Goal: Communication & Community: Answer question/provide support

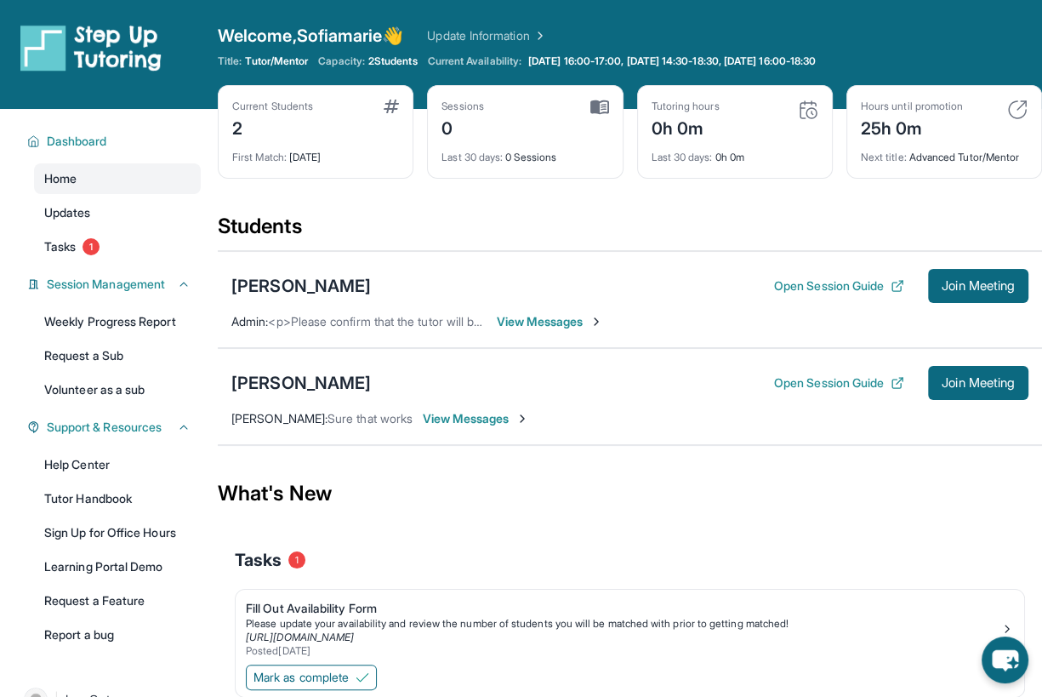
scroll to position [31, 0]
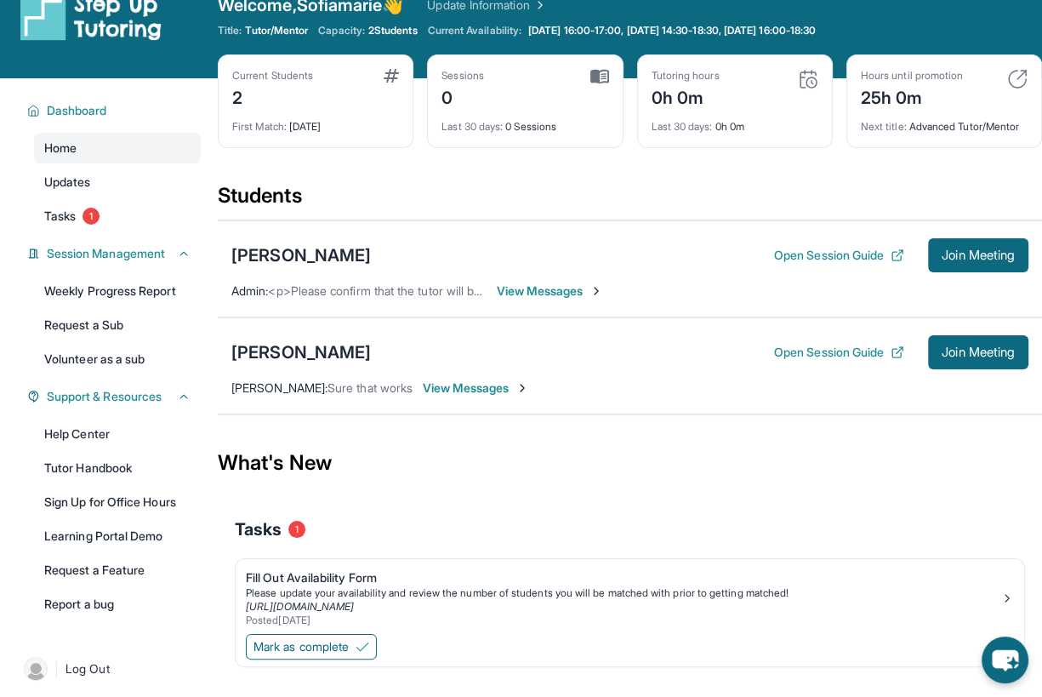
click at [492, 387] on span "View Messages" at bounding box center [476, 388] width 106 height 17
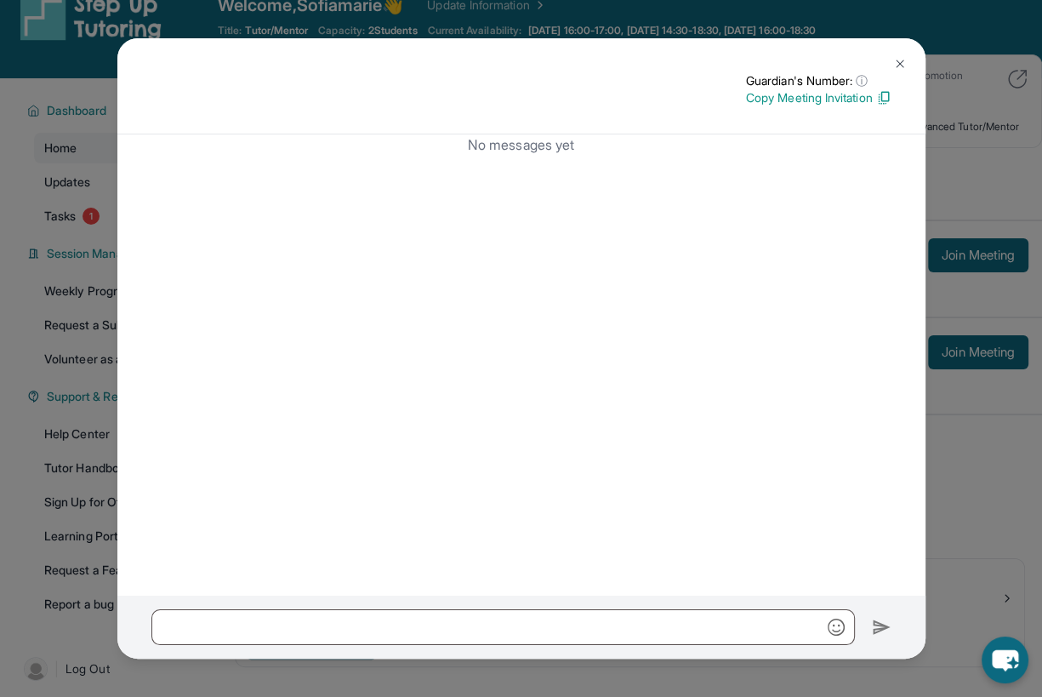
click at [893, 60] on img at bounding box center [900, 64] width 14 height 14
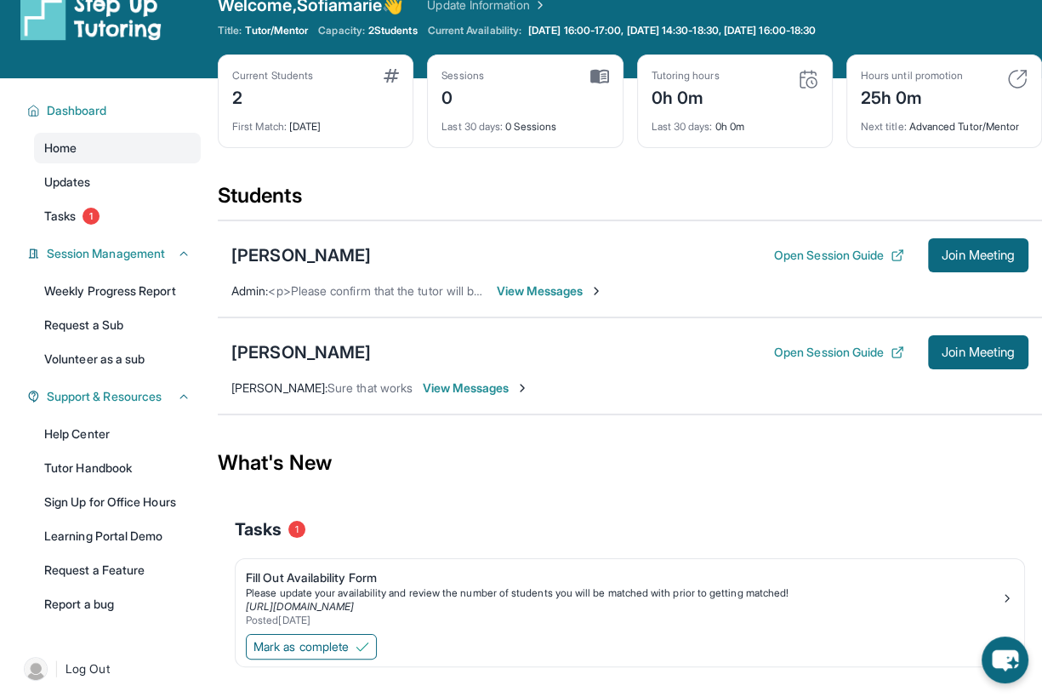
click at [486, 384] on span "View Messages" at bounding box center [476, 388] width 106 height 17
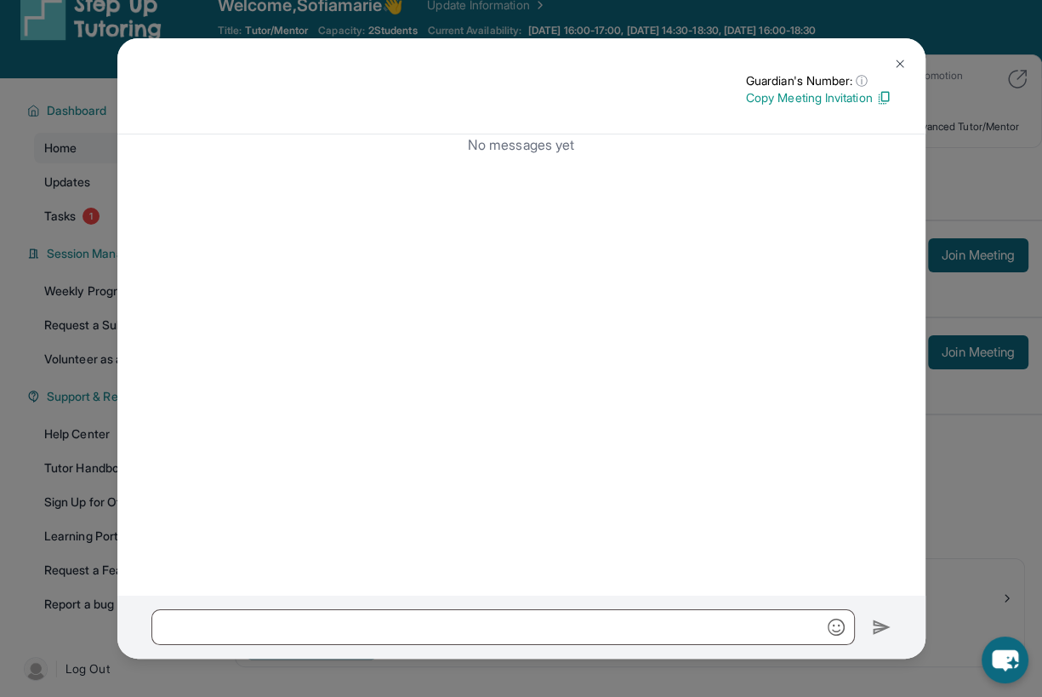
click at [898, 58] on img at bounding box center [900, 64] width 14 height 14
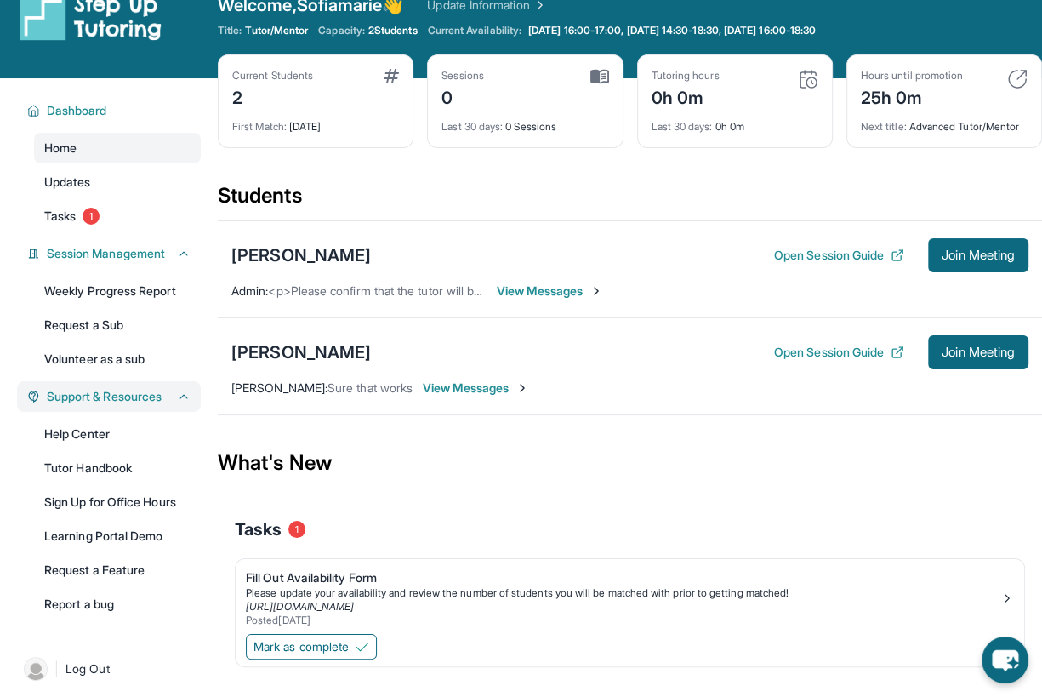
click at [148, 401] on span "Support & Resources" at bounding box center [104, 396] width 115 height 17
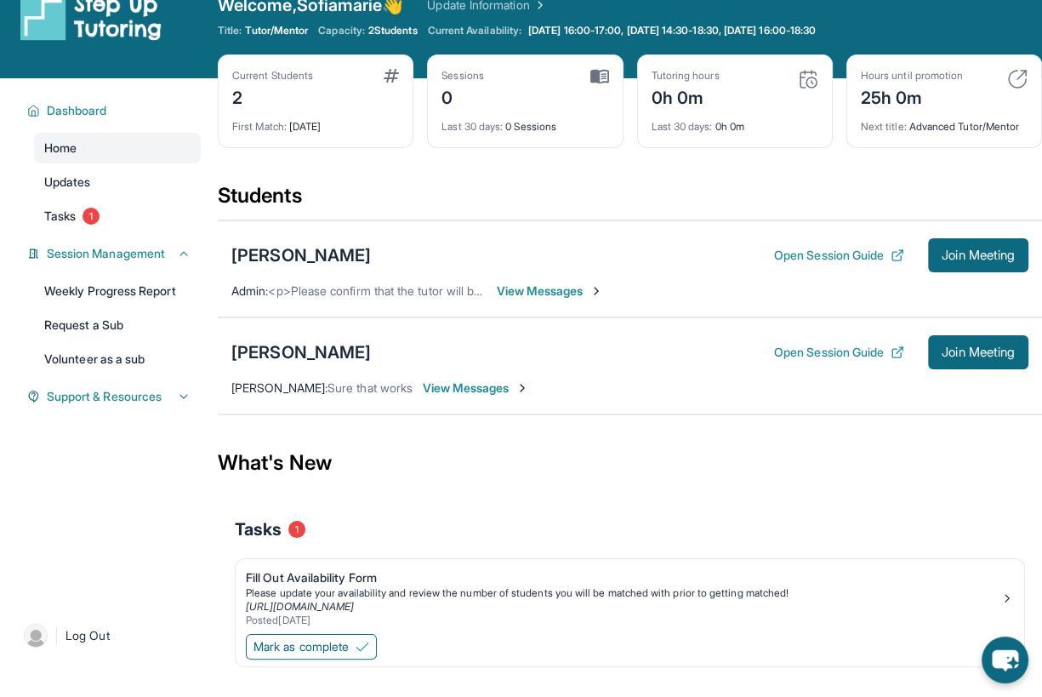
click at [545, 293] on span "View Messages" at bounding box center [550, 291] width 106 height 17
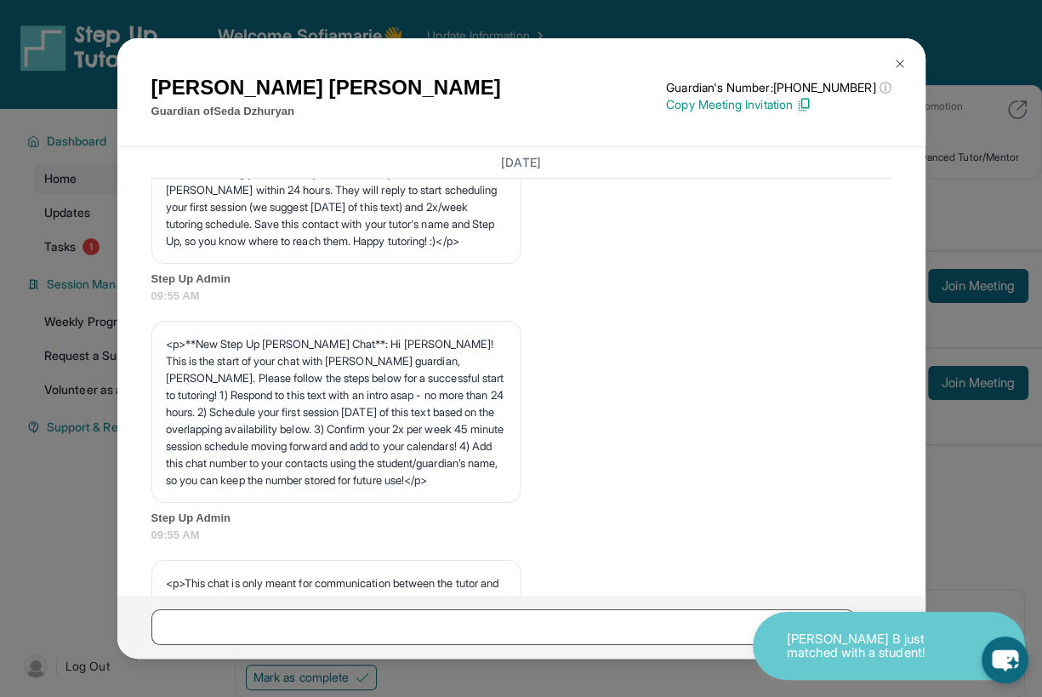
scroll to position [0, 0]
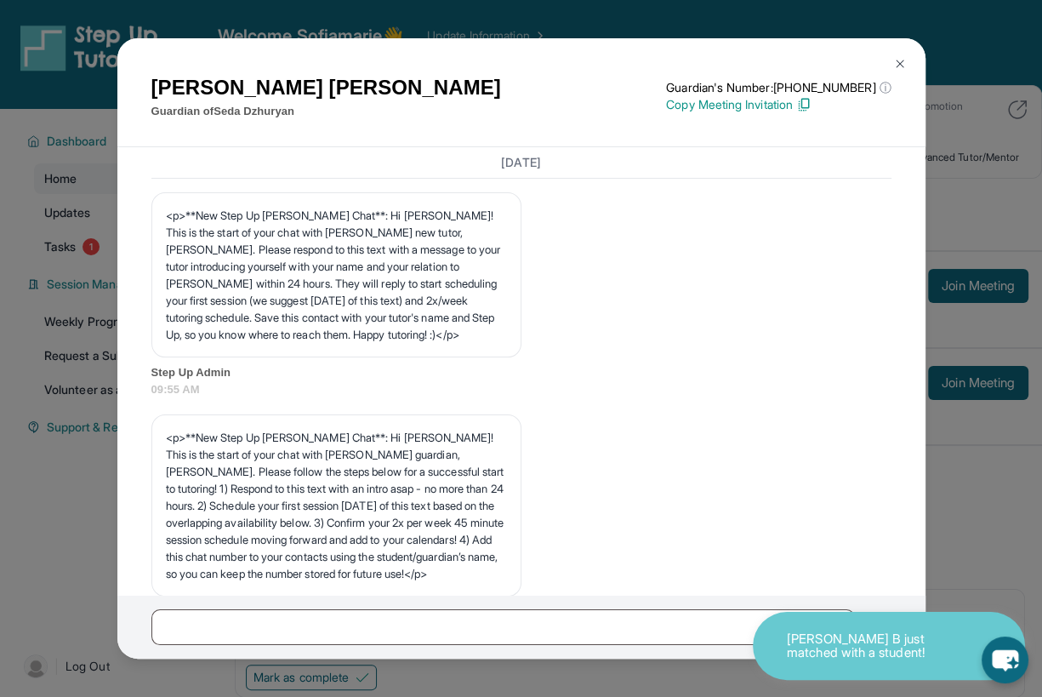
click at [894, 62] on img at bounding box center [900, 64] width 14 height 14
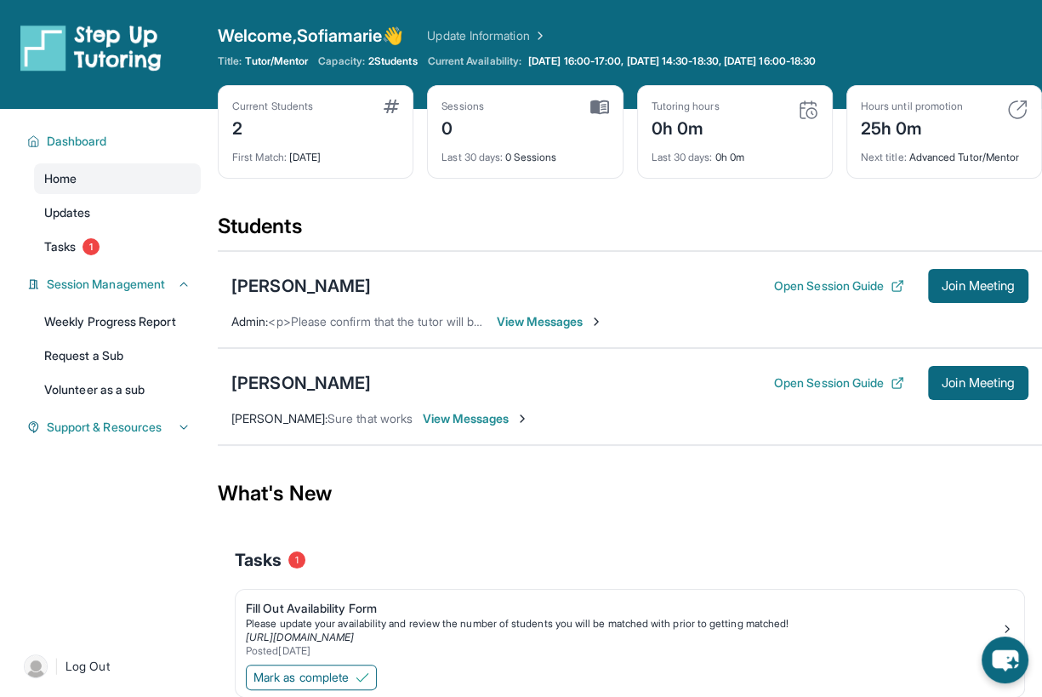
click at [517, 412] on span "View Messages" at bounding box center [476, 418] width 106 height 17
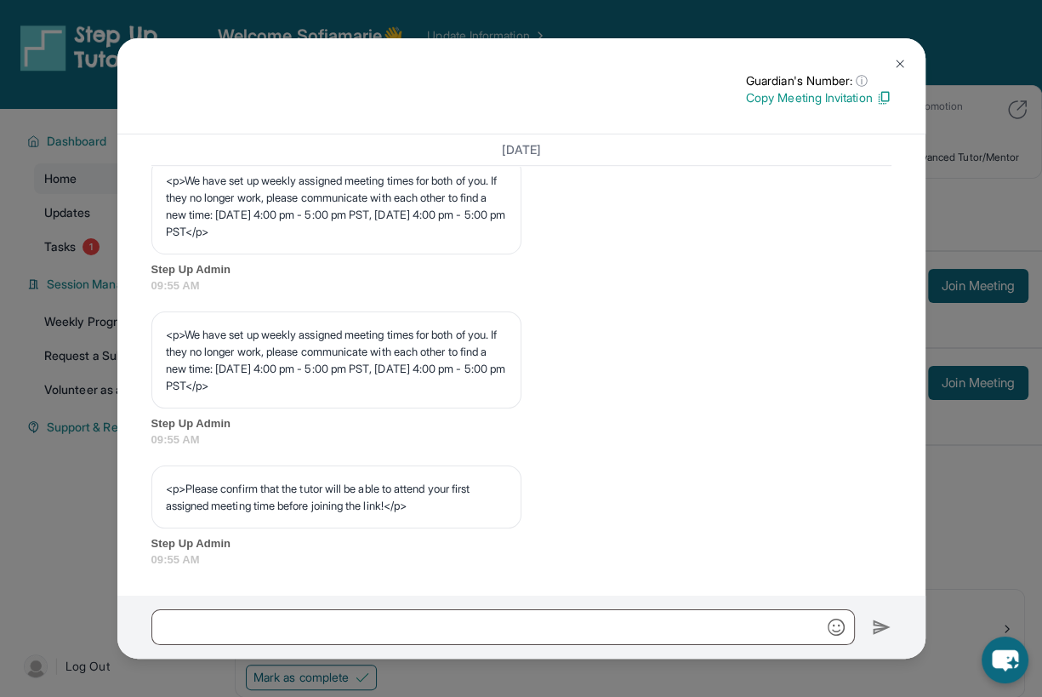
scroll to position [836, 0]
click at [896, 64] on img at bounding box center [900, 64] width 14 height 14
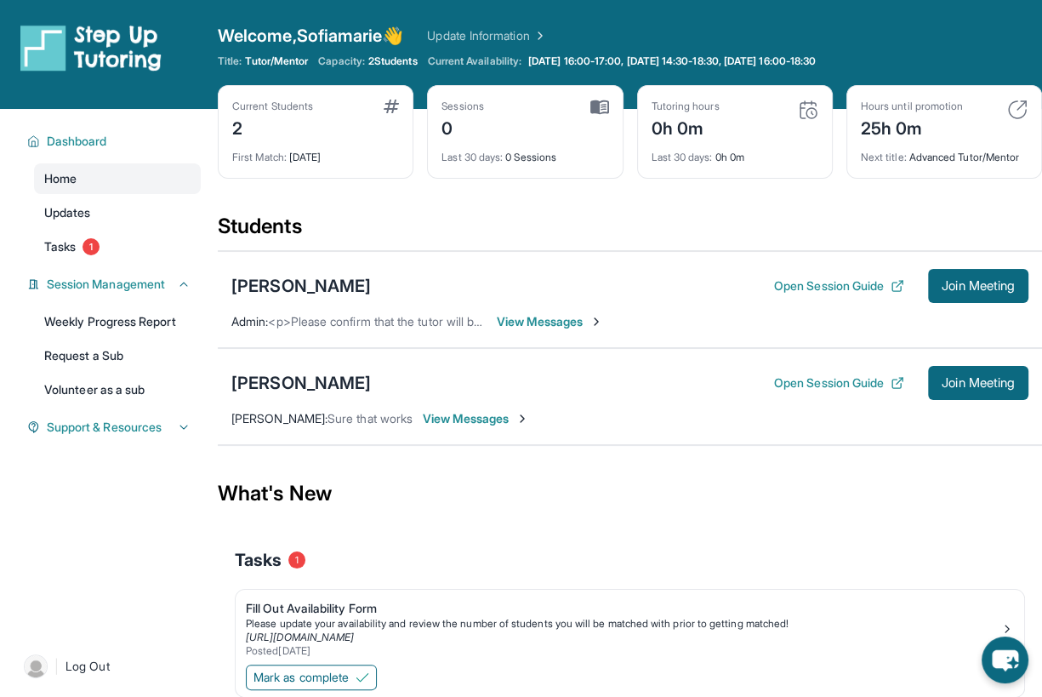
click at [526, 316] on span "View Messages" at bounding box center [550, 321] width 106 height 17
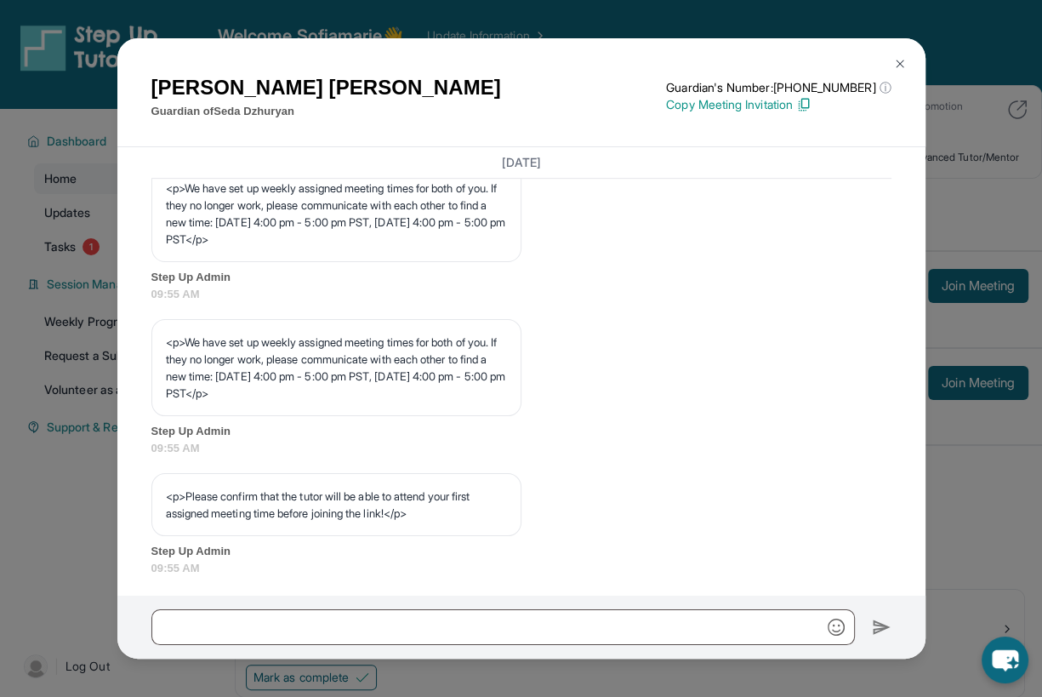
scroll to position [794, 0]
click at [385, 305] on span "09:55 AM" at bounding box center [521, 296] width 740 height 17
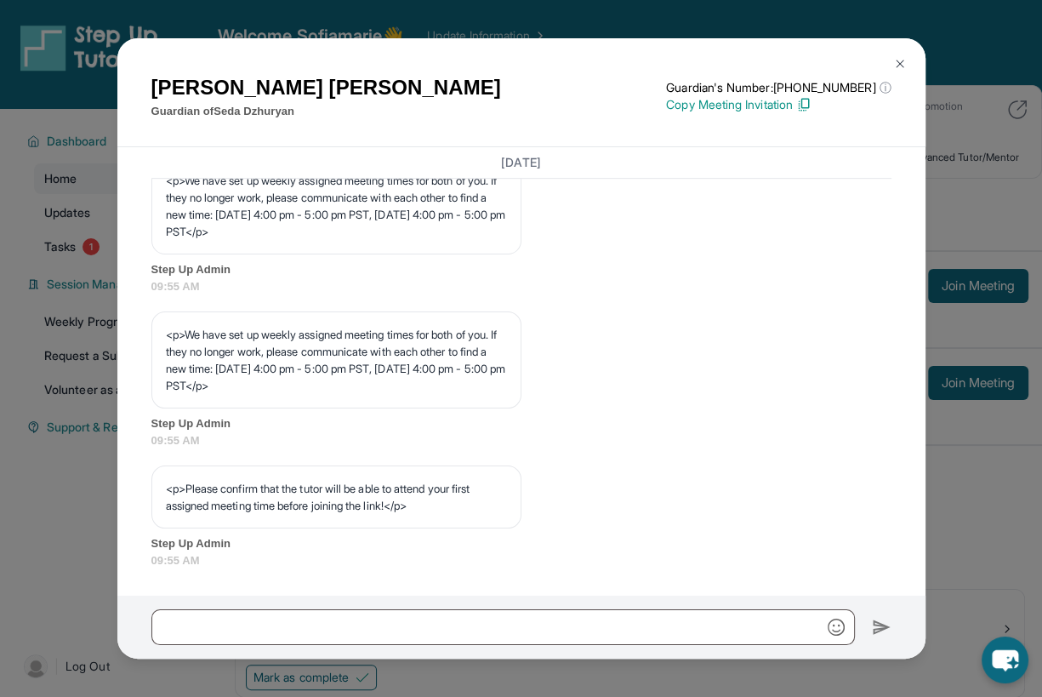
scroll to position [109, 0]
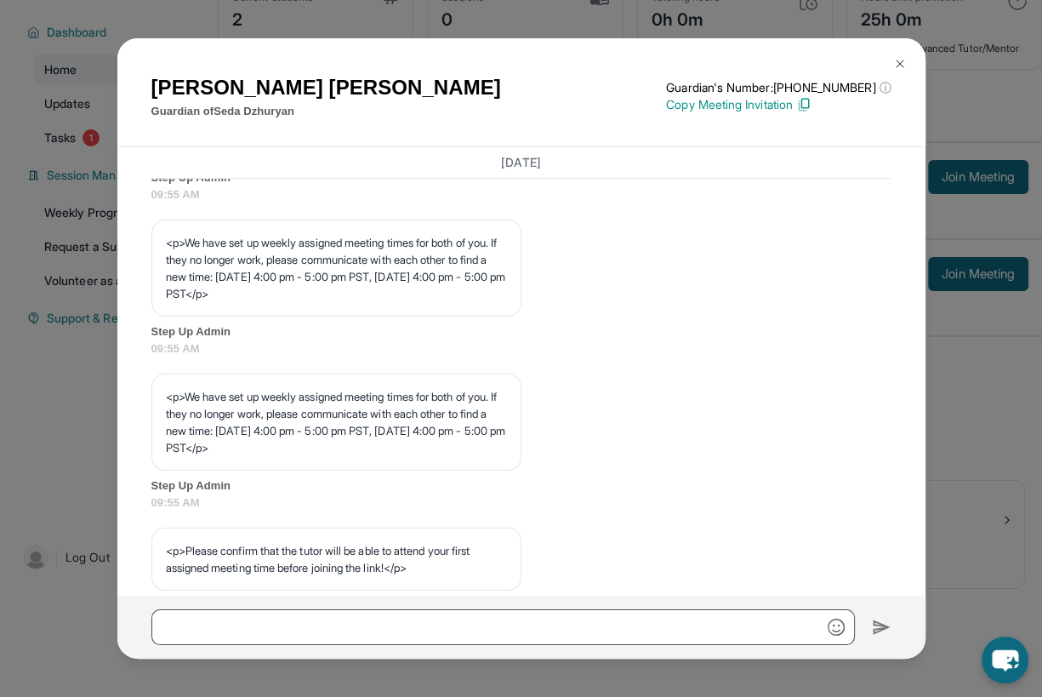
scroll to position [852, 0]
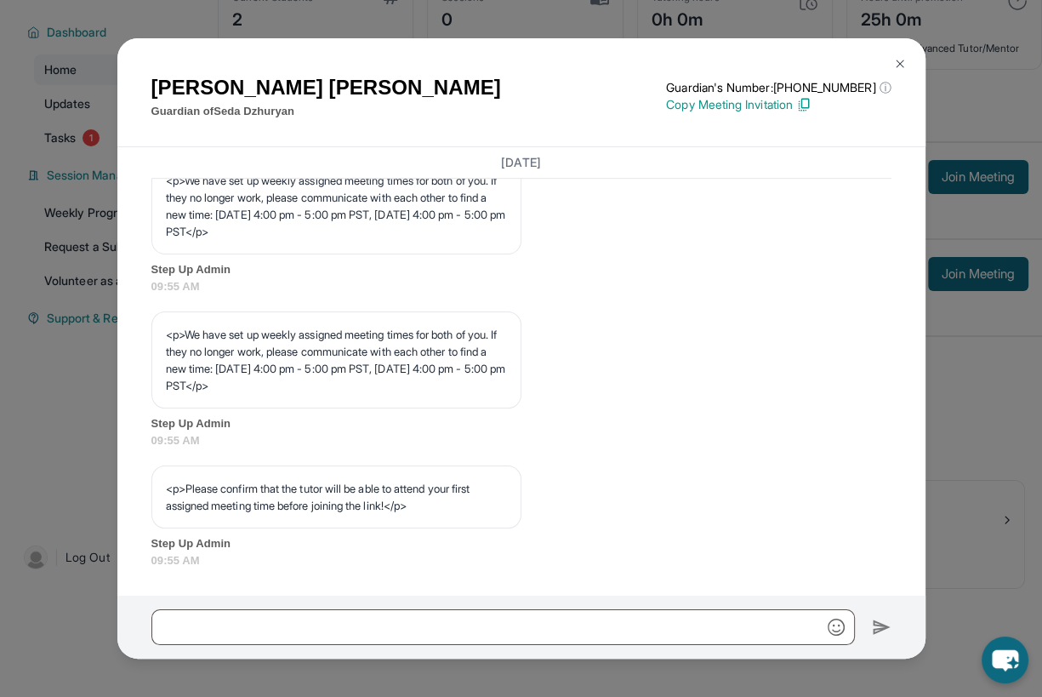
click at [340, 384] on p "<p>We have set up weekly assigned meeting times for both of you. If they no lon…" at bounding box center [336, 360] width 341 height 68
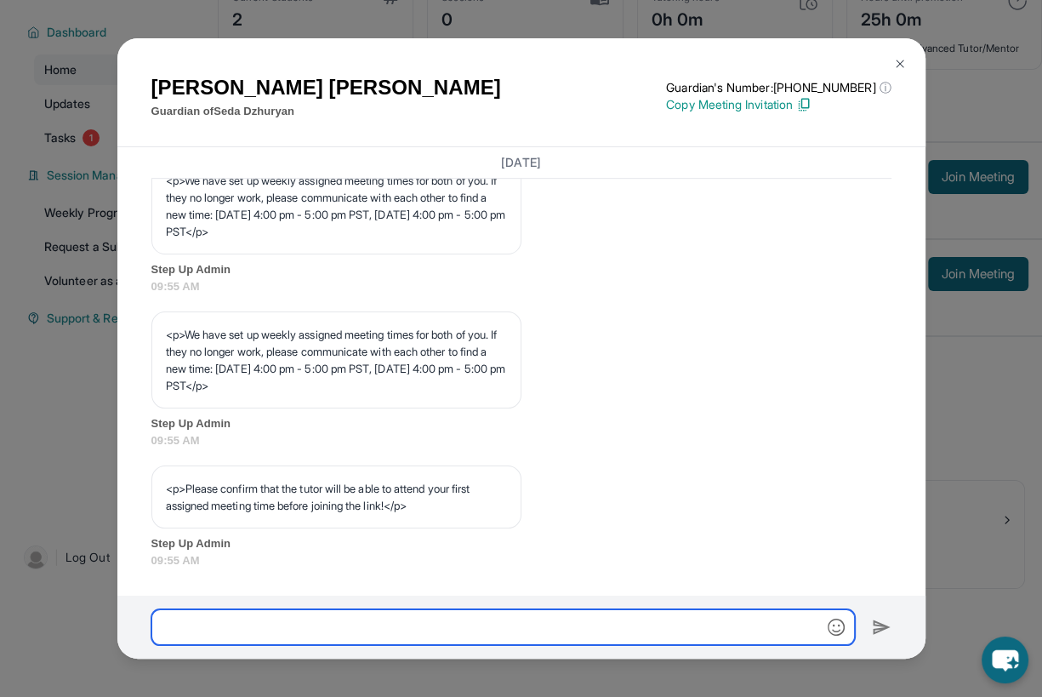
click at [271, 623] on input "text" at bounding box center [503, 627] width 704 height 36
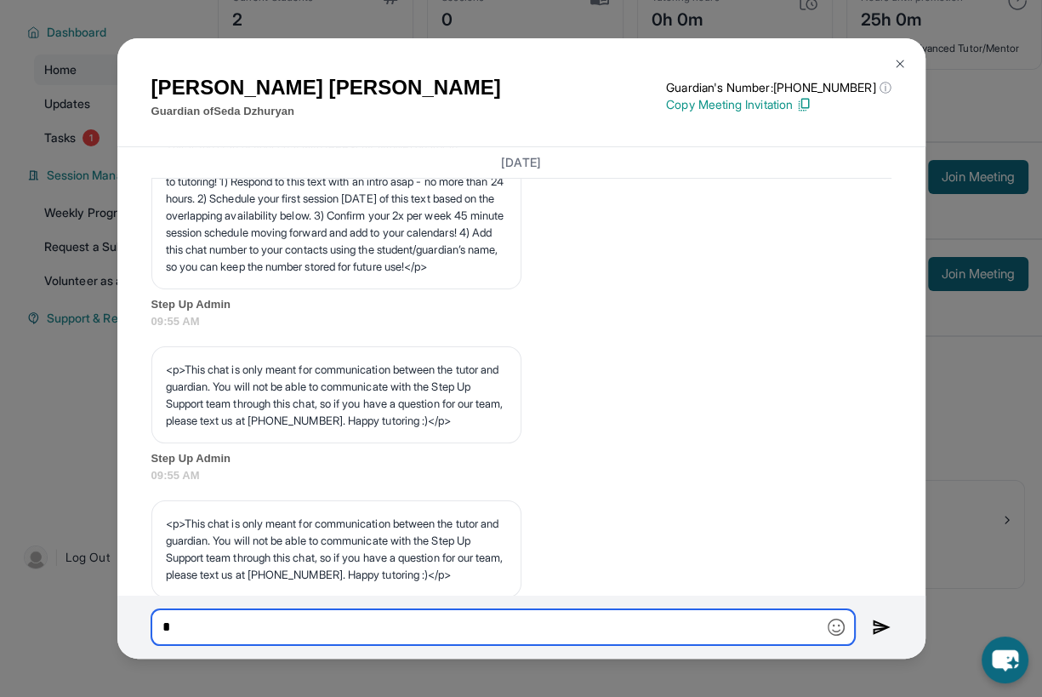
scroll to position [225, 0]
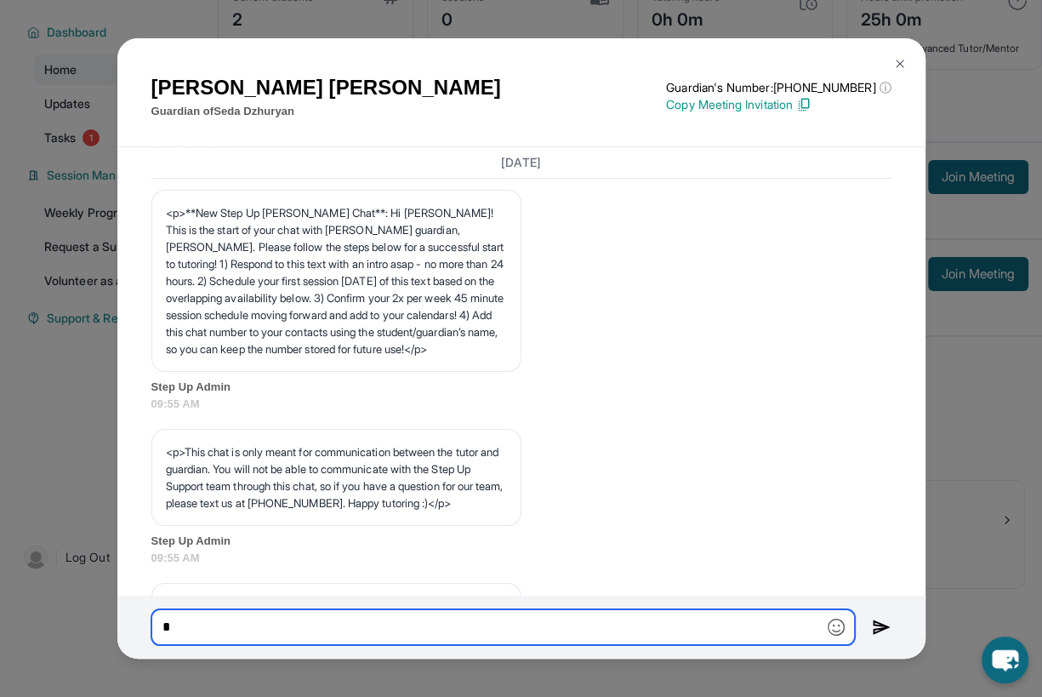
type input "*"
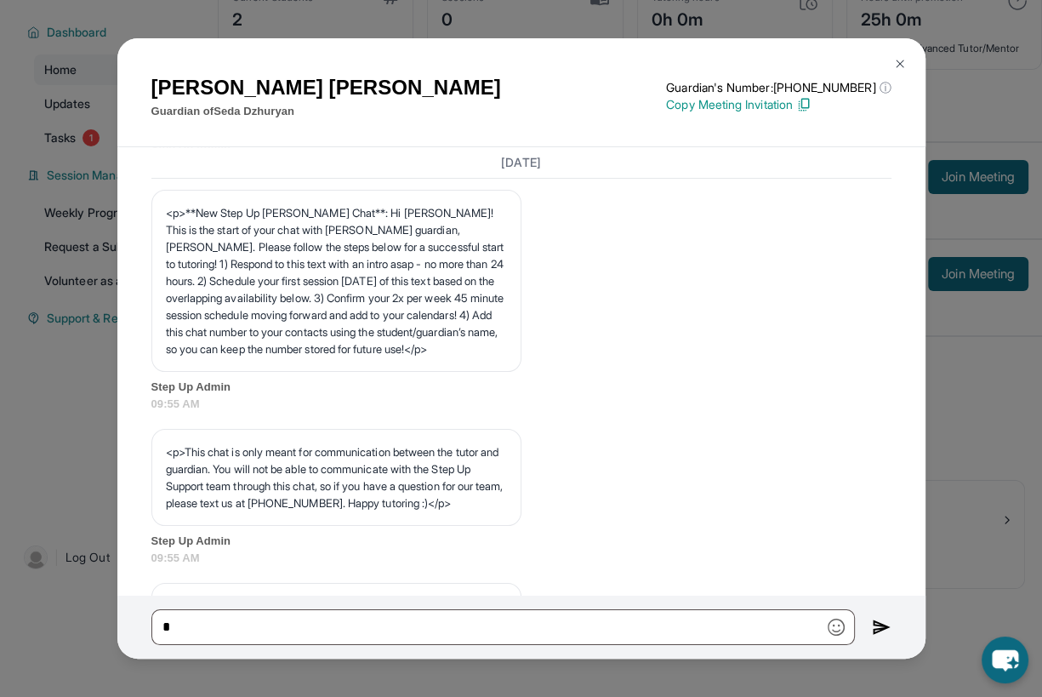
click at [905, 60] on img at bounding box center [900, 64] width 14 height 14
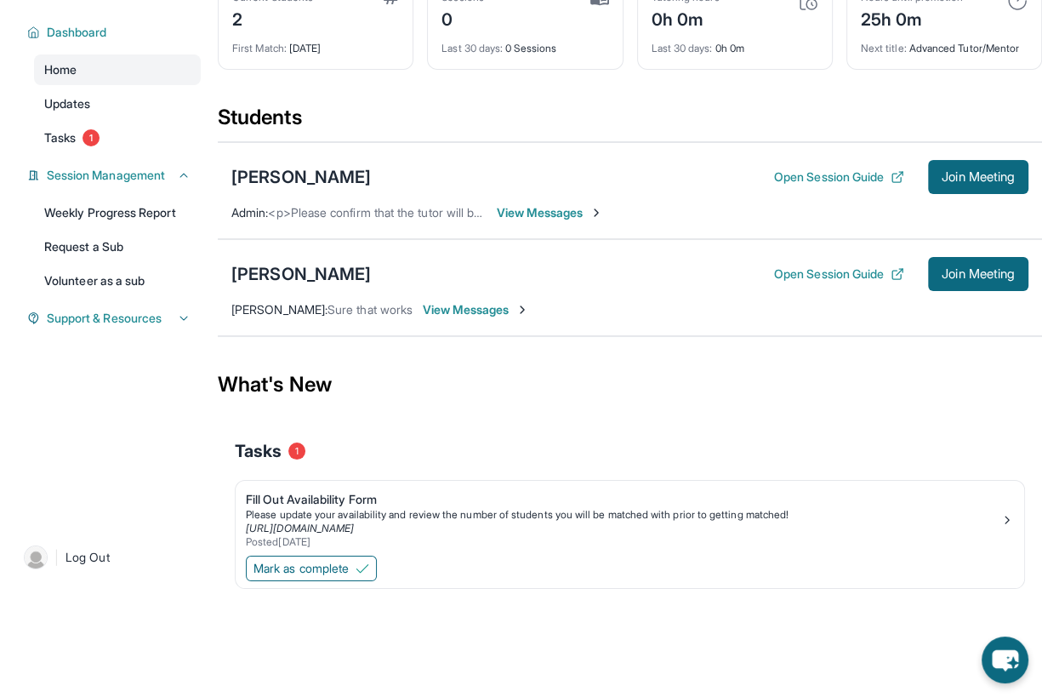
click at [393, 305] on span "Sure that works" at bounding box center [370, 309] width 85 height 14
click at [483, 305] on span "View Messages" at bounding box center [476, 309] width 106 height 17
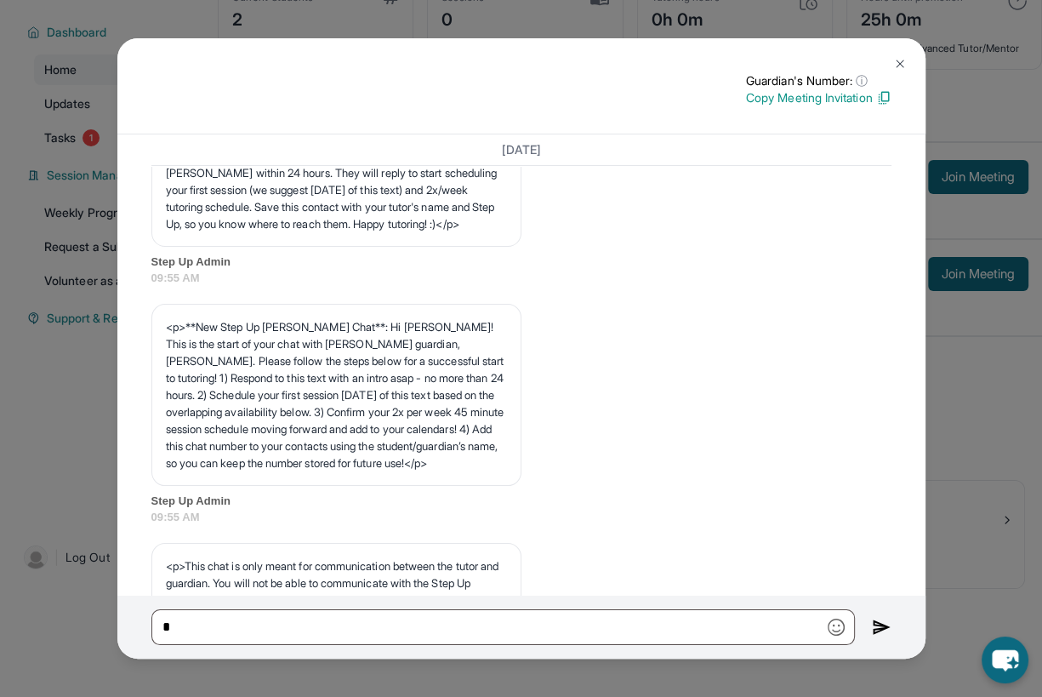
scroll to position [0, 0]
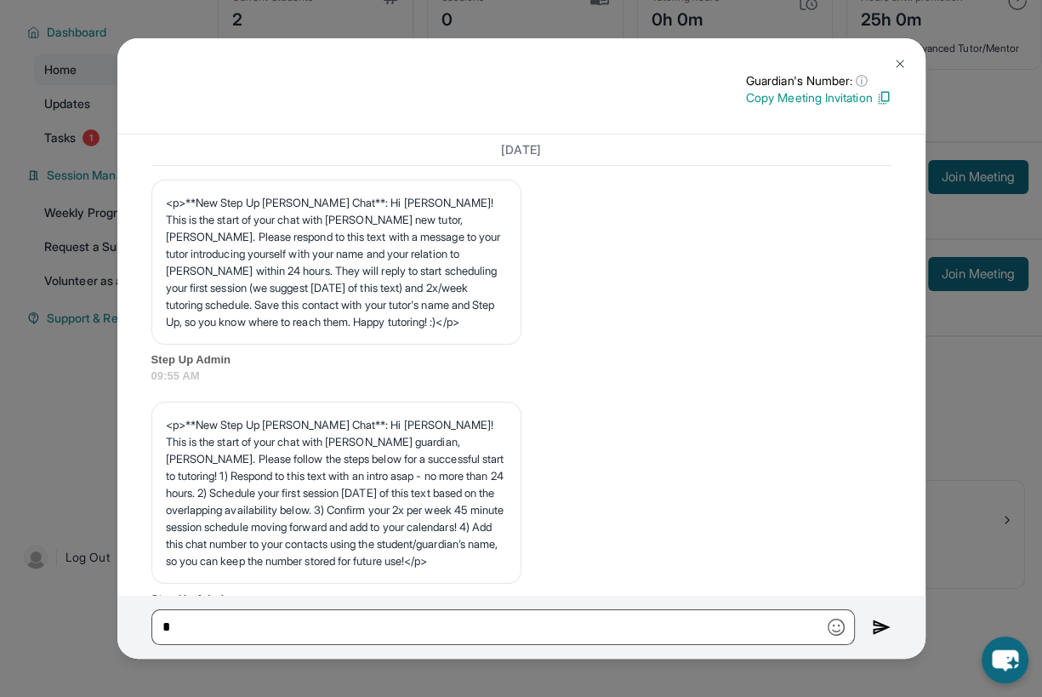
click at [895, 67] on img at bounding box center [900, 64] width 14 height 14
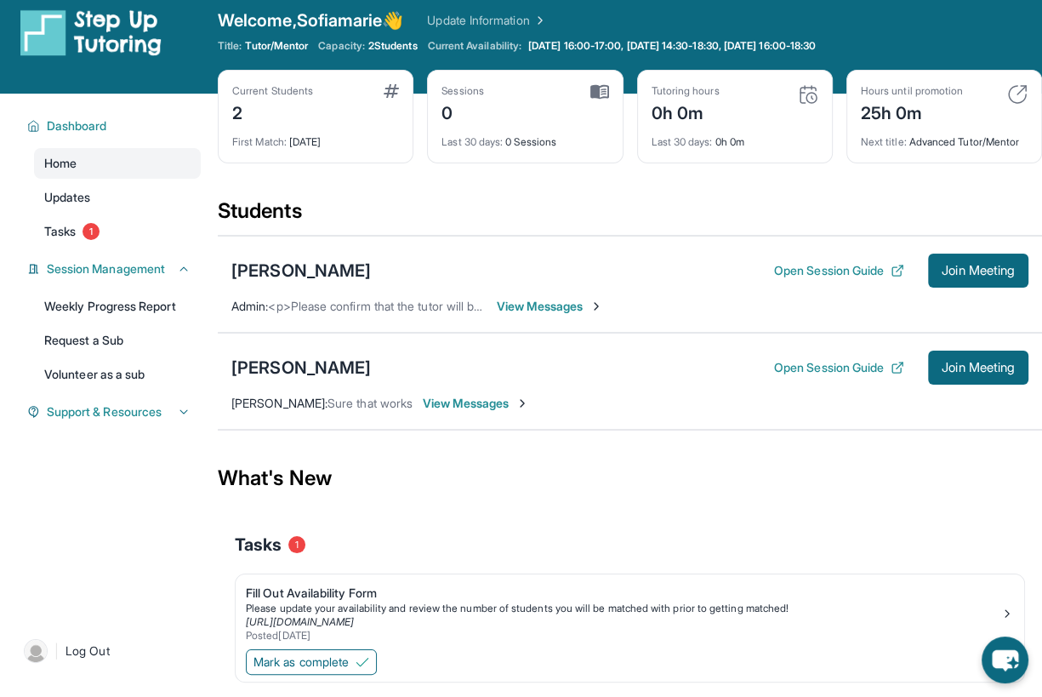
scroll to position [14, 0]
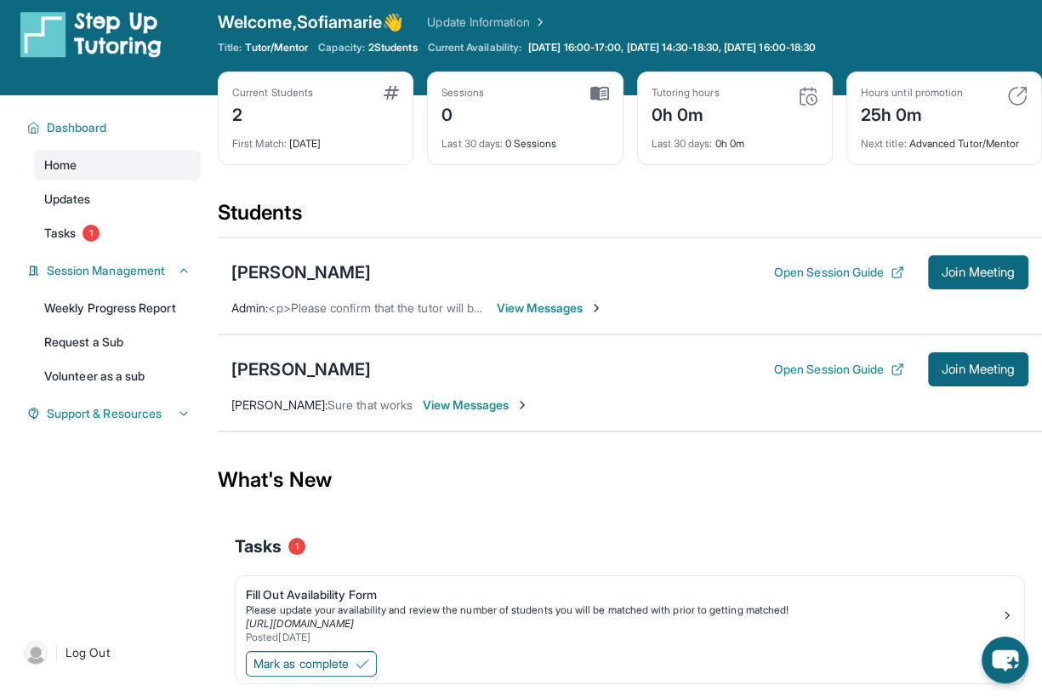
click at [491, 394] on div "[PERSON_NAME] Open Session Guide Join Meeting [PERSON_NAME] : Sure that works V…" at bounding box center [630, 382] width 825 height 97
click at [478, 400] on span "View Messages" at bounding box center [476, 405] width 106 height 17
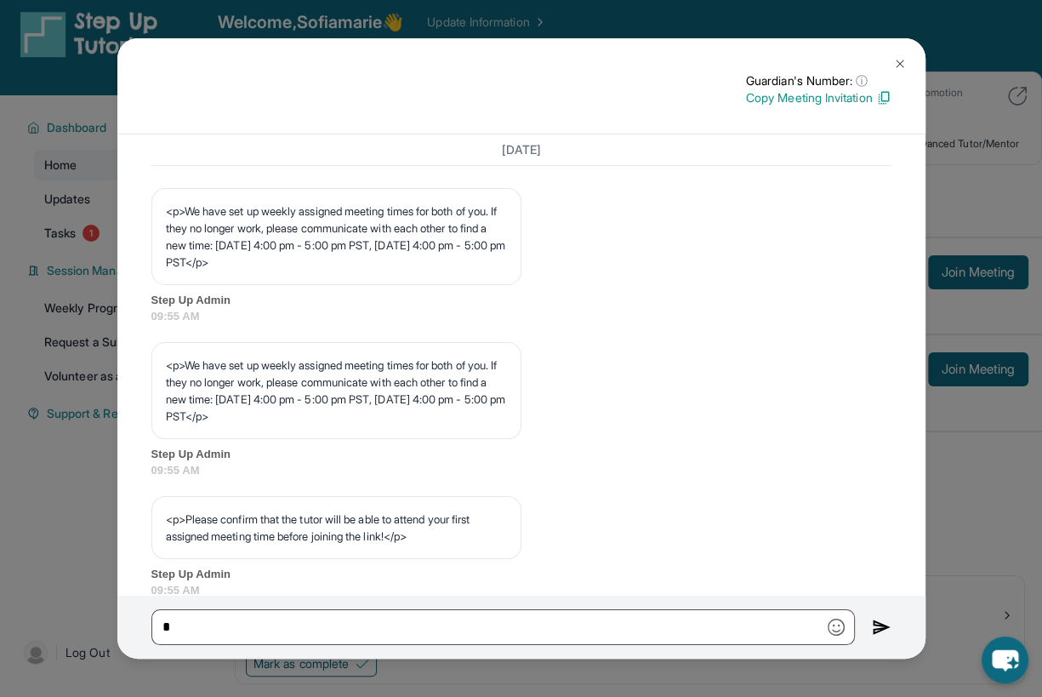
scroll to position [839, 0]
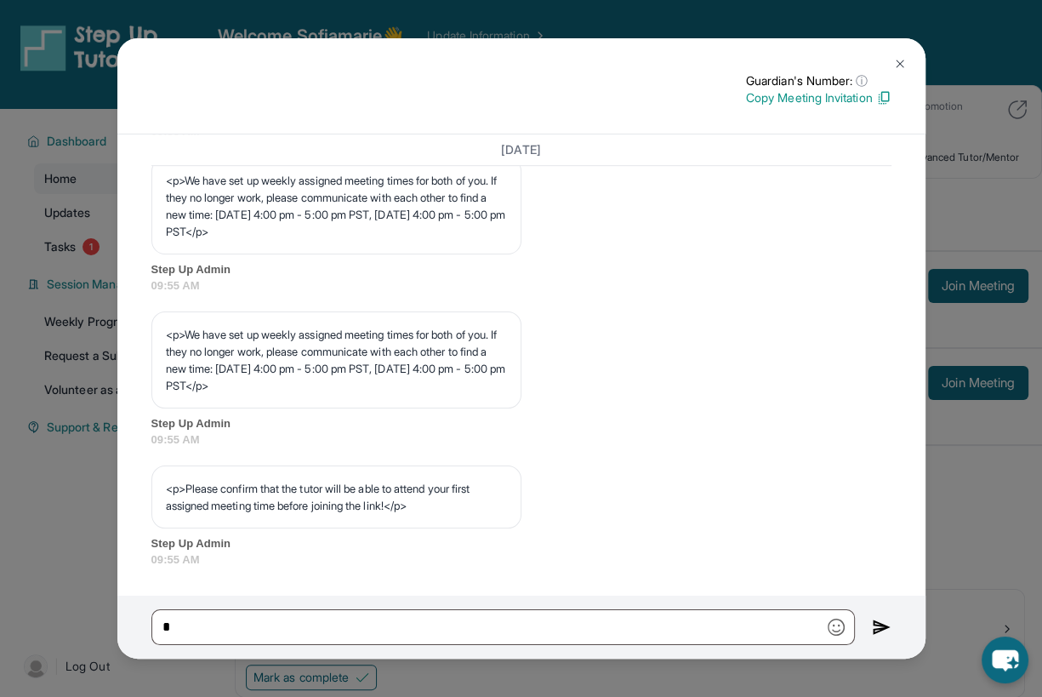
click at [907, 59] on button at bounding box center [900, 64] width 34 height 34
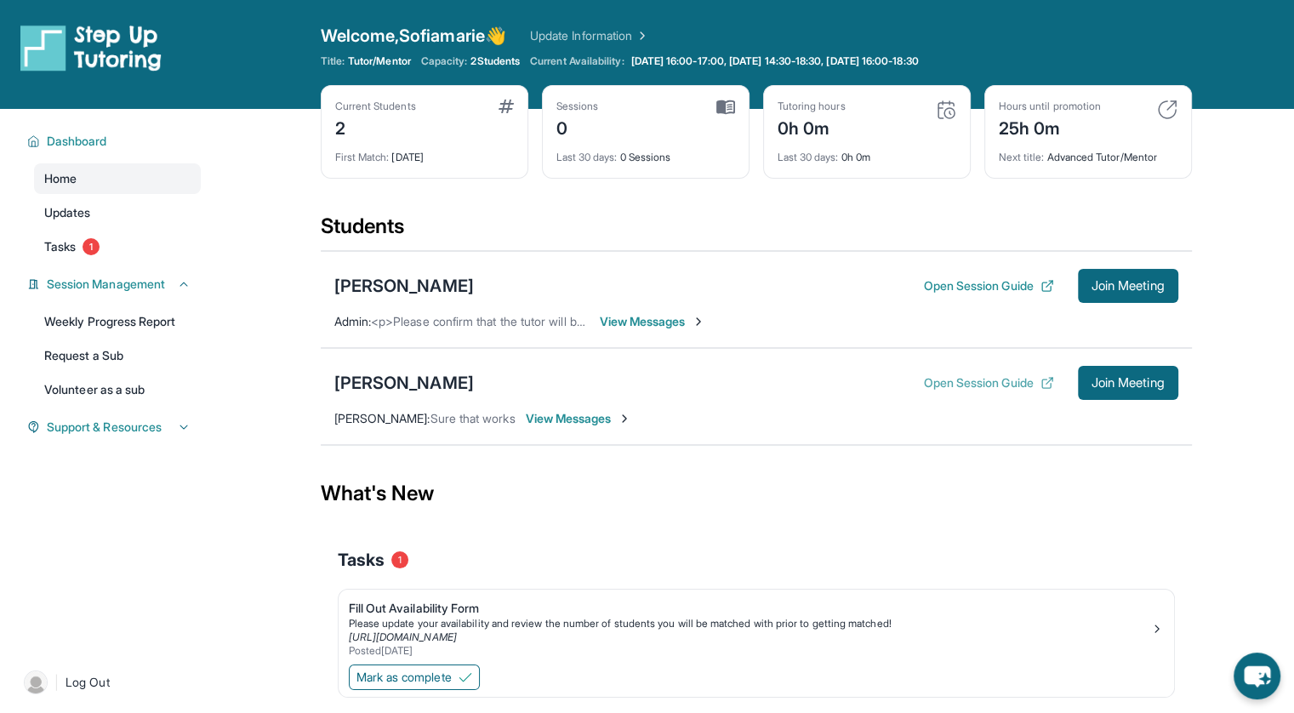
click at [956, 380] on button "Open Session Guide" at bounding box center [988, 382] width 130 height 17
click at [139, 207] on link "Updates" at bounding box center [117, 212] width 167 height 31
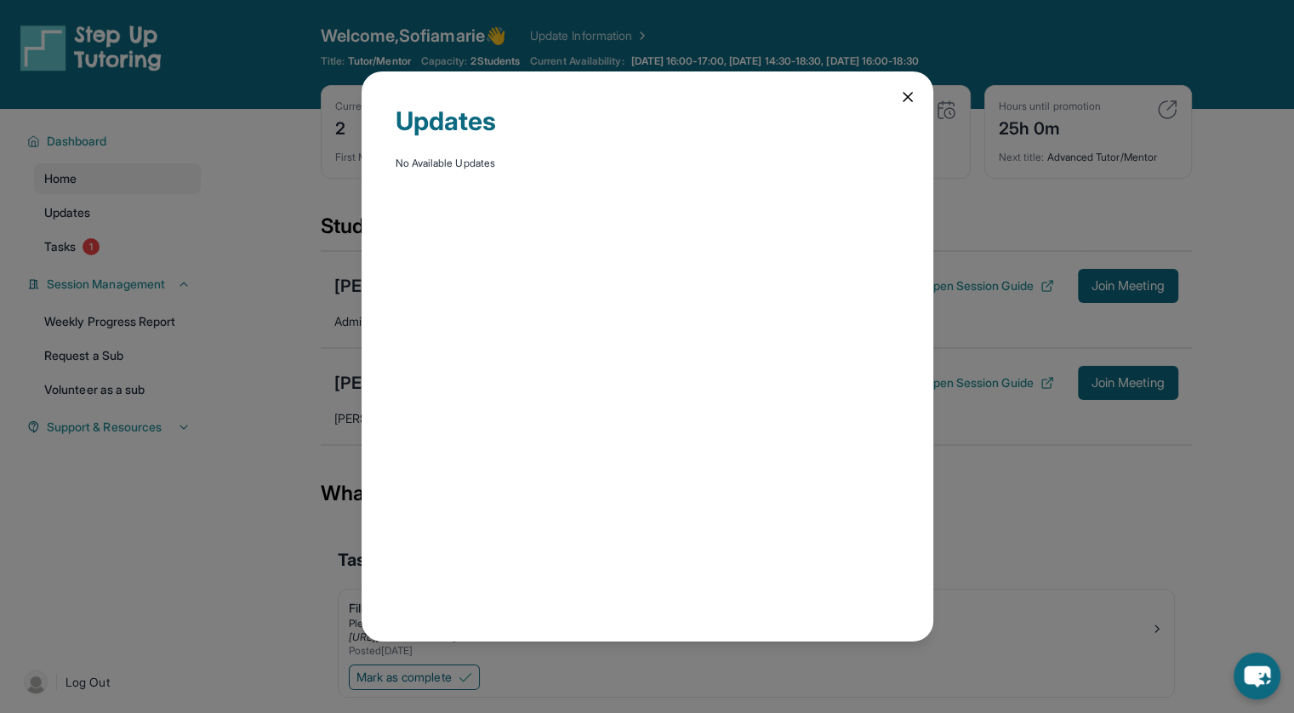
click at [909, 108] on div "Updates No Available Updates" at bounding box center [648, 356] width 572 height 570
click at [892, 87] on div "Updates No Available Updates" at bounding box center [648, 356] width 572 height 570
click at [894, 107] on div "Updates" at bounding box center [648, 131] width 504 height 51
click at [907, 101] on icon at bounding box center [907, 96] width 17 height 17
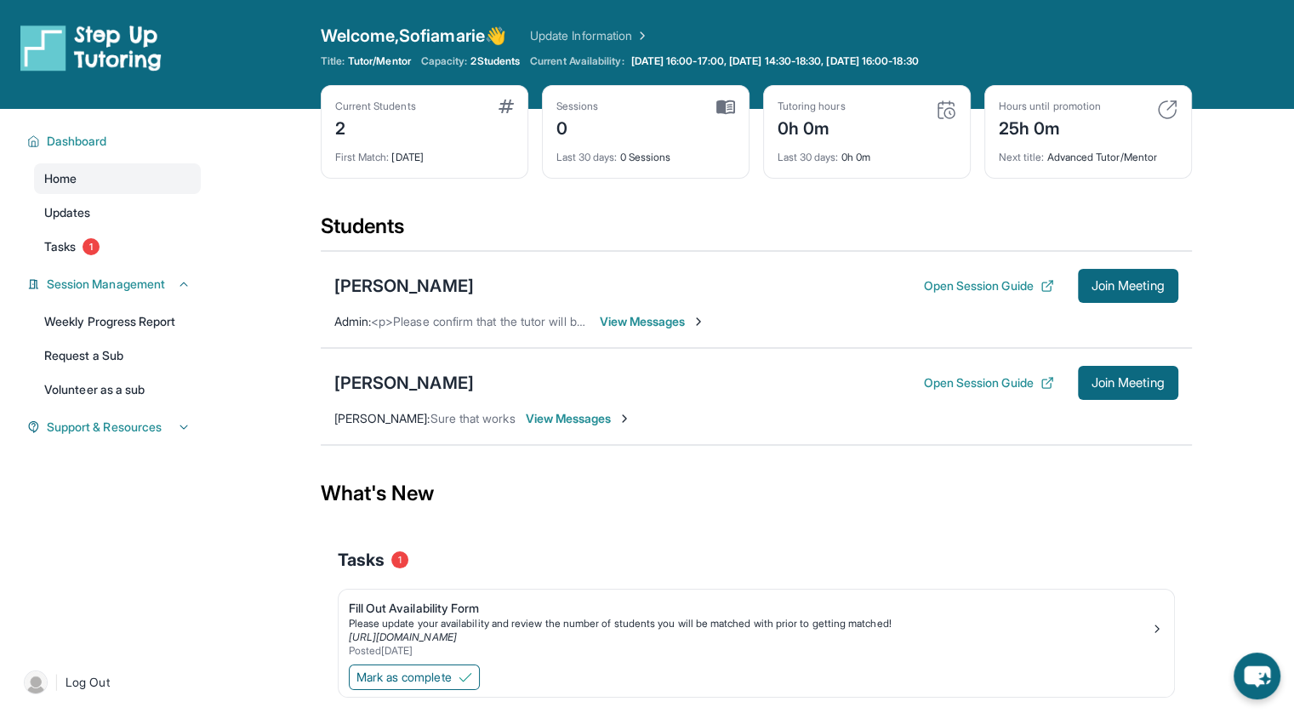
click at [662, 328] on span "View Messages" at bounding box center [653, 321] width 106 height 17
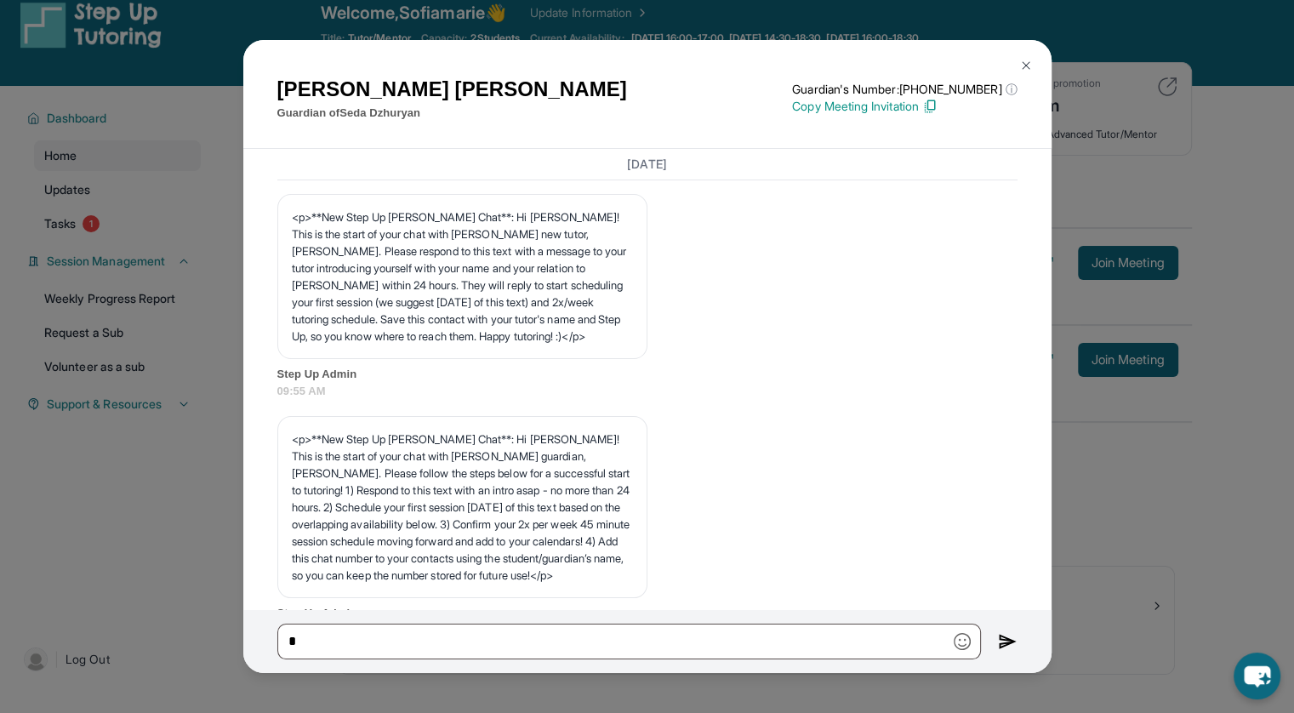
scroll to position [0, 0]
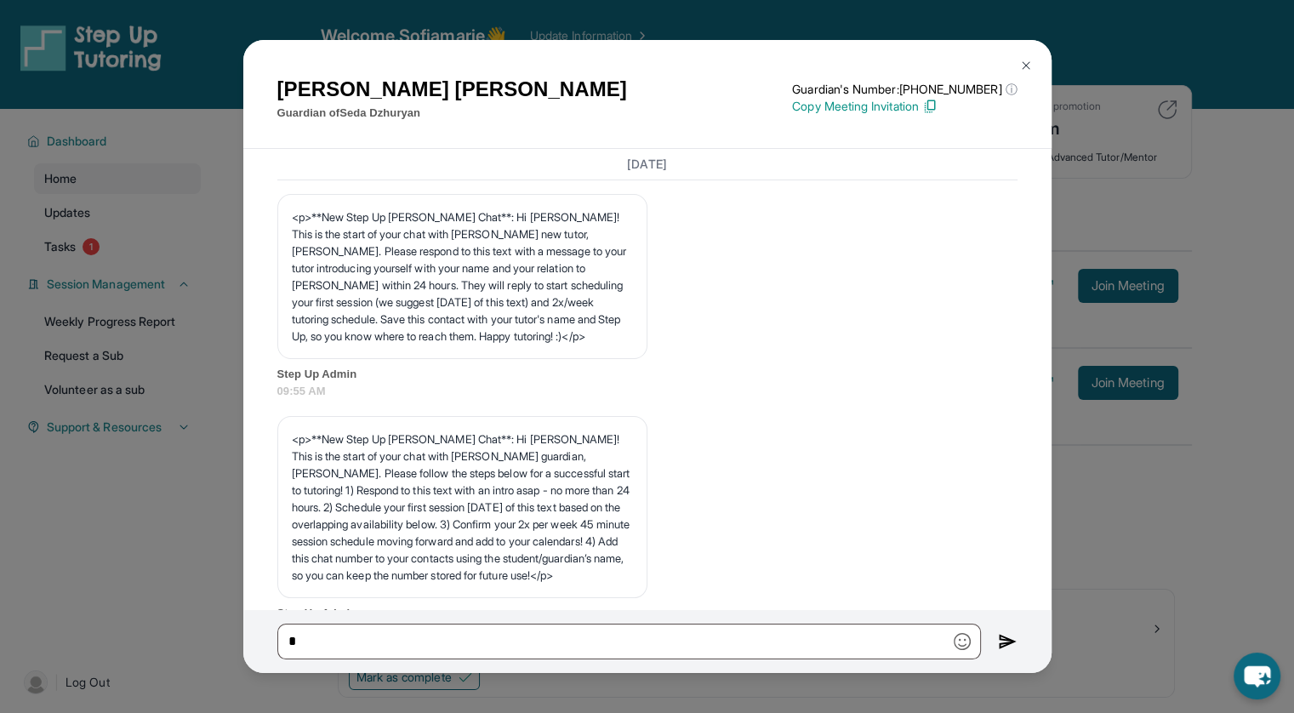
click at [1019, 65] on img at bounding box center [1026, 66] width 14 height 14
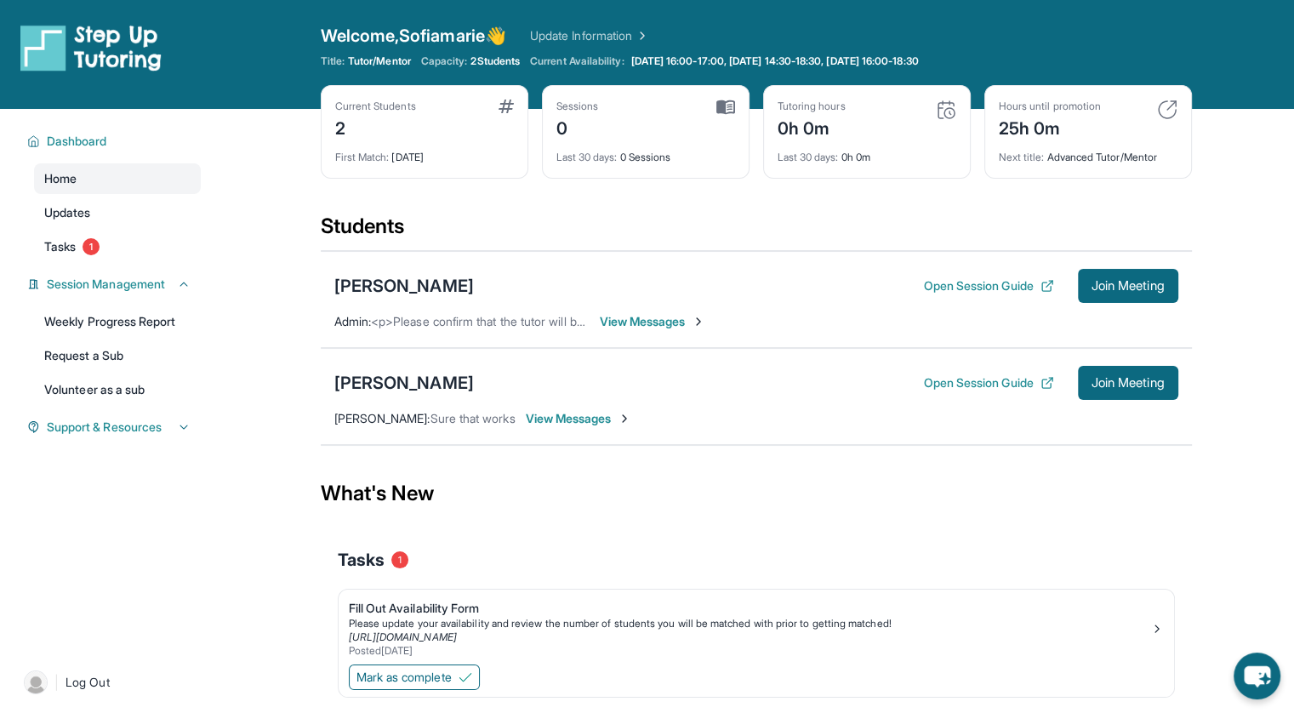
click at [630, 324] on span "View Messages" at bounding box center [653, 321] width 106 height 17
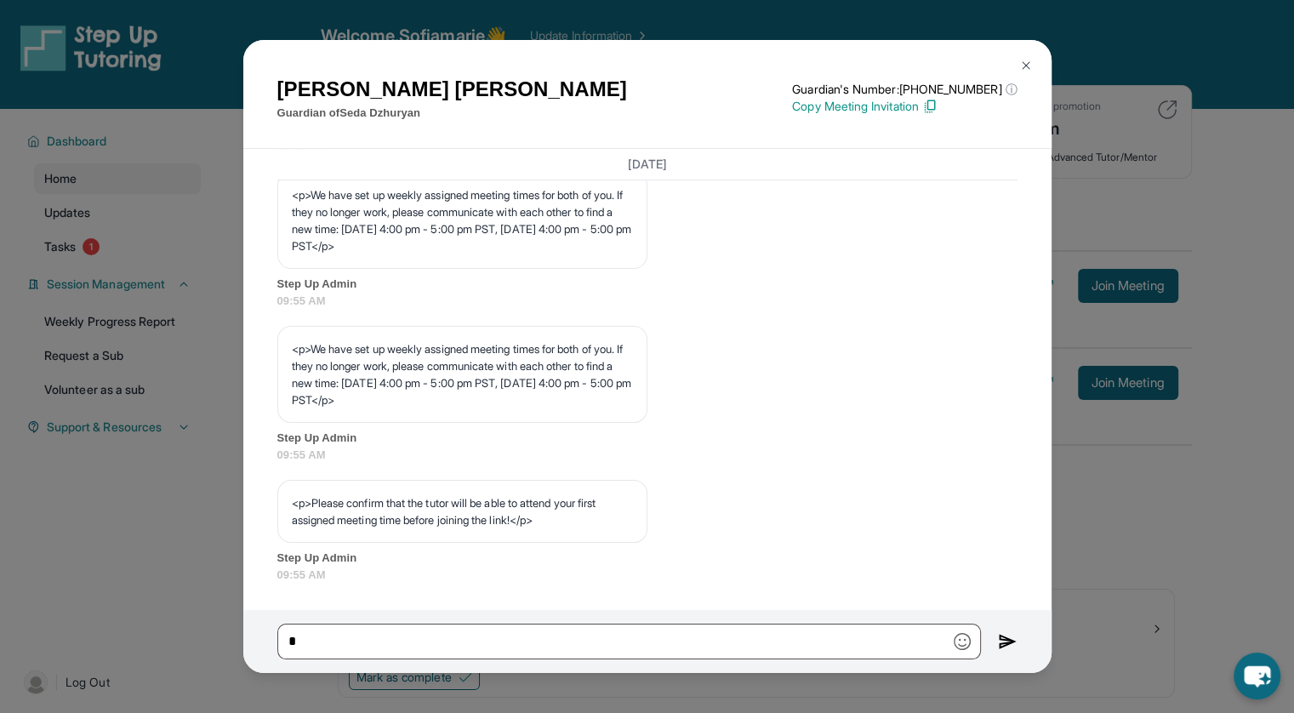
scroll to position [838, 0]
click at [1026, 60] on img at bounding box center [1026, 66] width 14 height 14
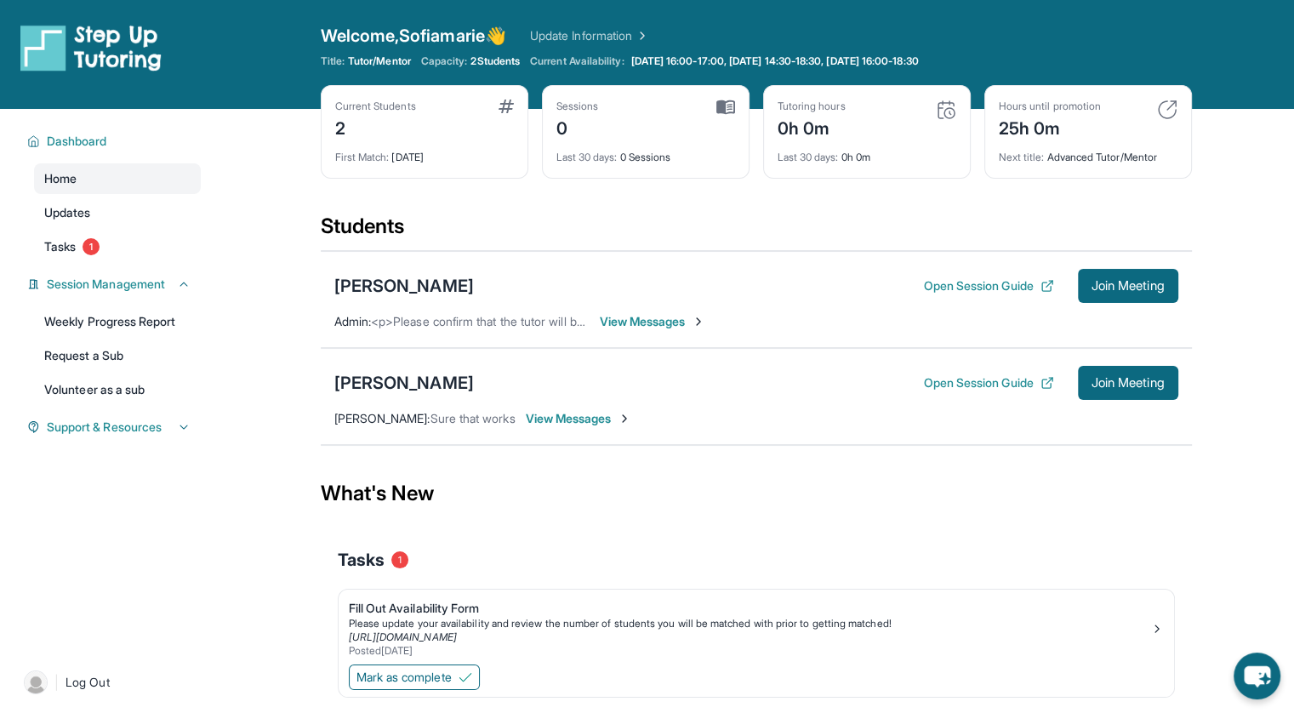
click at [613, 421] on span "View Messages" at bounding box center [579, 418] width 106 height 17
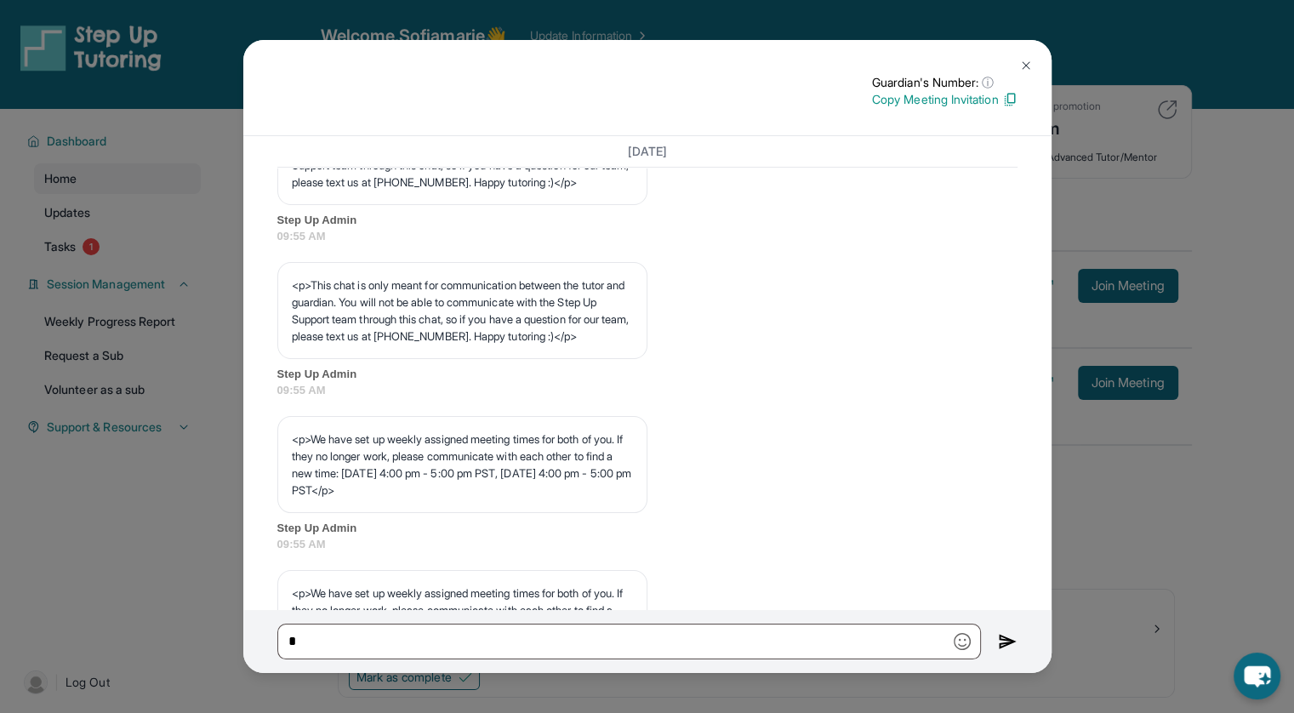
scroll to position [0, 0]
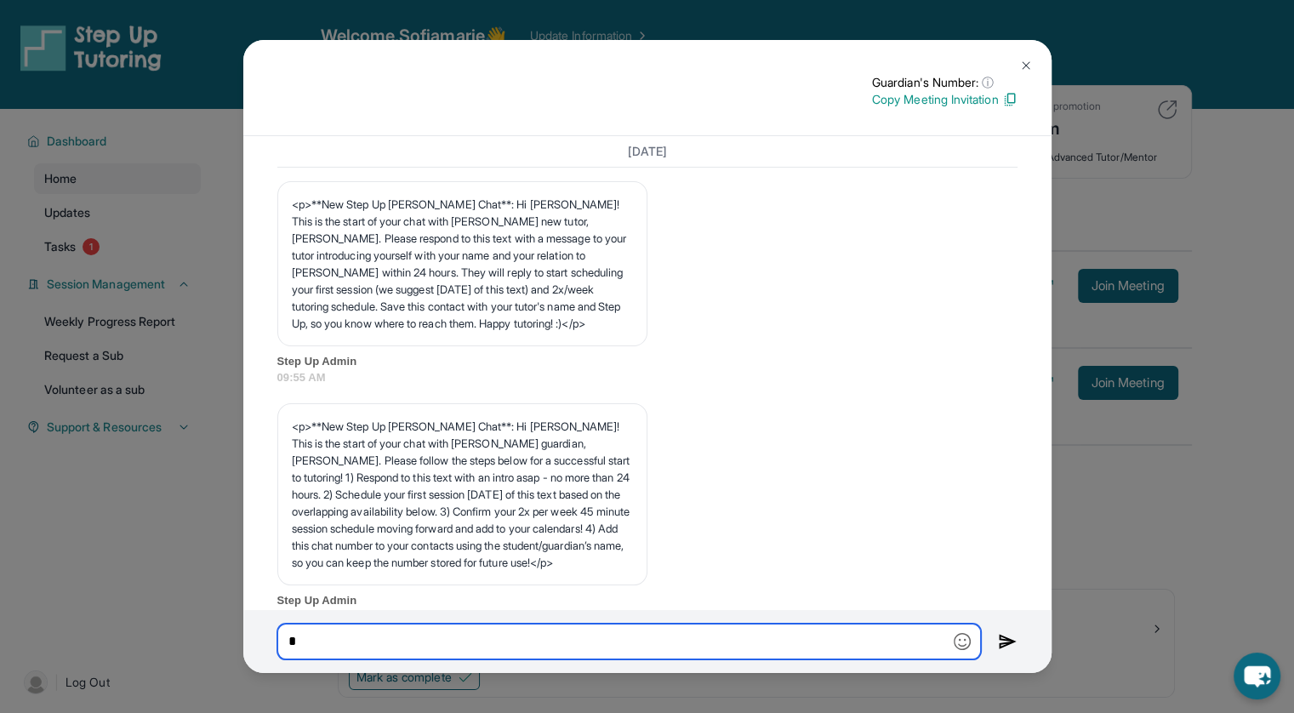
click at [396, 637] on input "*" at bounding box center [629, 642] width 704 height 36
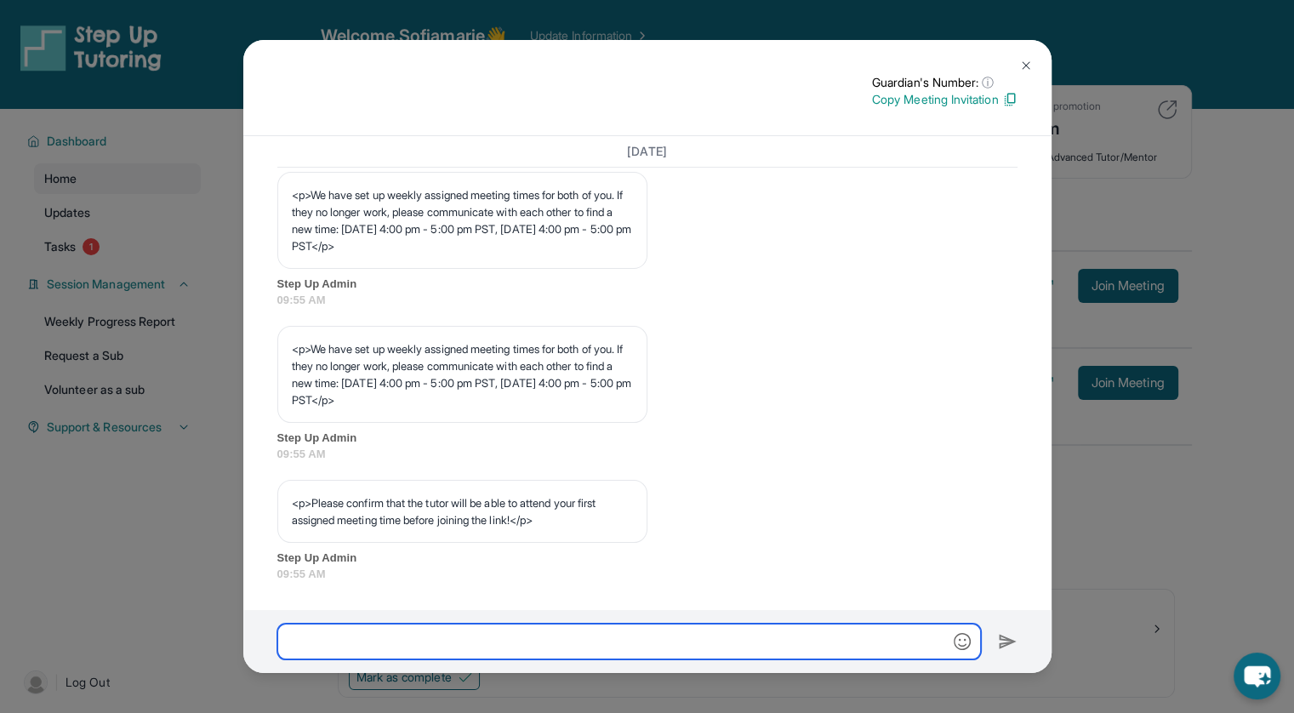
scroll to position [109, 0]
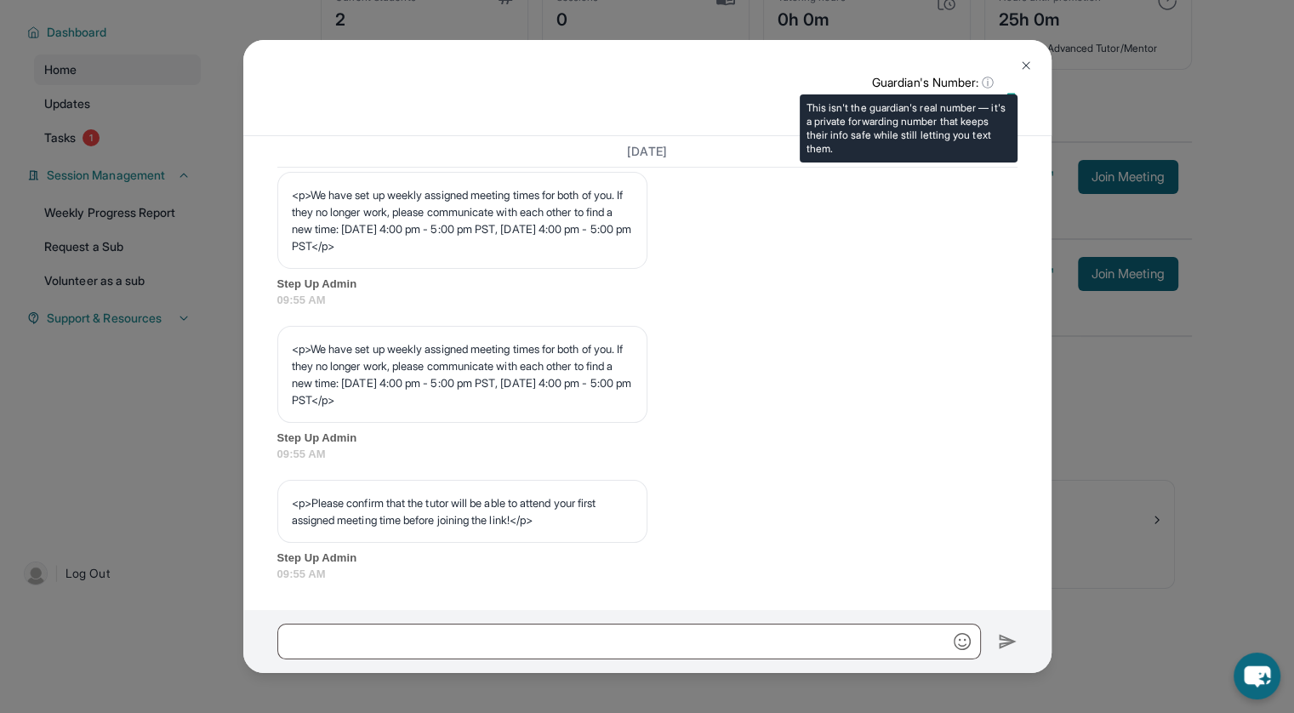
click at [987, 84] on span "ⓘ" at bounding box center [988, 82] width 12 height 17
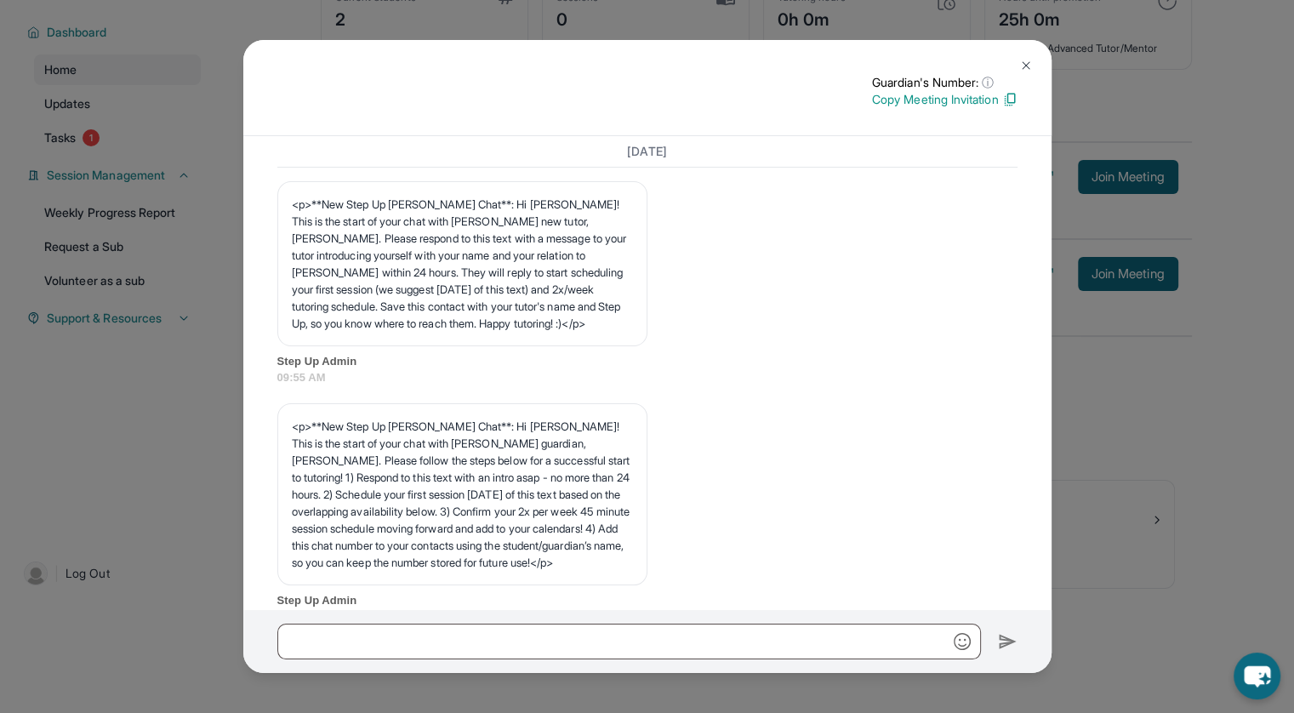
scroll to position [0, 0]
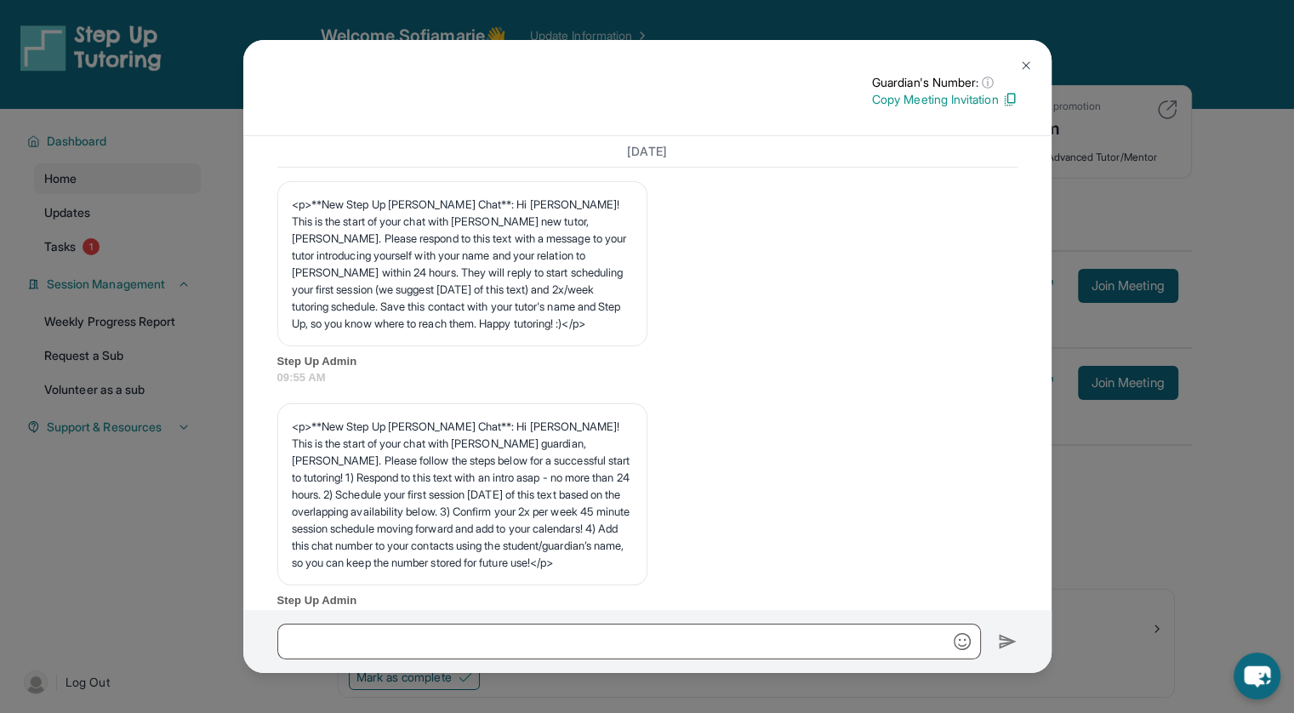
click at [1024, 62] on img at bounding box center [1026, 66] width 14 height 14
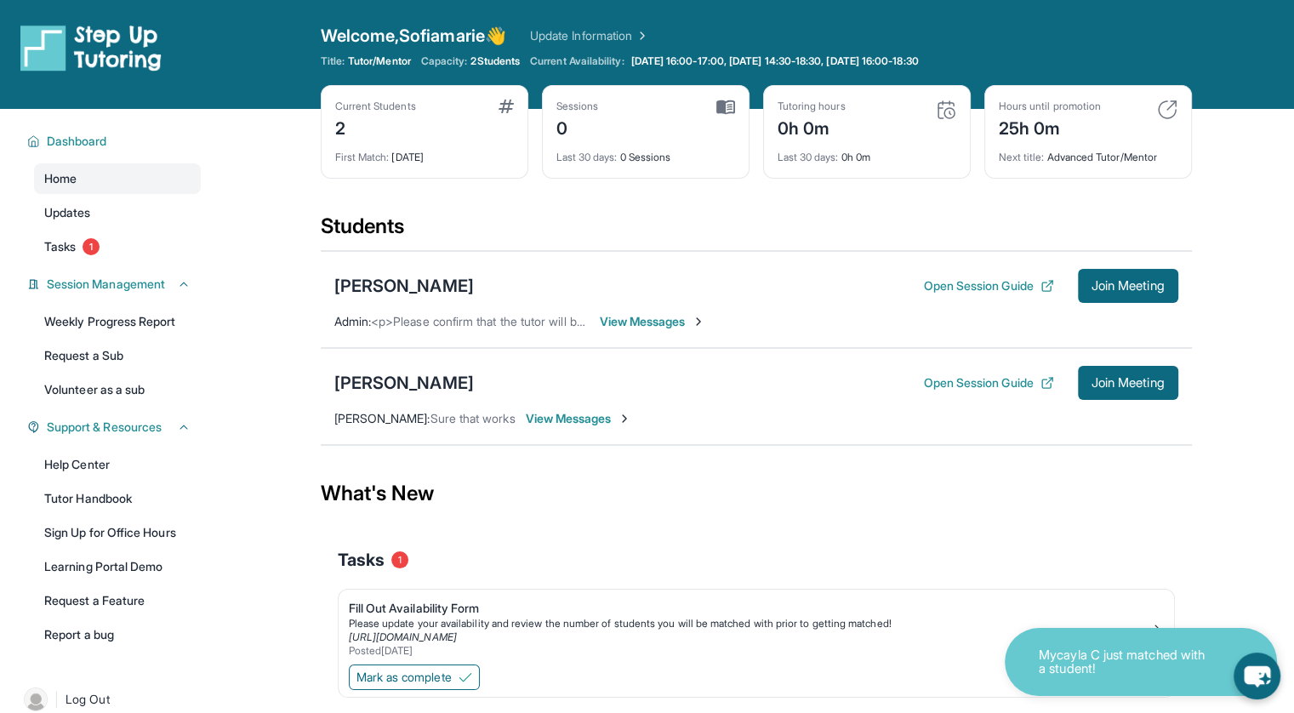
click at [599, 415] on span "View Messages" at bounding box center [579, 418] width 106 height 17
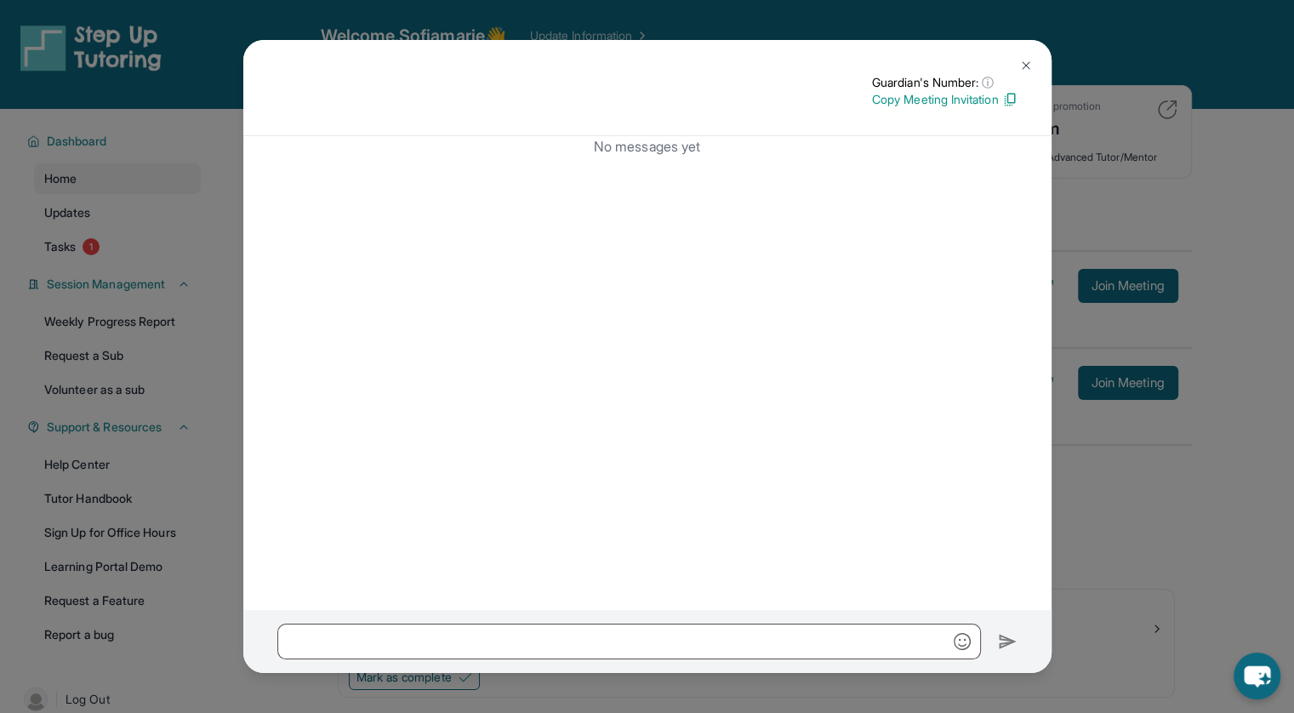
click at [1024, 71] on img at bounding box center [1026, 66] width 14 height 14
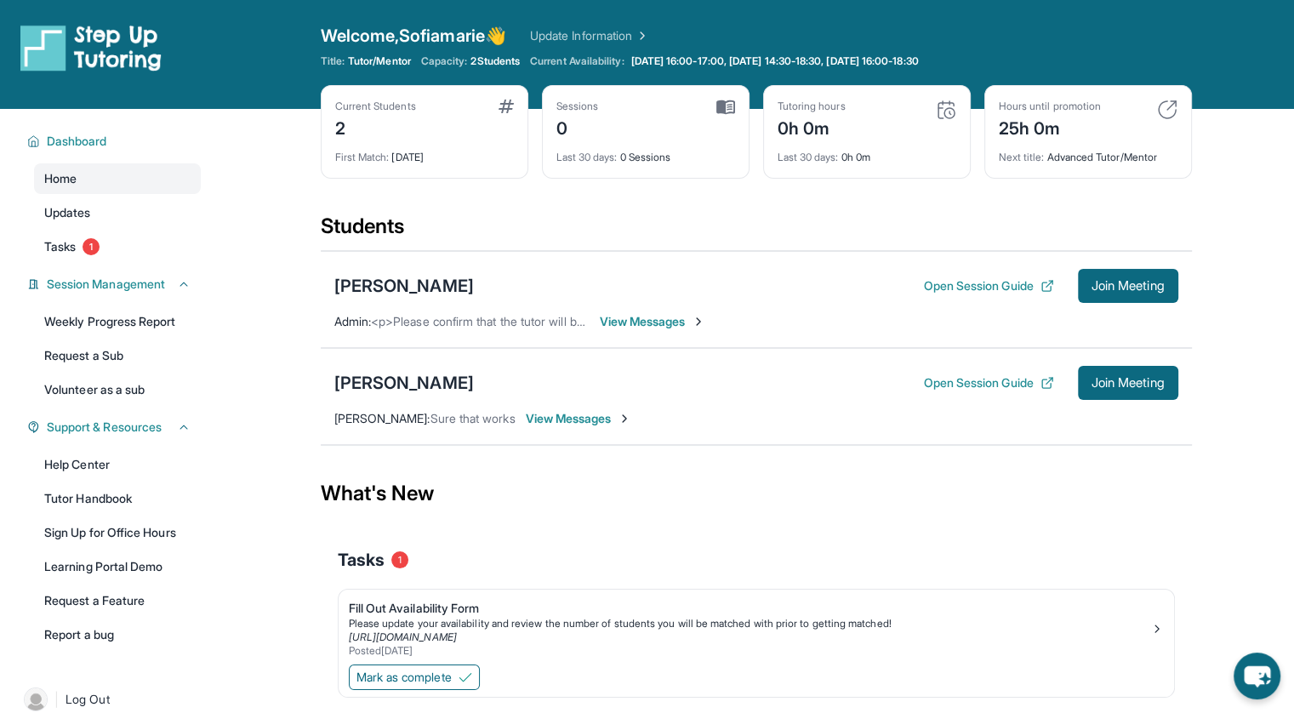
click at [670, 316] on span "View Messages" at bounding box center [653, 321] width 106 height 17
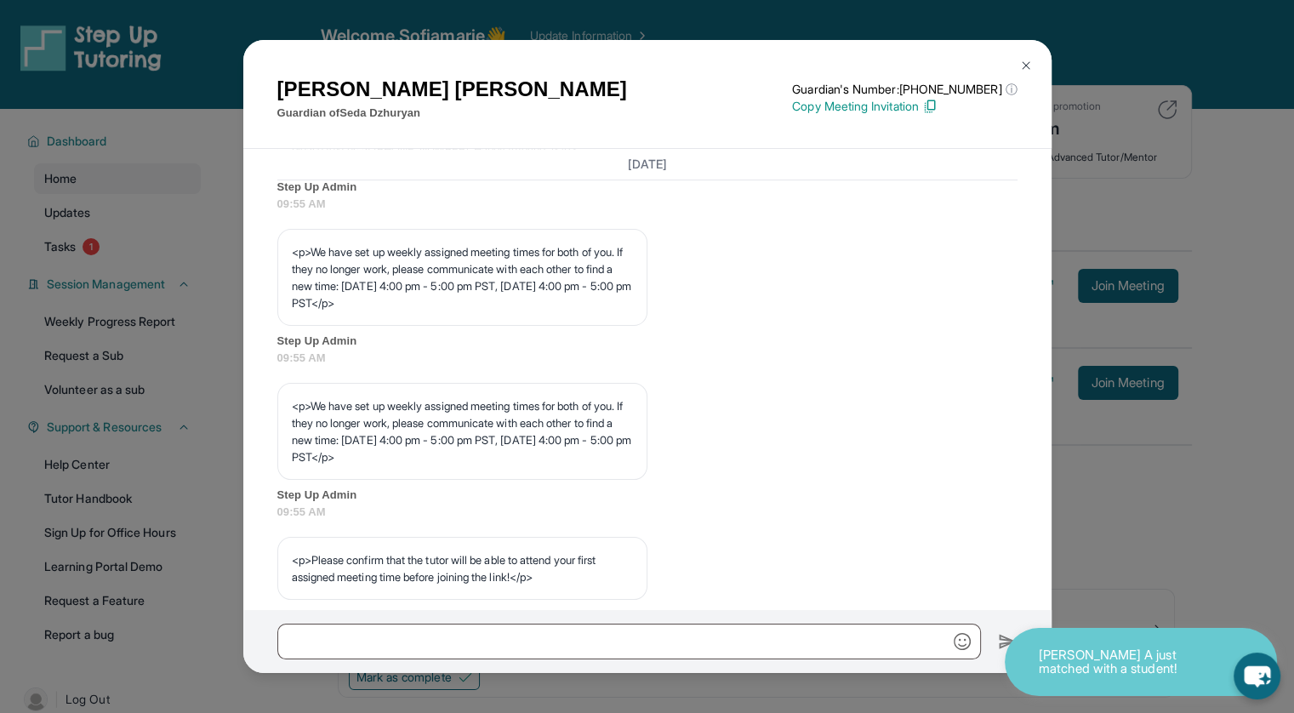
scroll to position [839, 0]
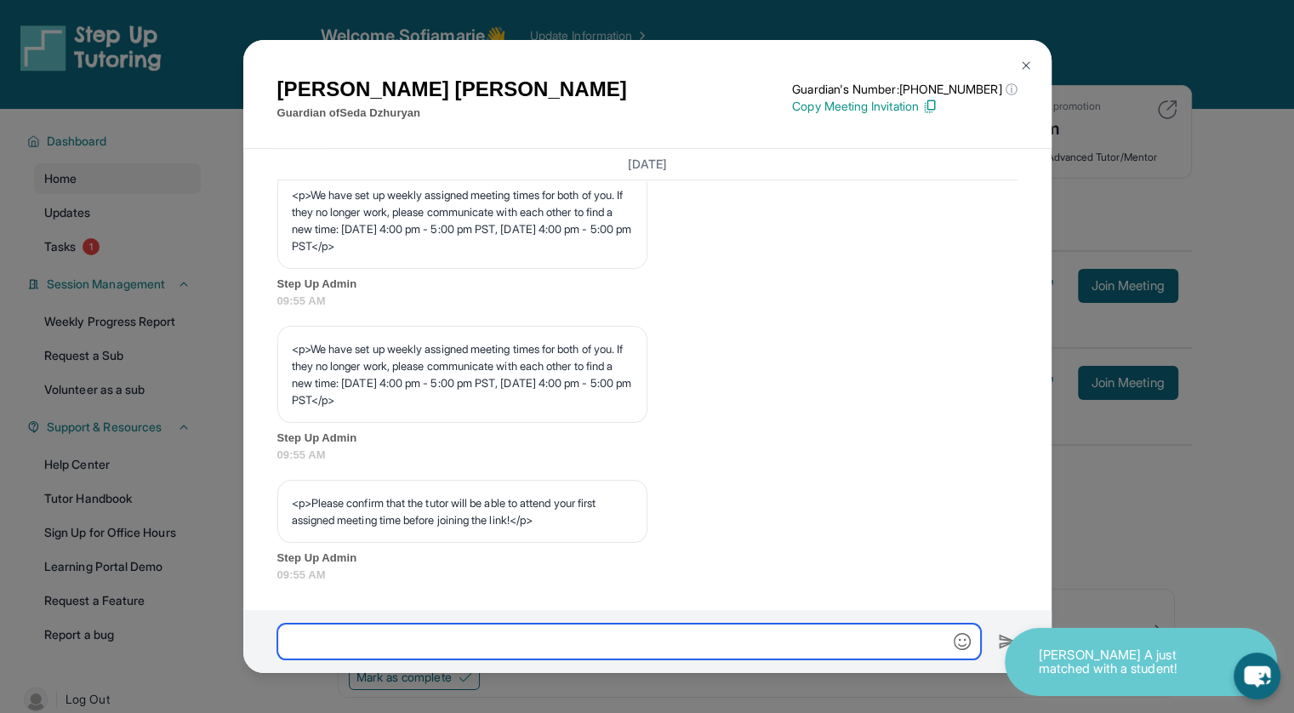
click at [334, 642] on input "text" at bounding box center [629, 642] width 704 height 36
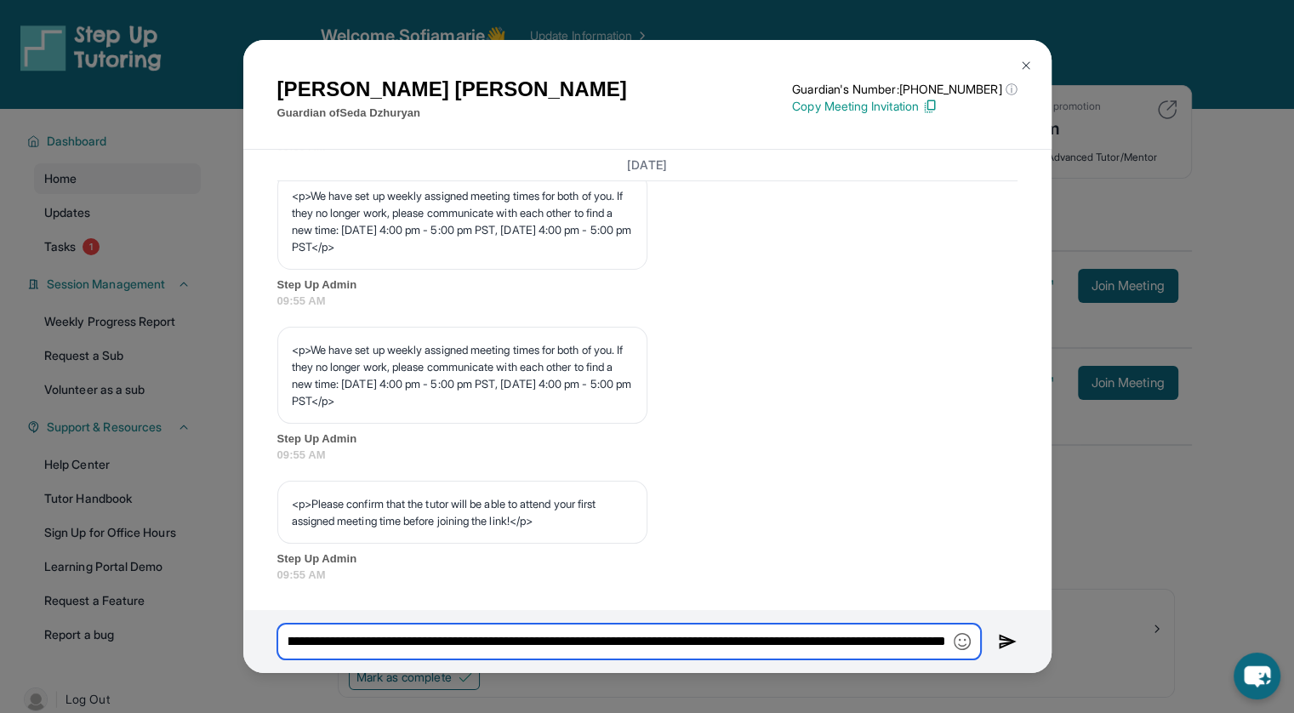
scroll to position [0, 1789]
click at [294, 637] on input "**********" at bounding box center [629, 642] width 704 height 36
click at [648, 636] on input "**********" at bounding box center [629, 642] width 704 height 36
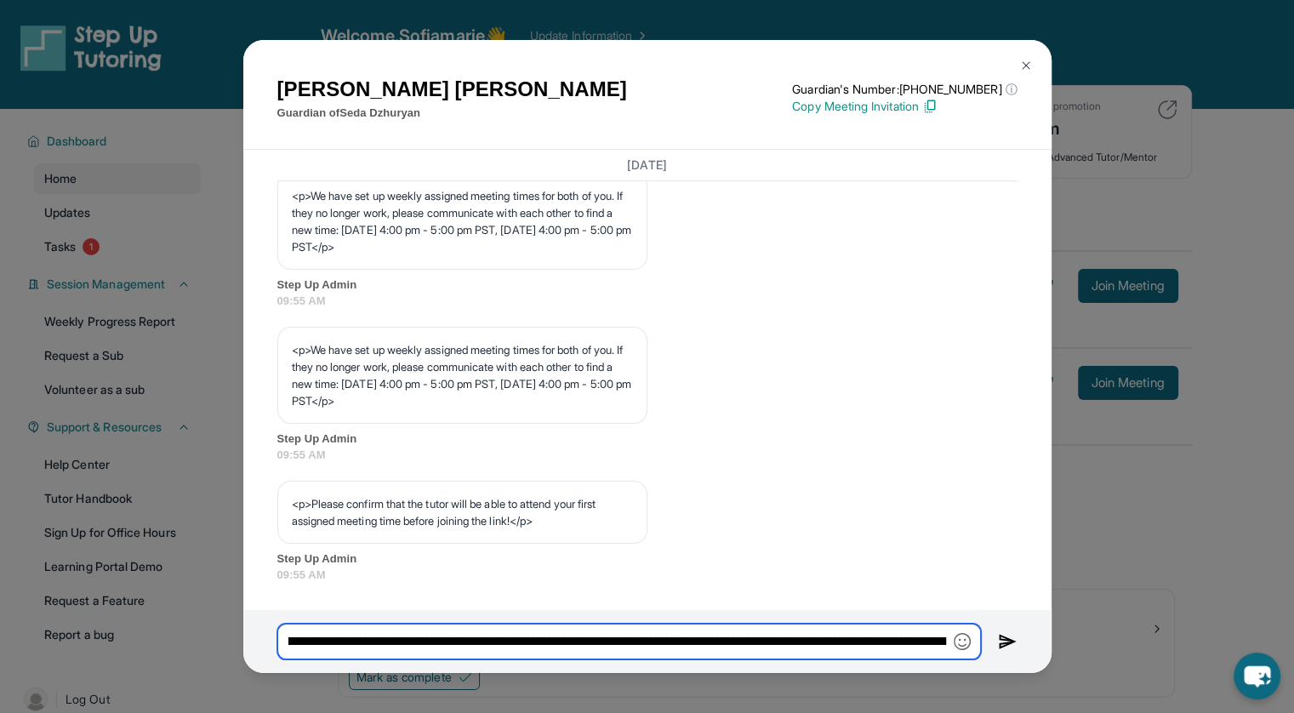
click at [677, 646] on input "**********" at bounding box center [629, 642] width 704 height 36
click at [796, 644] on input "**********" at bounding box center [629, 642] width 704 height 36
type input "**********"
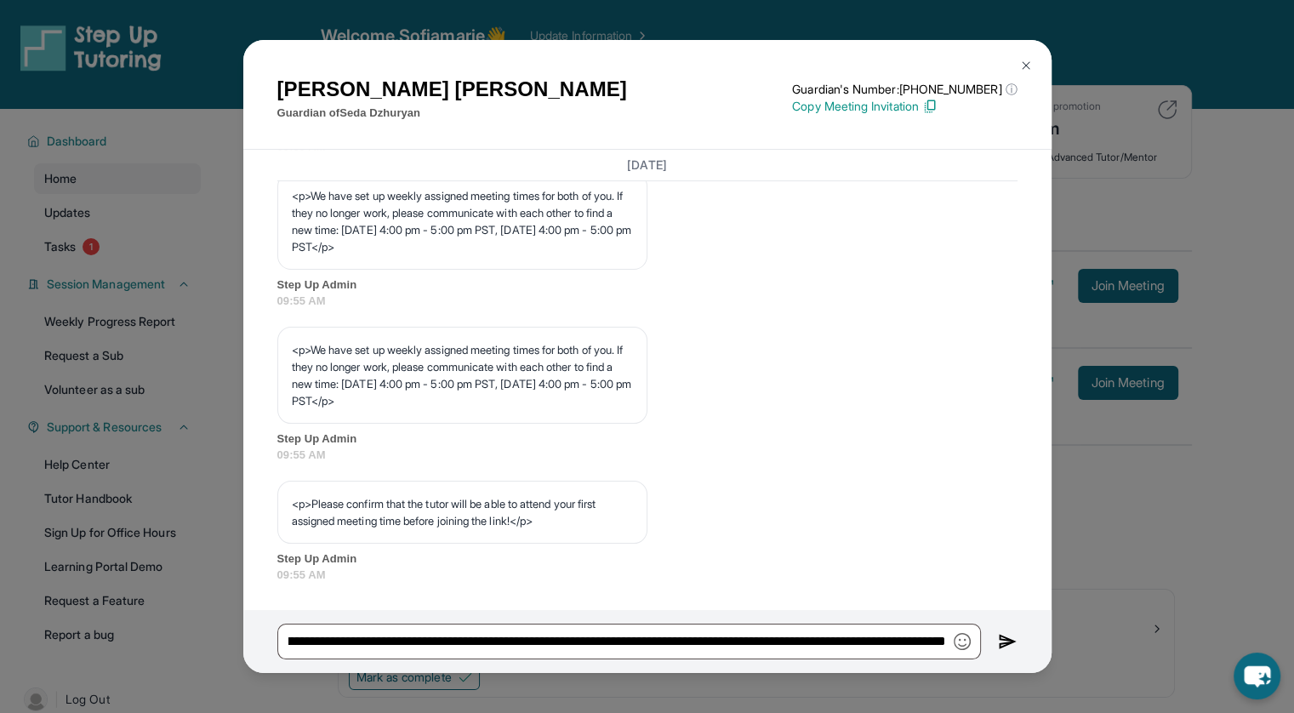
click at [1007, 639] on img at bounding box center [1008, 641] width 20 height 20
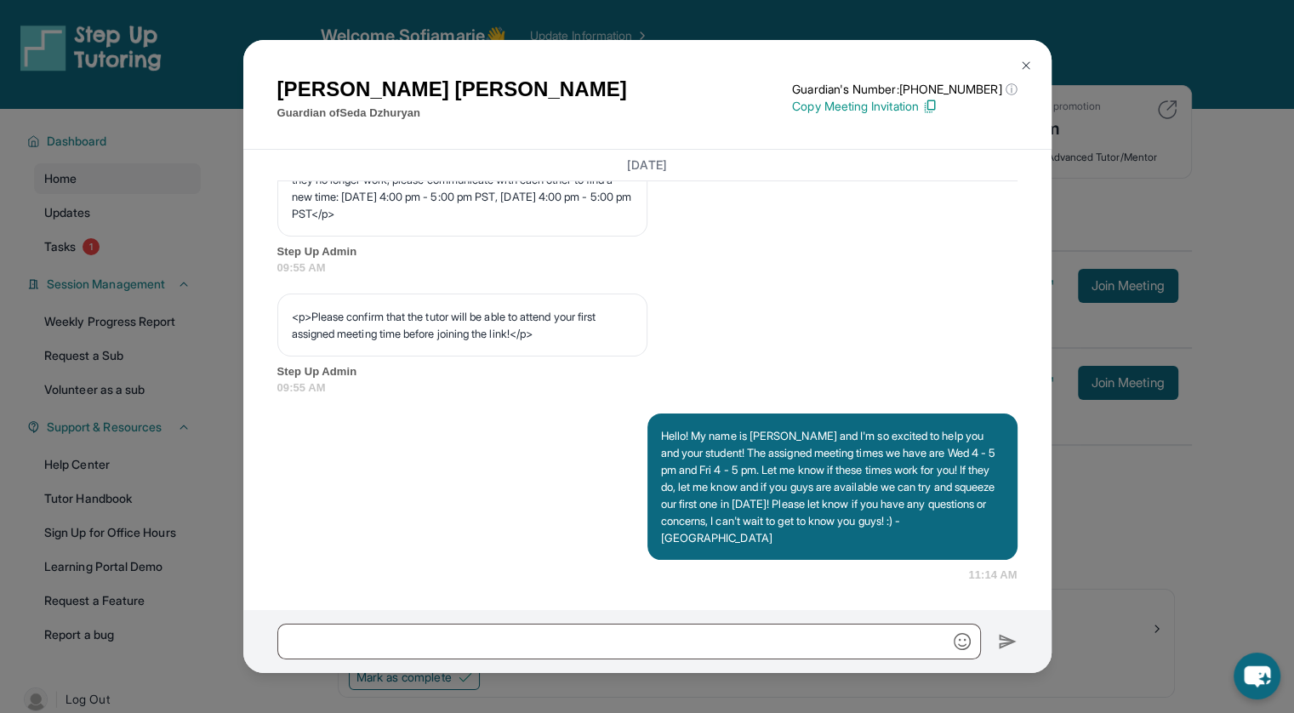
scroll to position [1026, 0]
click at [1024, 63] on img at bounding box center [1026, 66] width 14 height 14
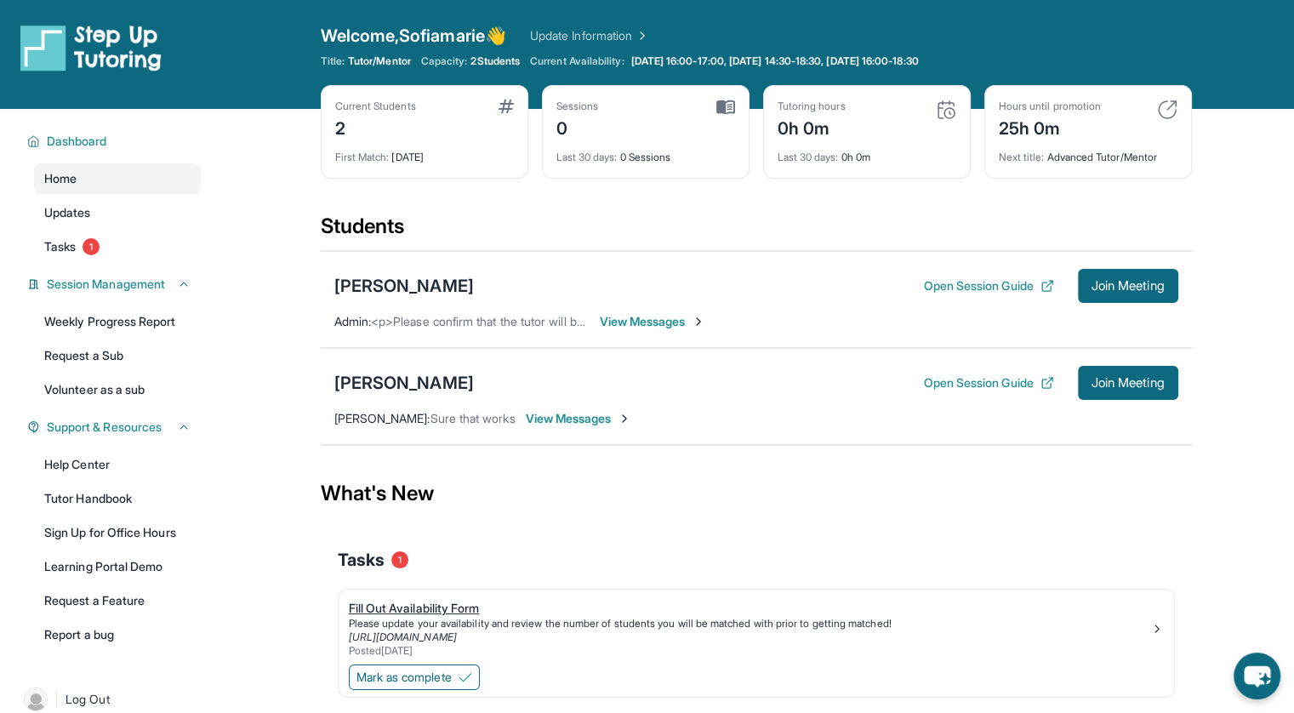
click at [677, 619] on div "Please update your availability and review the number of students you will be m…" at bounding box center [750, 624] width 802 height 14
click at [637, 483] on div "What's New" at bounding box center [756, 493] width 871 height 75
click at [683, 322] on span "View Messages" at bounding box center [653, 321] width 106 height 17
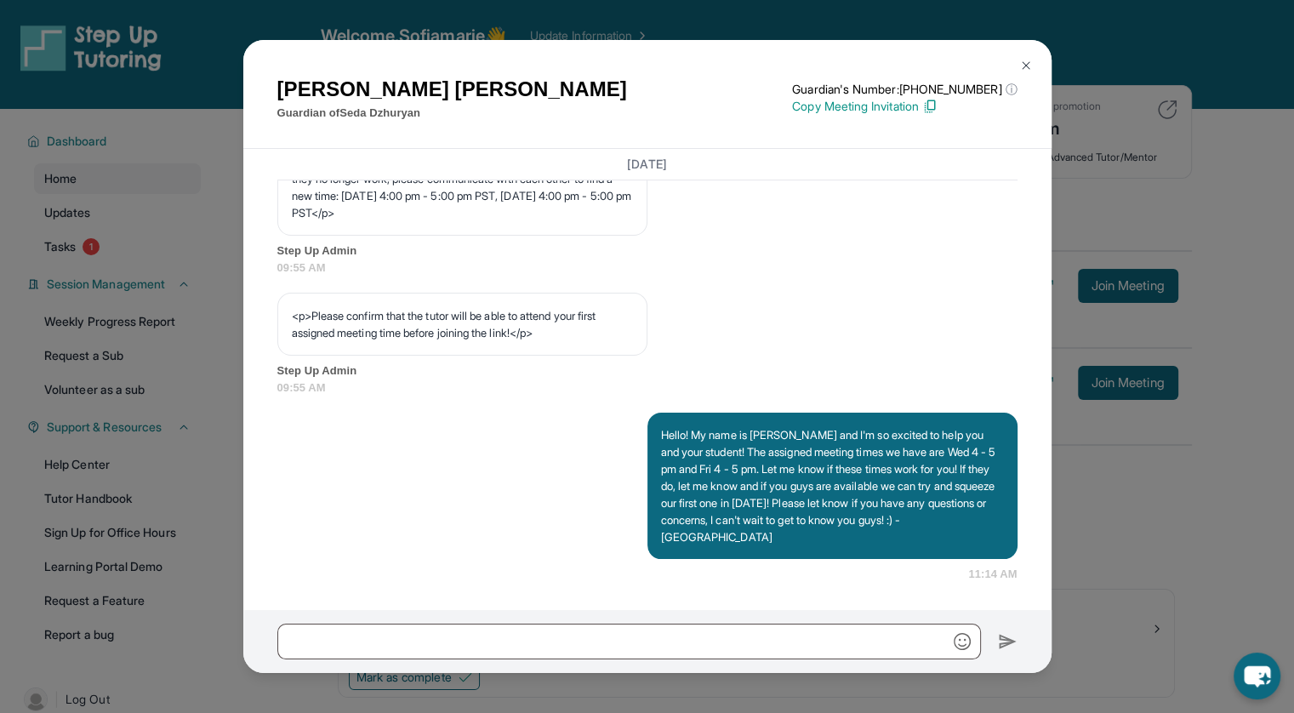
click at [1029, 67] on img at bounding box center [1026, 66] width 14 height 14
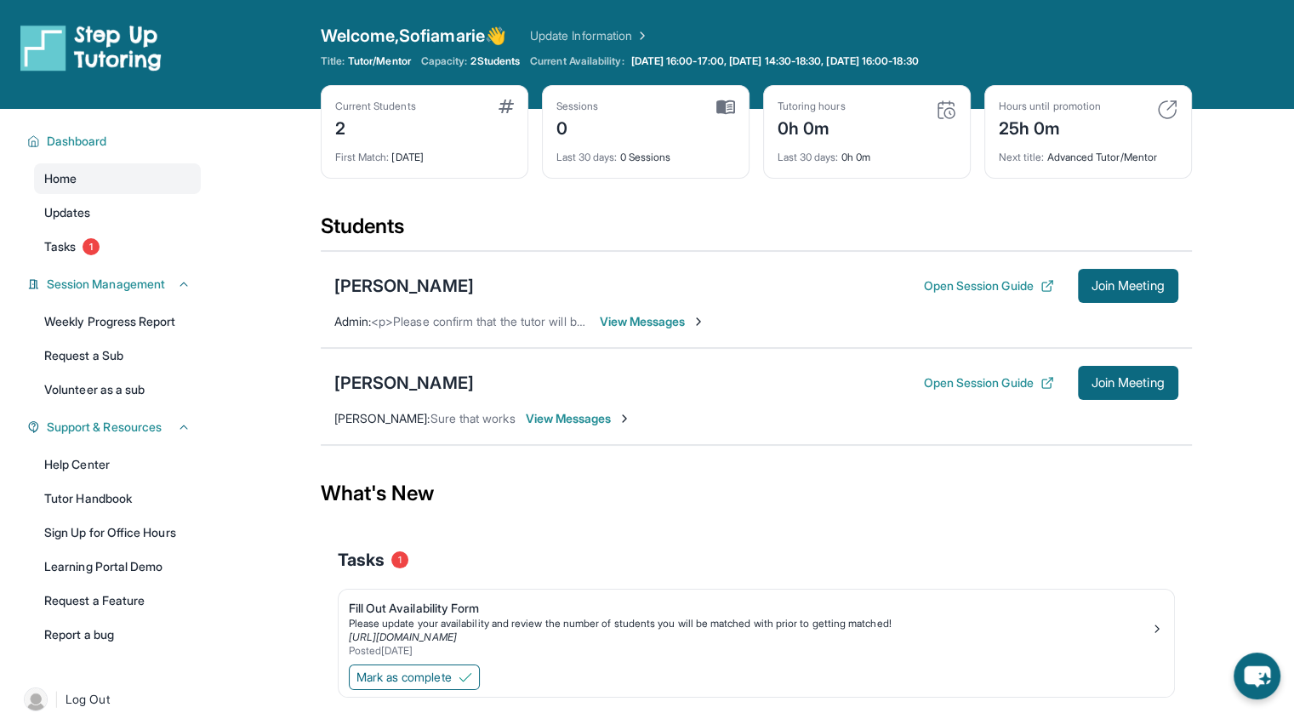
click at [576, 420] on span "View Messages" at bounding box center [579, 418] width 106 height 17
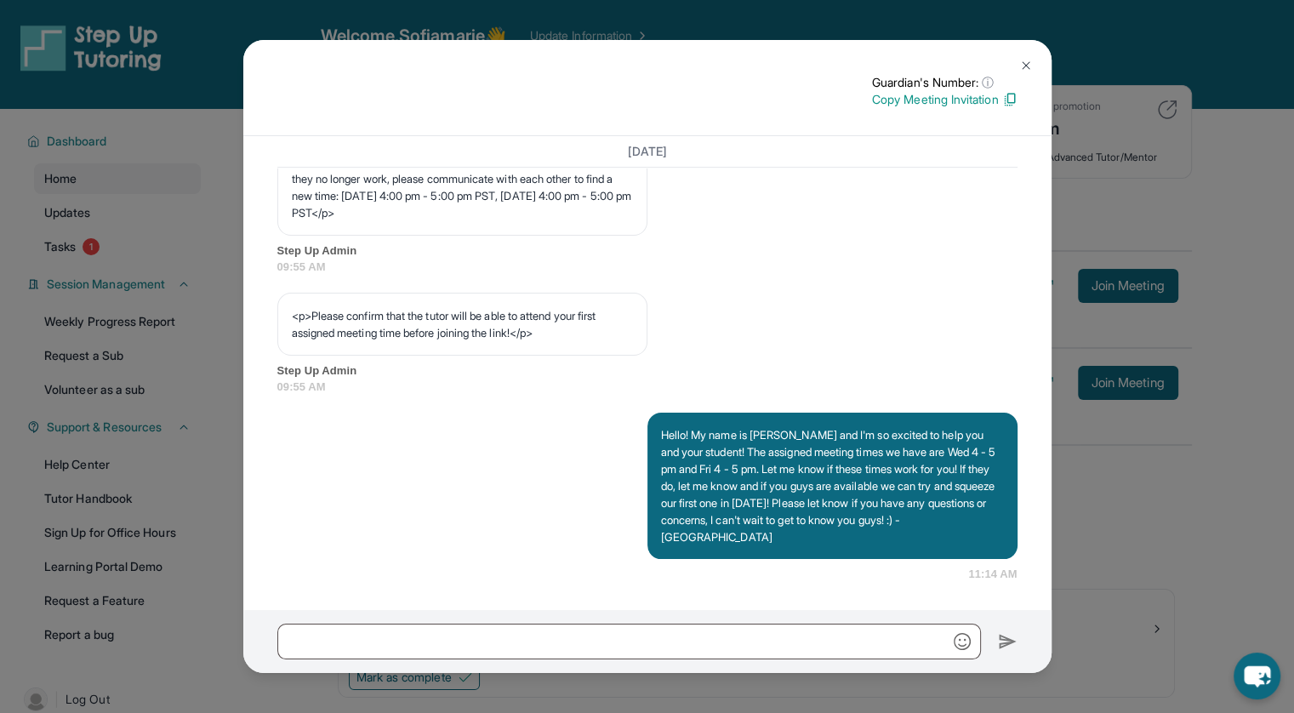
scroll to position [1013, 0]
click at [1021, 66] on img at bounding box center [1026, 66] width 14 height 14
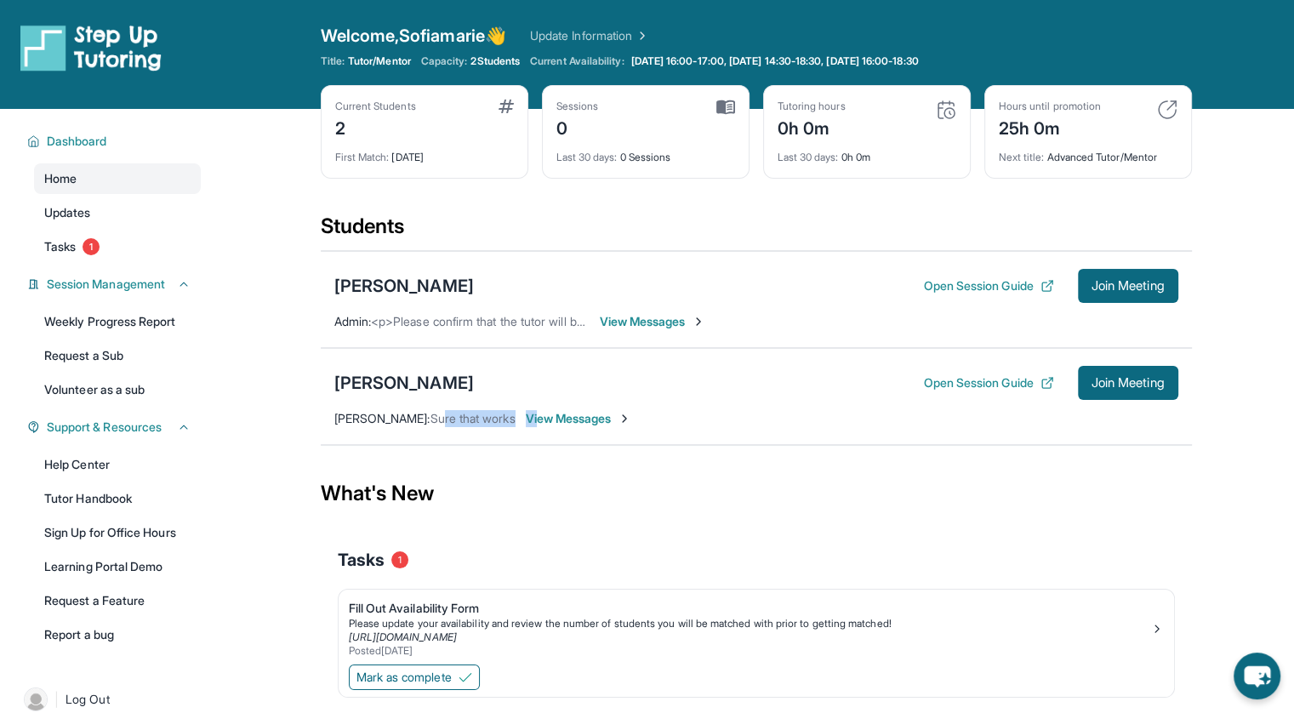
drag, startPoint x: 463, startPoint y: 419, endPoint x: 551, endPoint y: 415, distance: 87.7
click at [551, 415] on div "Preethi Manoharan : Sure that works View Messages" at bounding box center [483, 418] width 298 height 17
click at [485, 435] on div "[PERSON_NAME] Open Session Guide Join Meeting [PERSON_NAME] : Sure that works V…" at bounding box center [756, 396] width 871 height 97
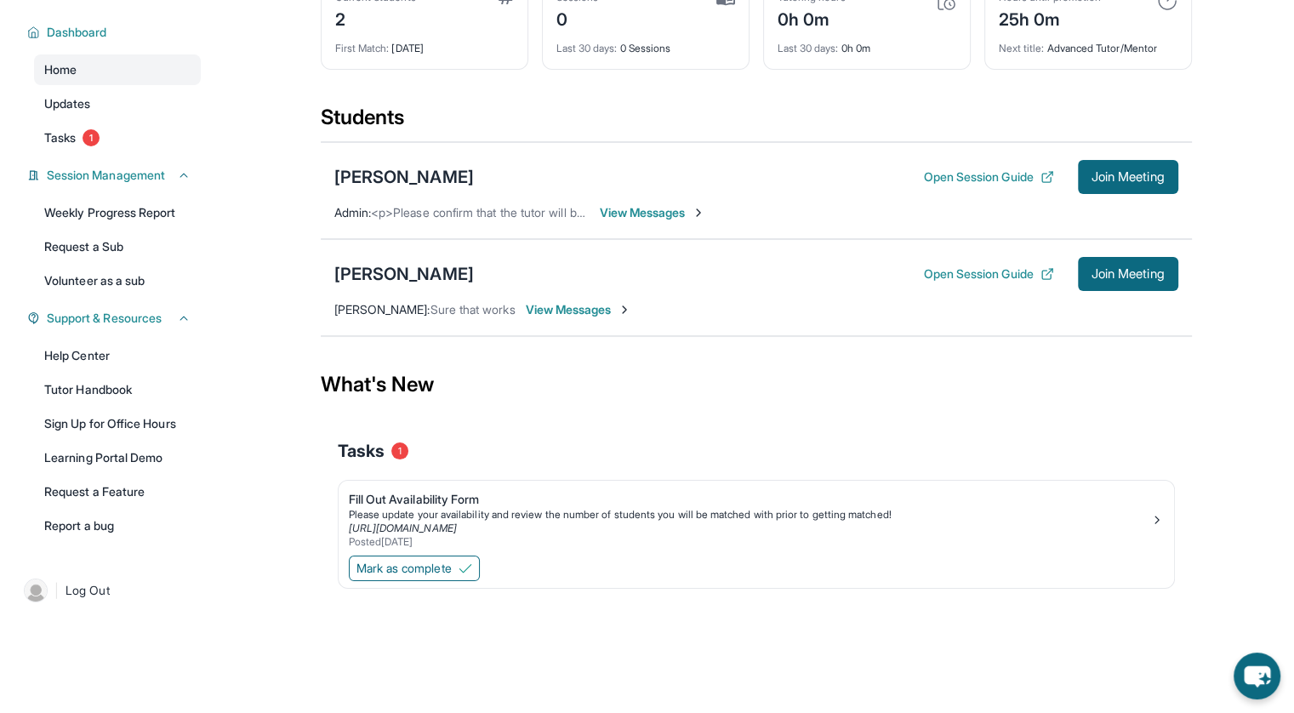
scroll to position [0, 0]
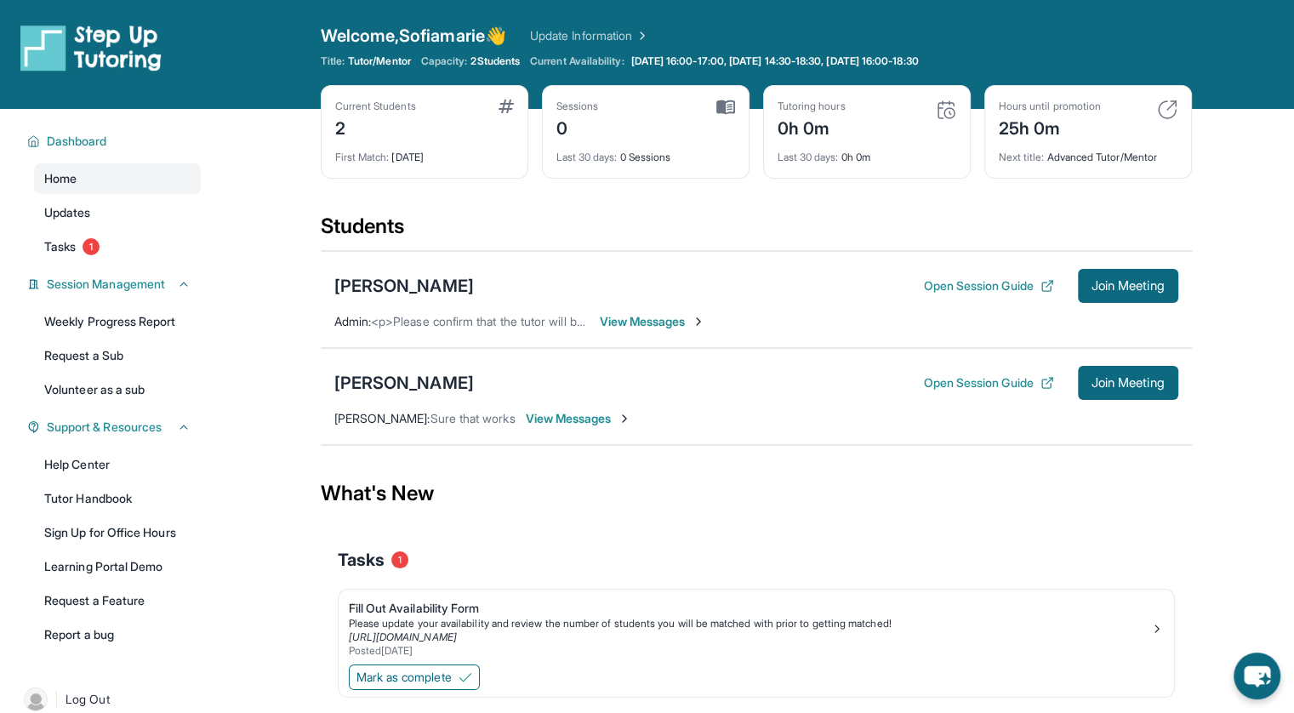
click at [497, 104] on div "Current Students 2" at bounding box center [424, 120] width 179 height 41
click at [579, 420] on span "View Messages" at bounding box center [579, 418] width 106 height 17
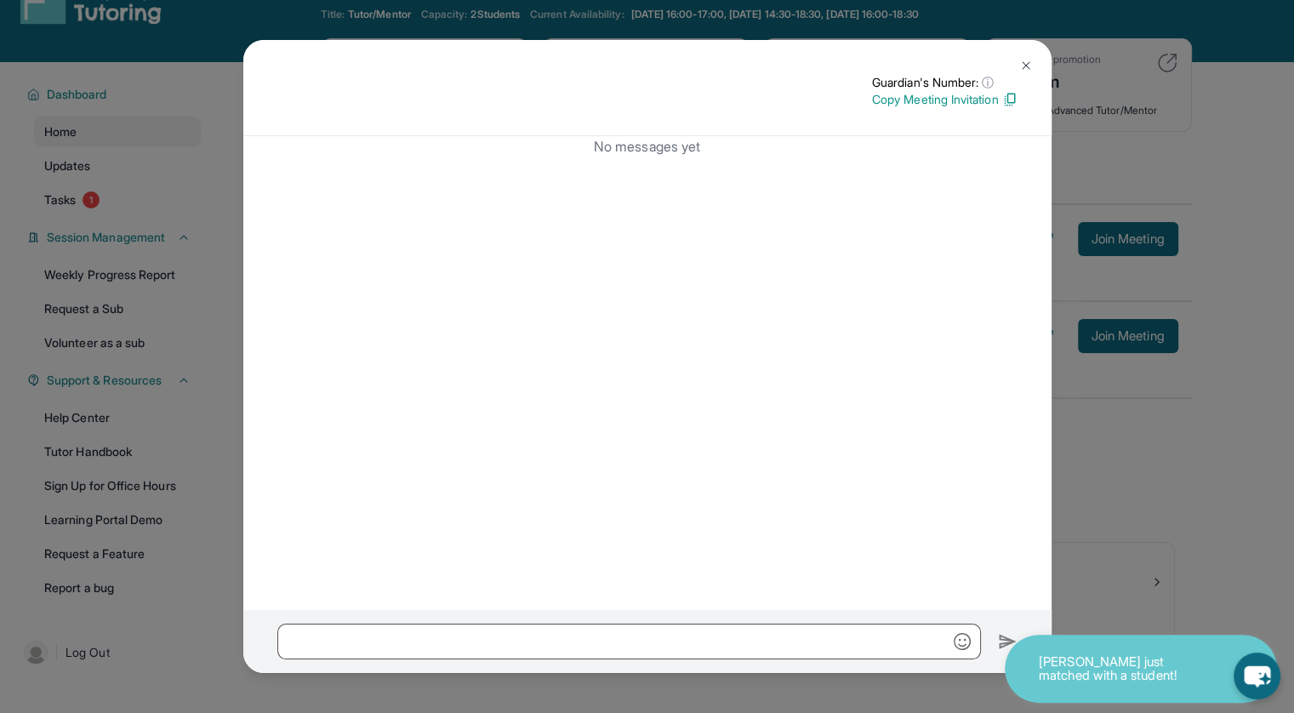
scroll to position [54, 0]
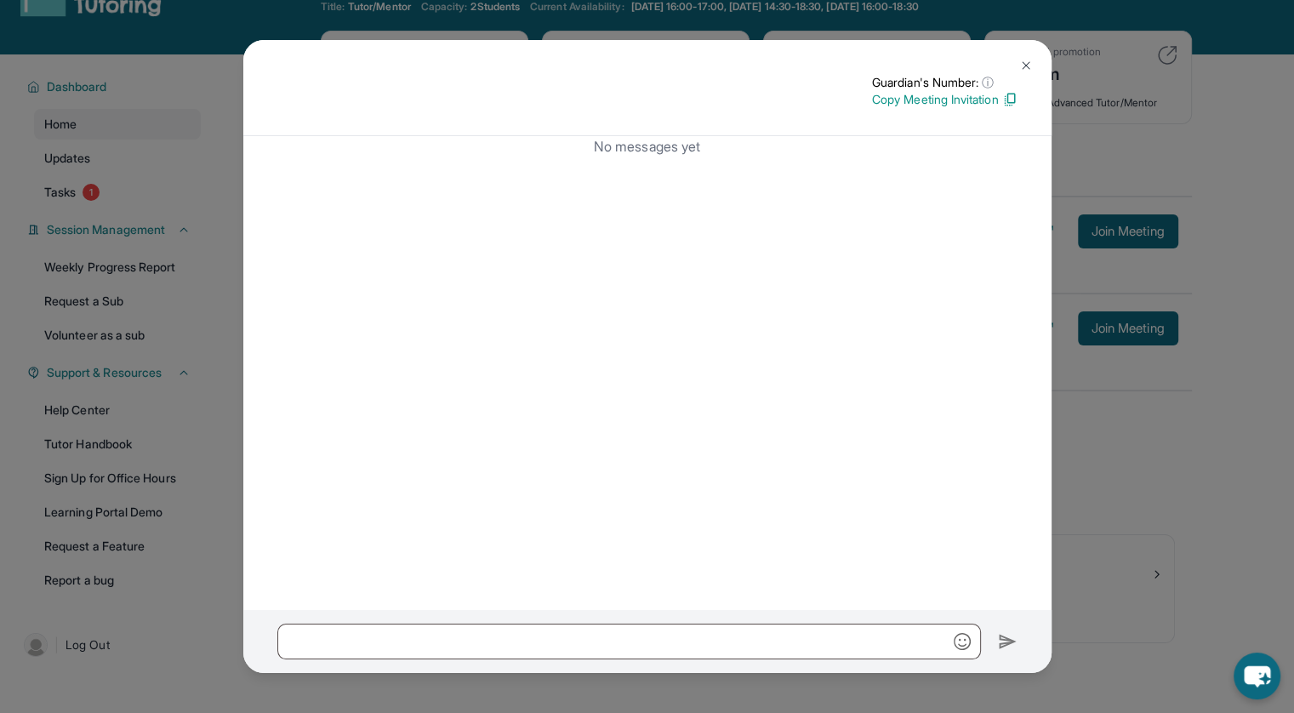
click at [657, 213] on div "No messages yet" at bounding box center [647, 373] width 808 height 474
click at [812, 195] on div "No messages yet" at bounding box center [647, 373] width 808 height 474
click at [1021, 60] on img at bounding box center [1026, 66] width 14 height 14
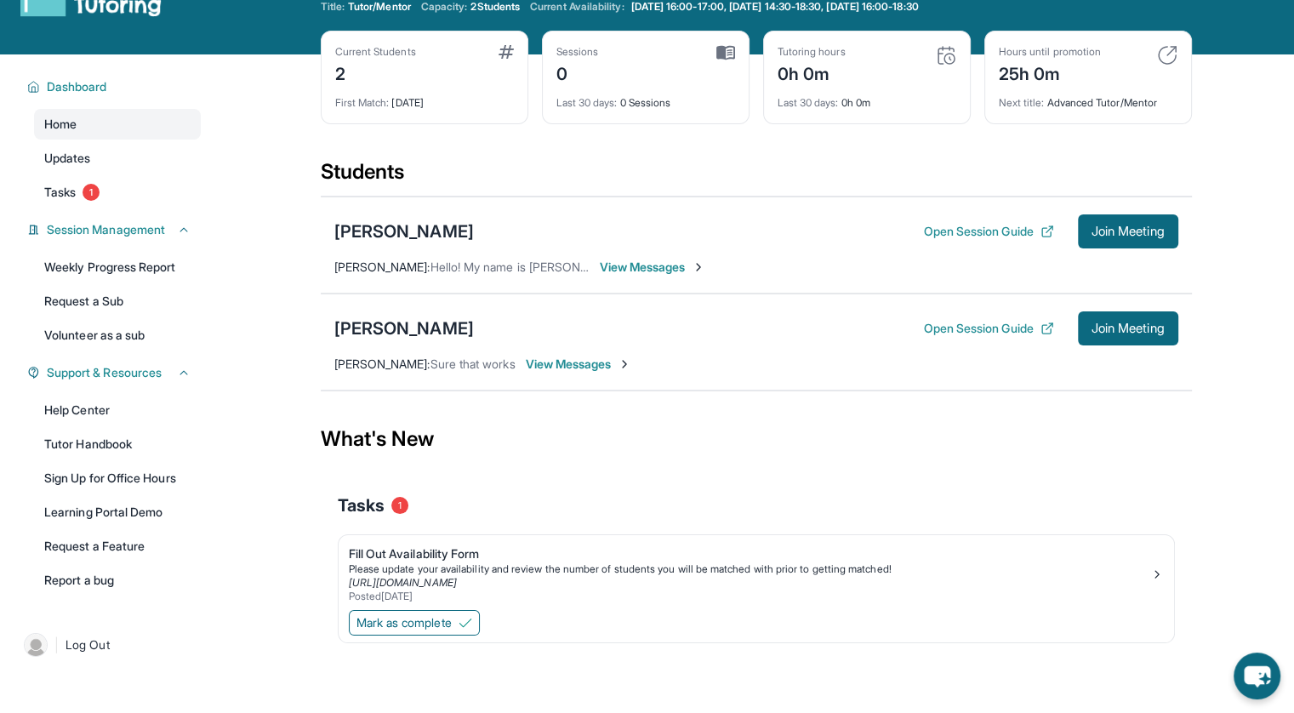
scroll to position [0, 0]
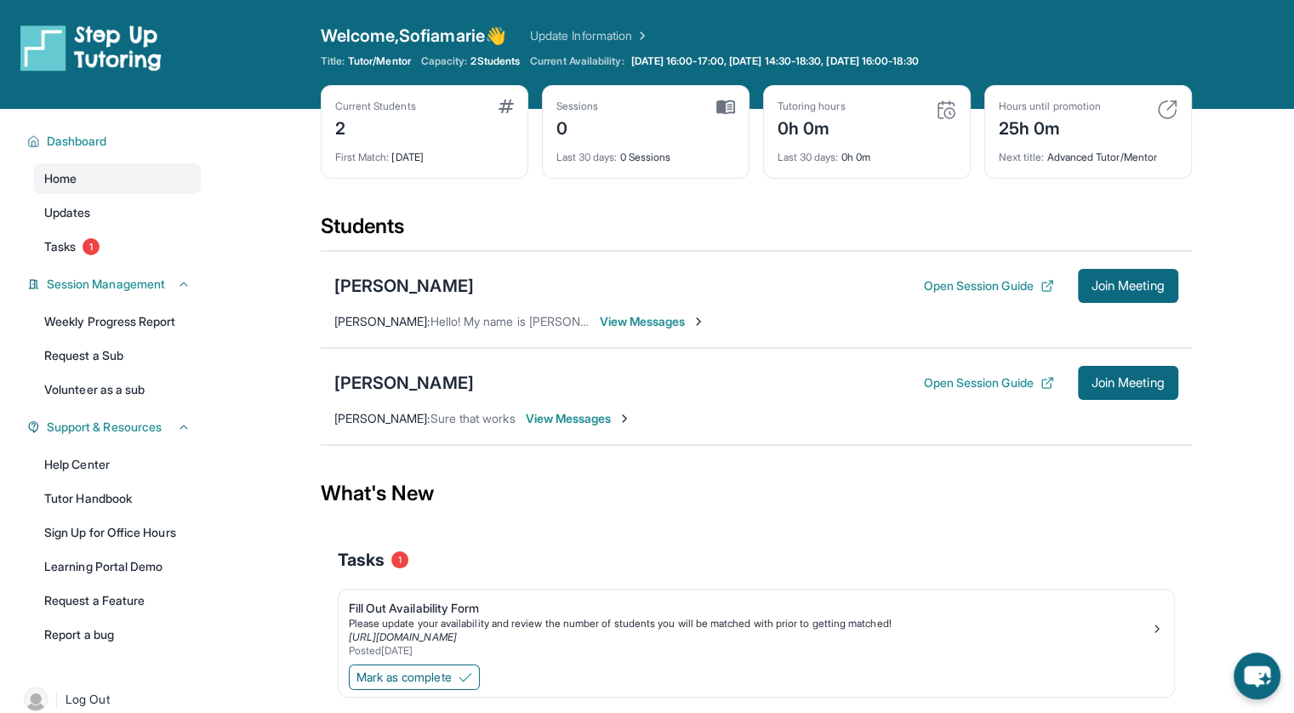
click at [573, 421] on span "View Messages" at bounding box center [579, 418] width 106 height 17
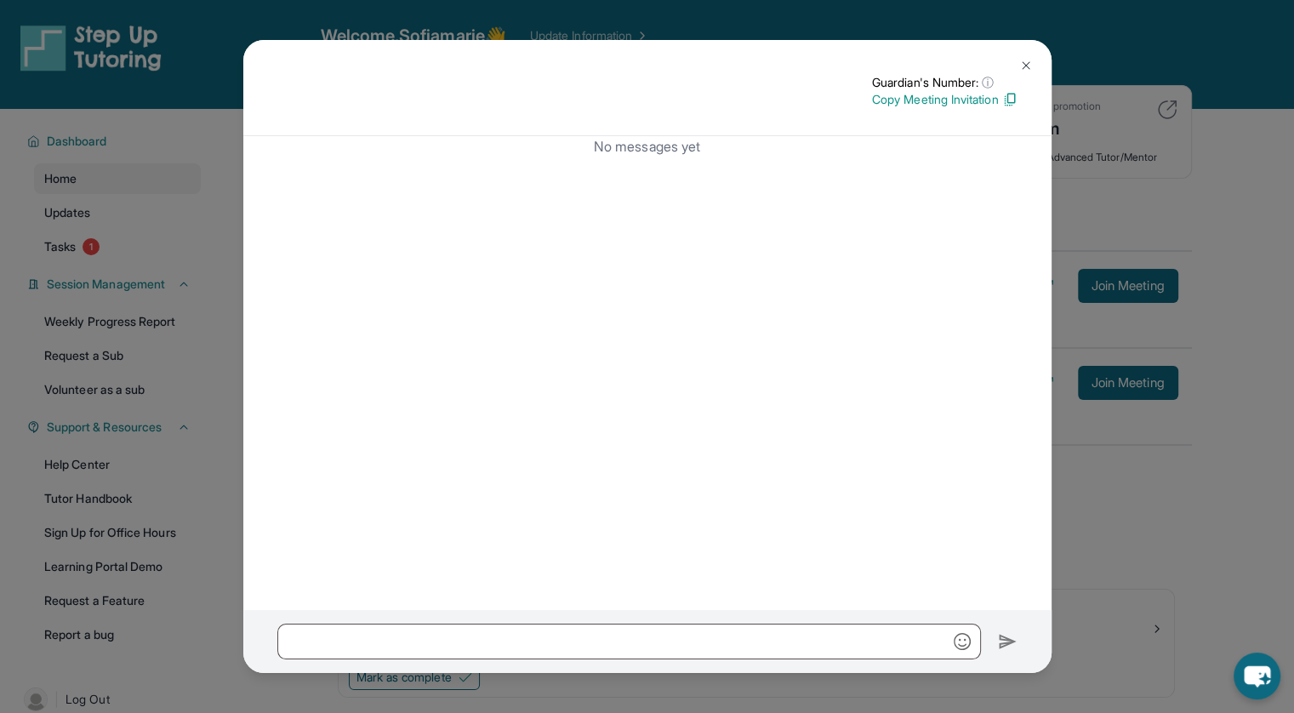
click at [1021, 68] on img at bounding box center [1026, 66] width 14 height 14
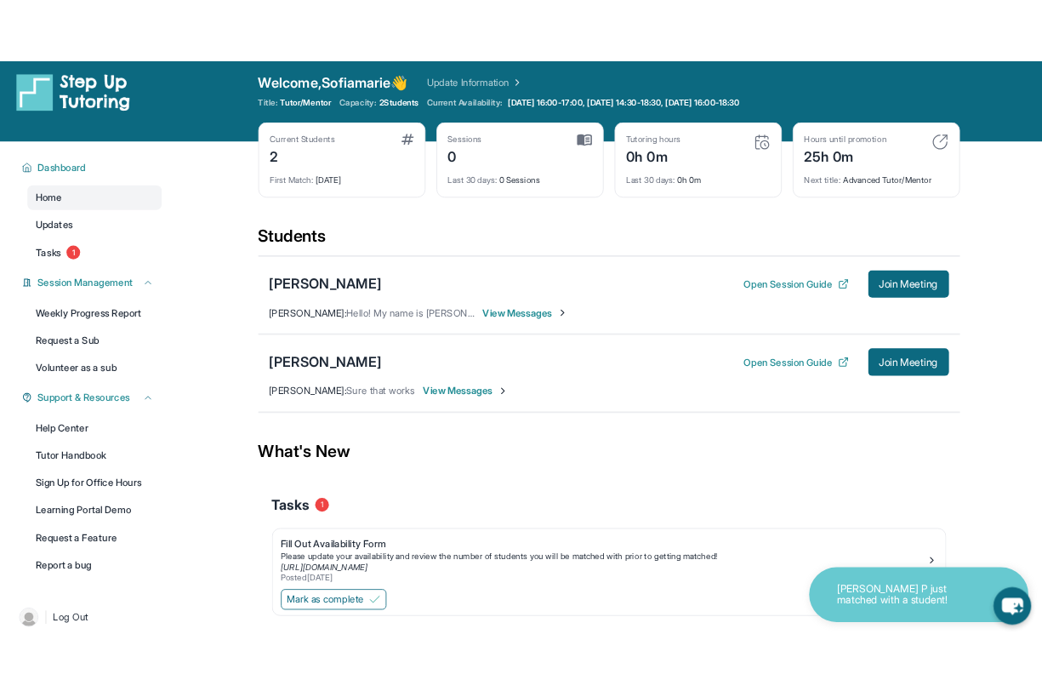
scroll to position [9, 0]
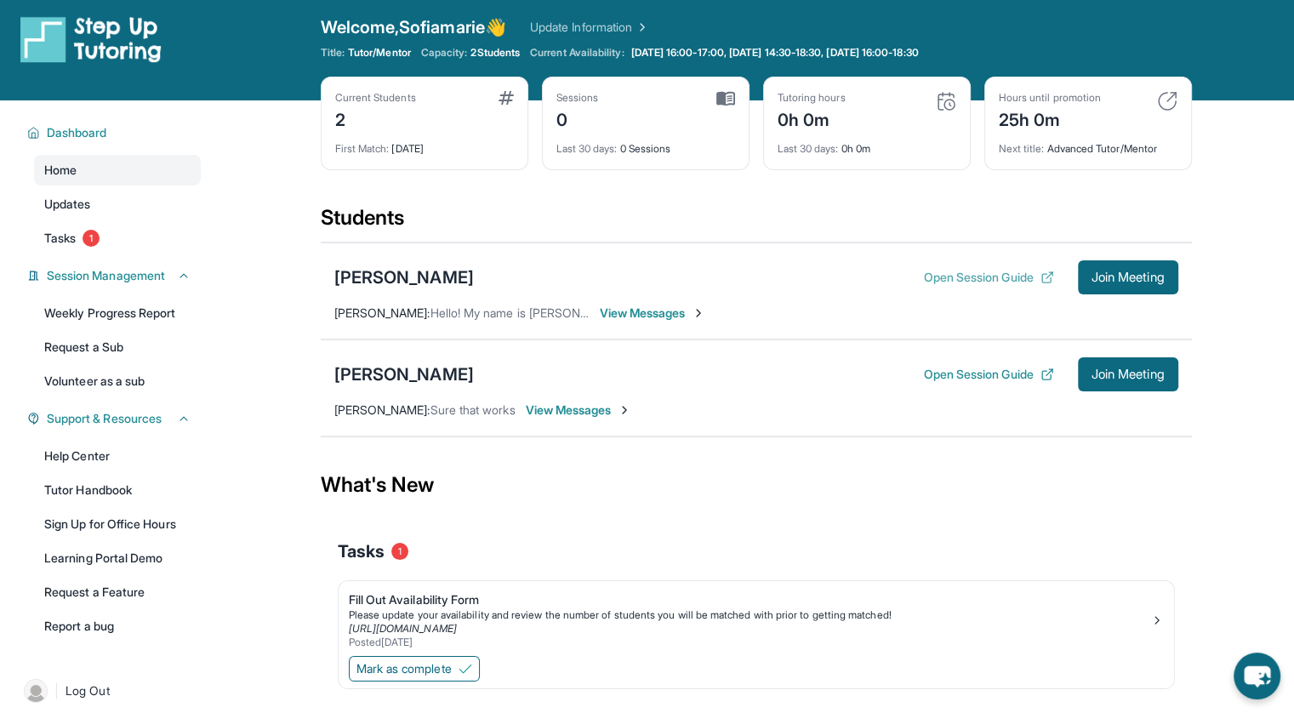
click at [996, 277] on button "Open Session Guide" at bounding box center [988, 277] width 130 height 17
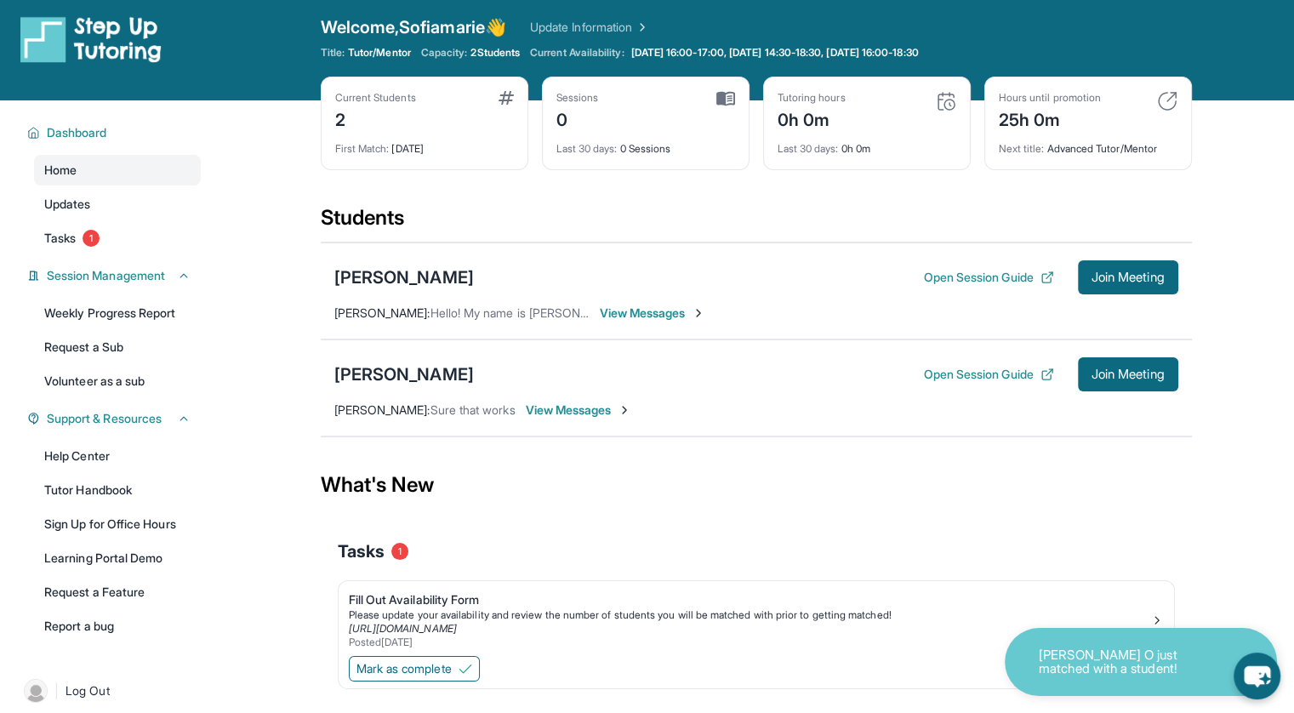
click at [1020, 387] on div "Open Session Guide Join Meeting" at bounding box center [1050, 374] width 254 height 34
click at [1019, 380] on button "Open Session Guide" at bounding box center [988, 374] width 130 height 17
drag, startPoint x: 592, startPoint y: 404, endPoint x: 582, endPoint y: 398, distance: 11.8
click at [582, 398] on div "[PERSON_NAME] Open Session Guide Join Meeting [PERSON_NAME] : Sure that works V…" at bounding box center [756, 388] width 871 height 97
click at [610, 398] on div "[PERSON_NAME] Open Session Guide Join Meeting [PERSON_NAME] : Sure that works V…" at bounding box center [756, 388] width 871 height 97
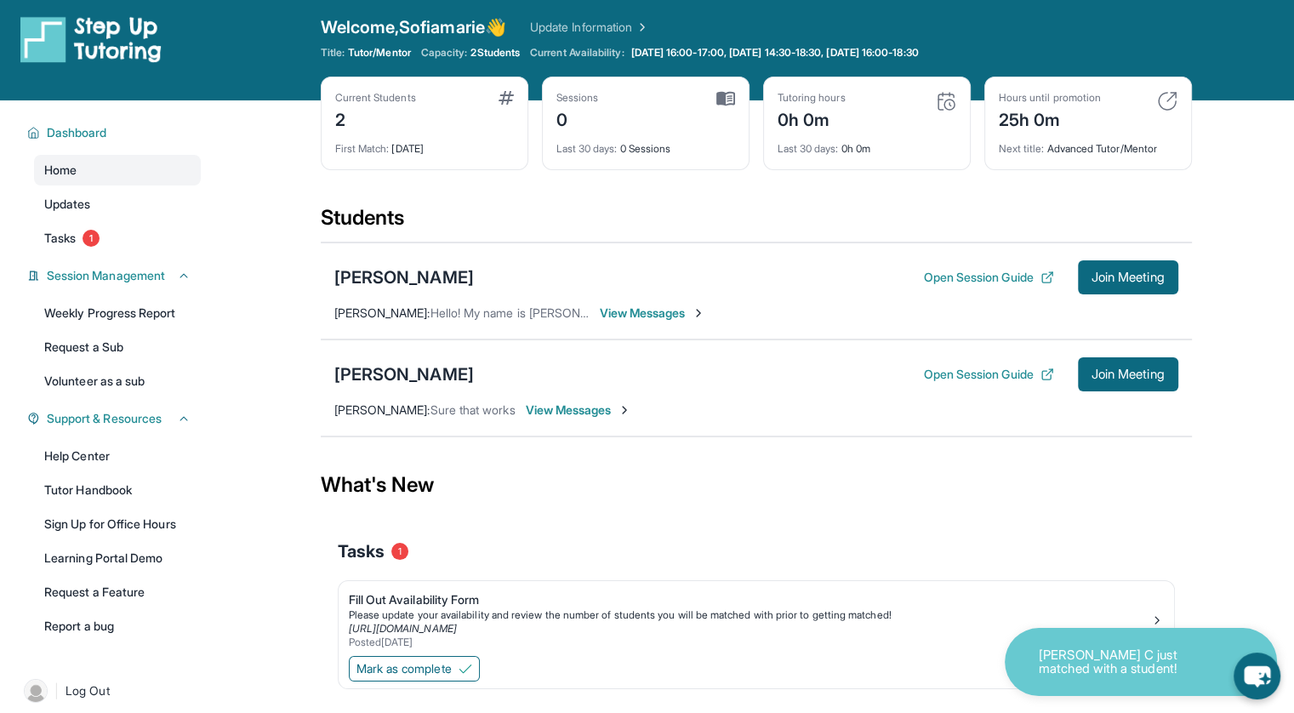
click at [613, 405] on span "View Messages" at bounding box center [579, 410] width 106 height 17
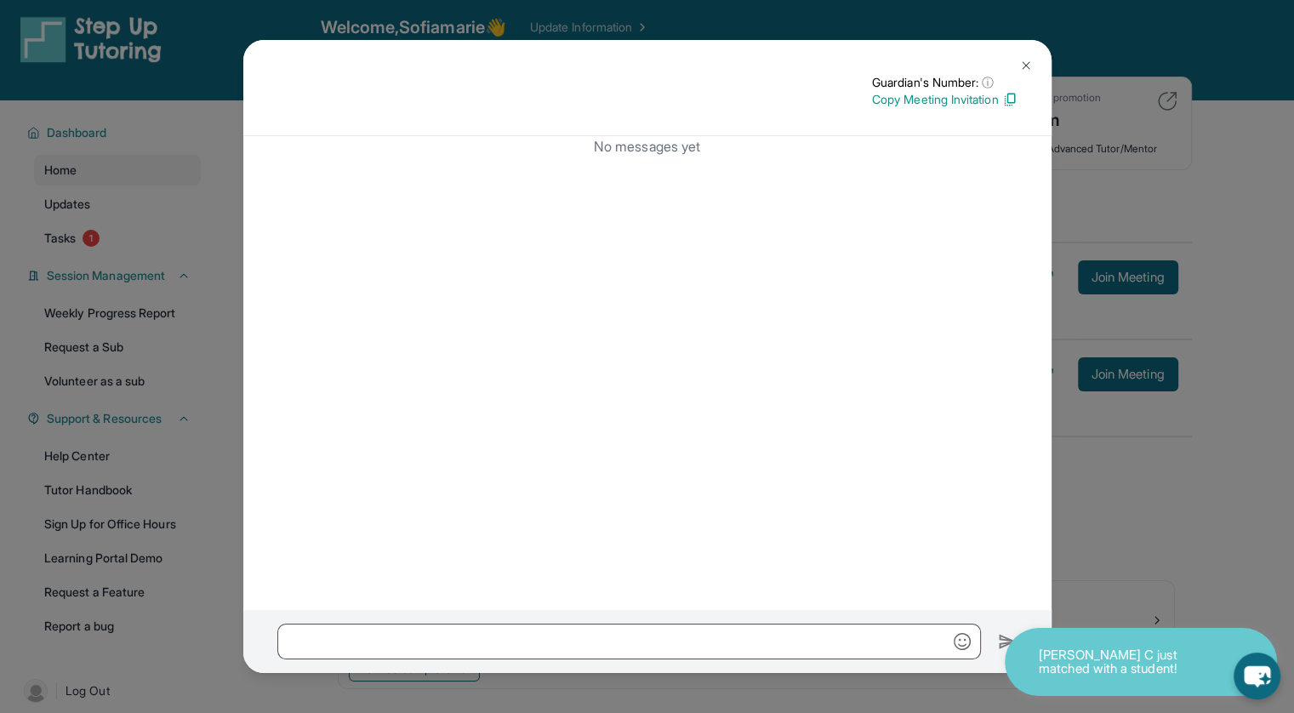
click at [1020, 67] on img at bounding box center [1026, 66] width 14 height 14
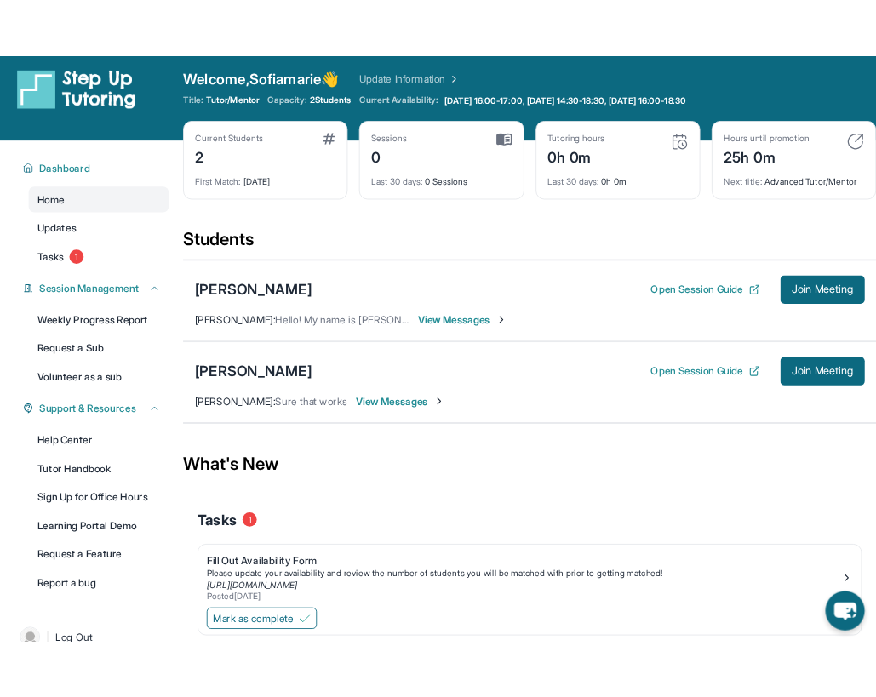
scroll to position [6, 0]
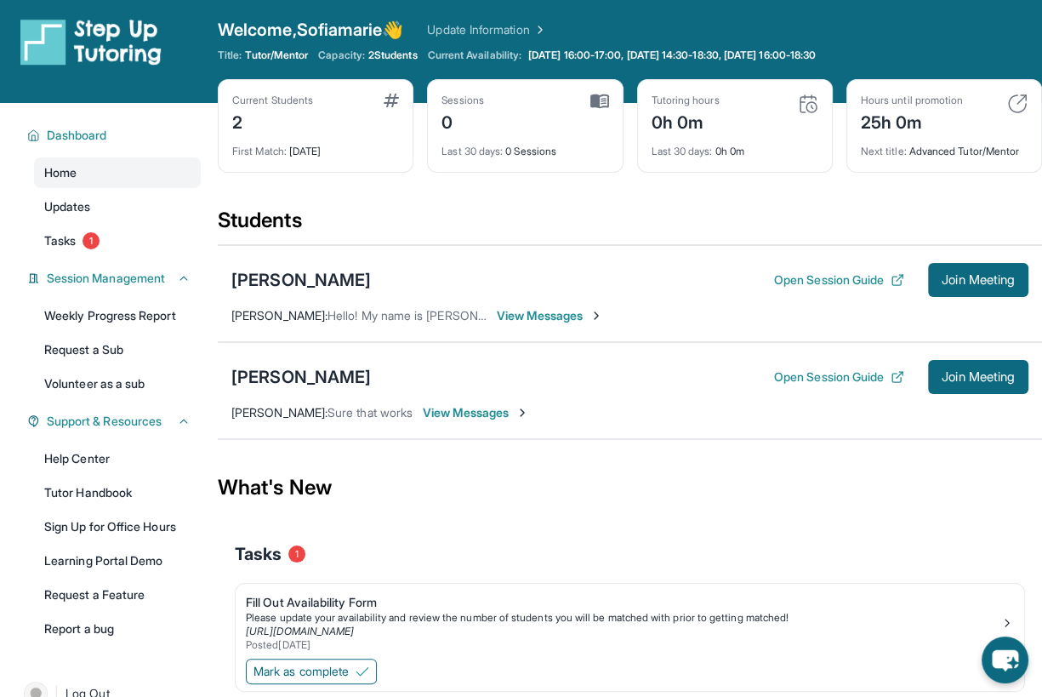
click at [723, 207] on div "Students" at bounding box center [630, 225] width 825 height 37
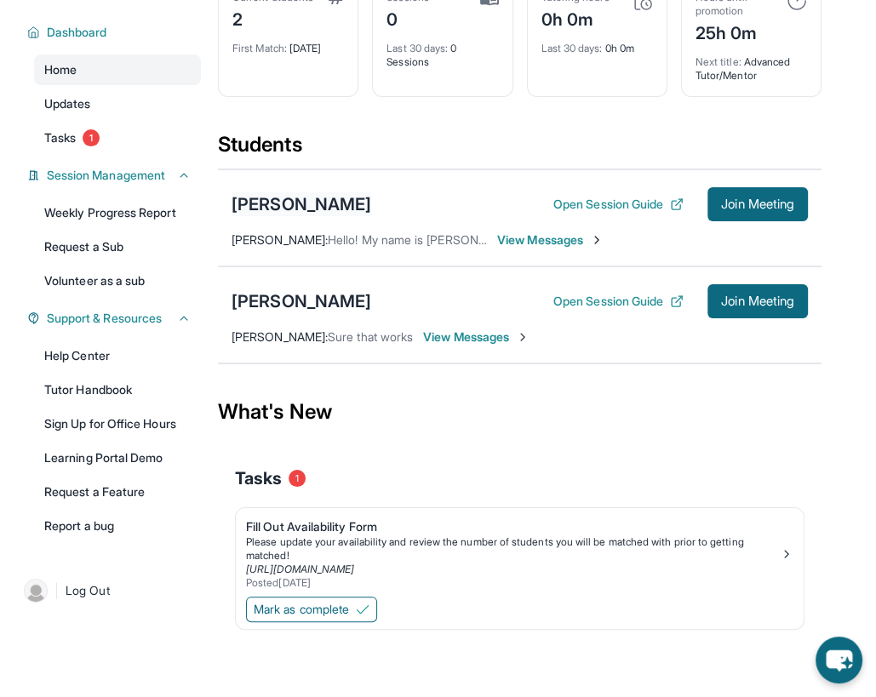
scroll to position [0, 0]
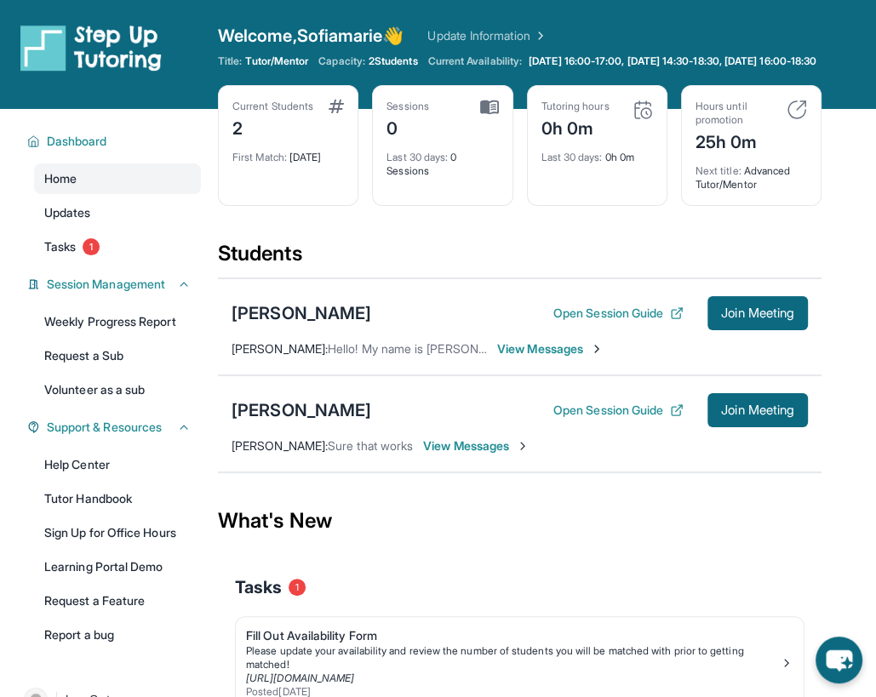
click at [545, 357] on span "View Messages" at bounding box center [550, 348] width 106 height 17
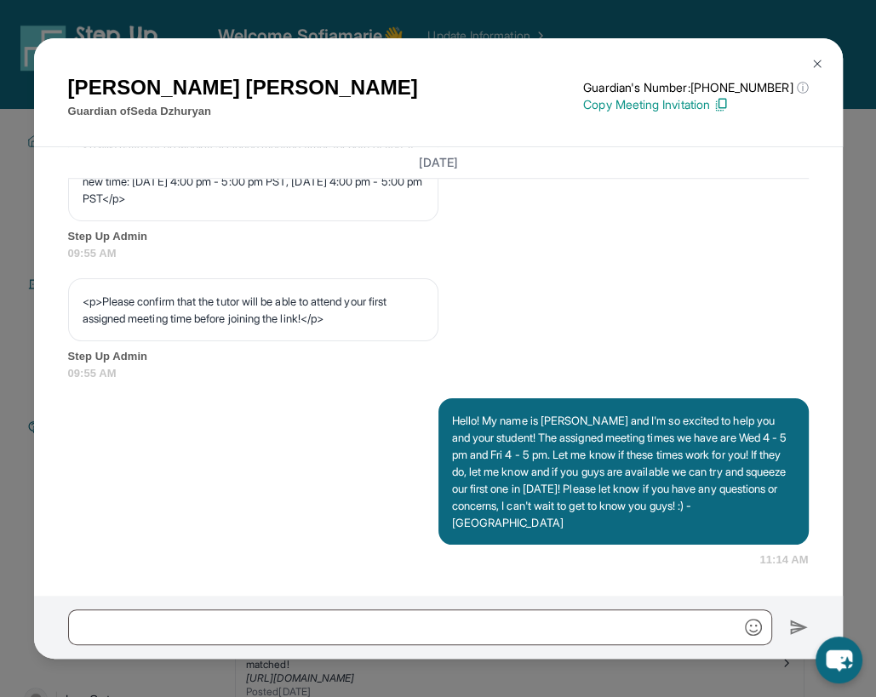
scroll to position [123, 0]
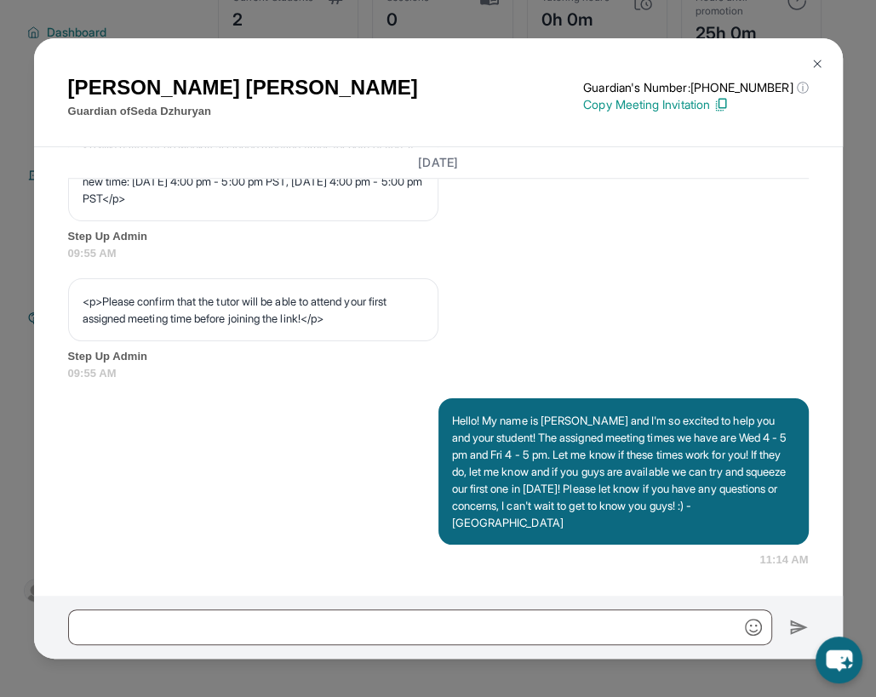
click at [816, 64] on img at bounding box center [817, 64] width 14 height 14
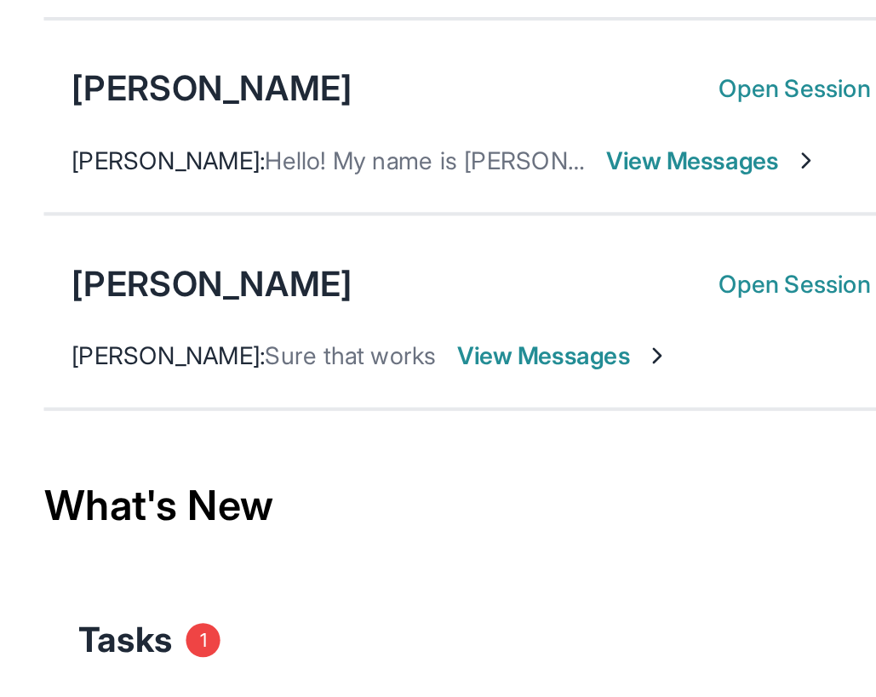
click at [346, 338] on span "Sure that works" at bounding box center [370, 336] width 85 height 14
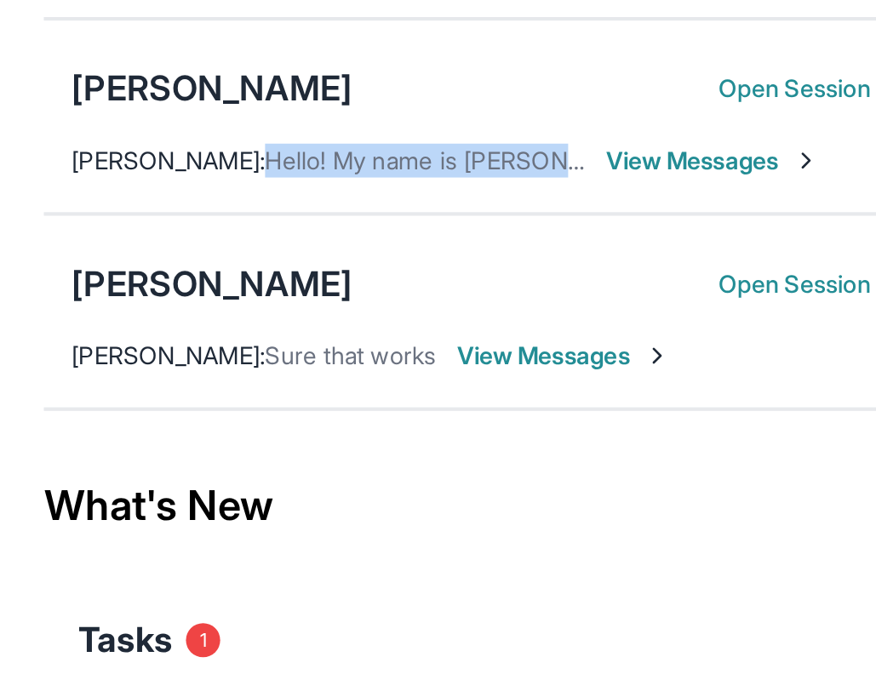
drag, startPoint x: 353, startPoint y: 237, endPoint x: 488, endPoint y: 241, distance: 135.4
click at [488, 241] on div "Sofiamarie Cifuentes : Hello! My name is Sofia and I'm so excited to help you a…" at bounding box center [417, 239] width 372 height 17
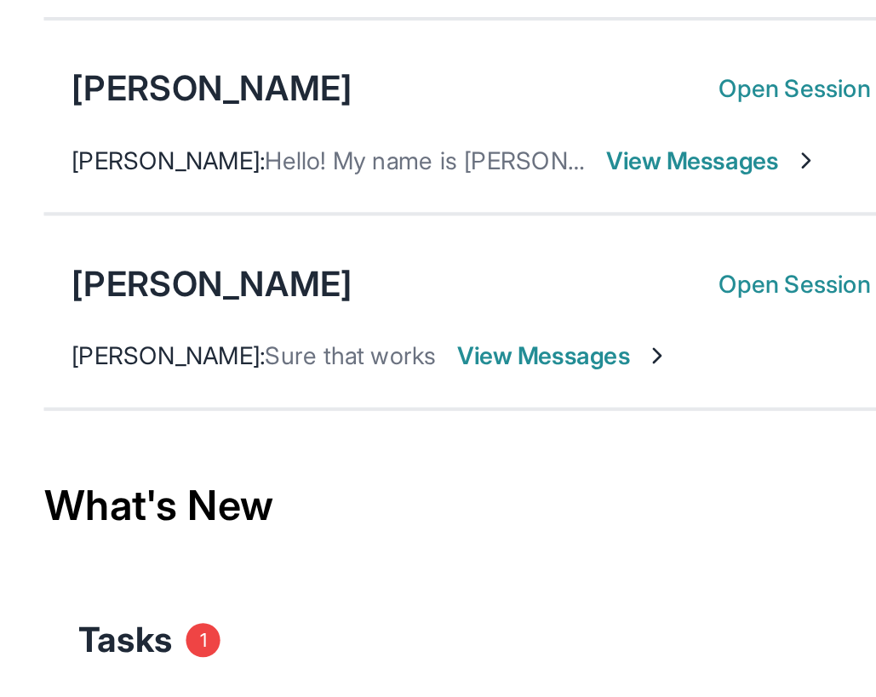
click at [532, 239] on span "View Messages" at bounding box center [550, 239] width 106 height 17
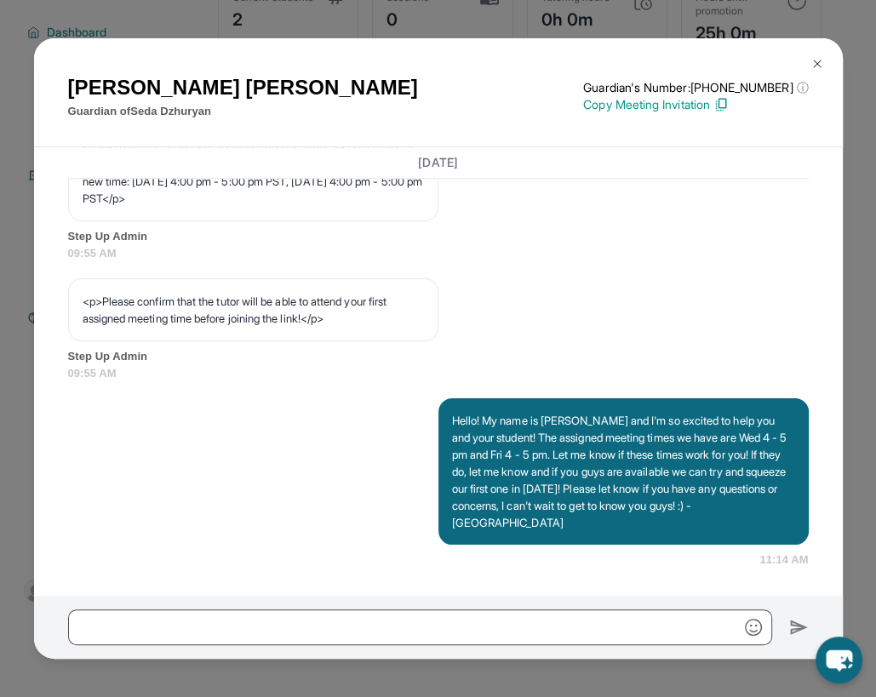
click at [810, 53] on button at bounding box center [817, 64] width 34 height 34
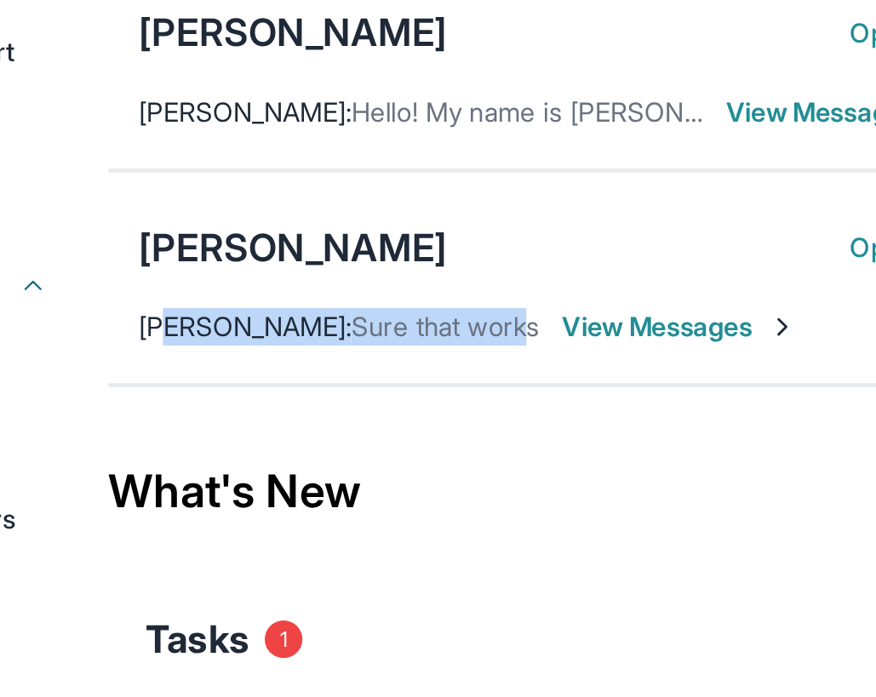
drag, startPoint x: 243, startPoint y: 333, endPoint x: 431, endPoint y: 335, distance: 188.9
click at [413, 335] on div "Preethi Manoharan : Sure that works" at bounding box center [321, 336] width 181 height 17
click at [399, 338] on span "Sure that works" at bounding box center [370, 336] width 85 height 14
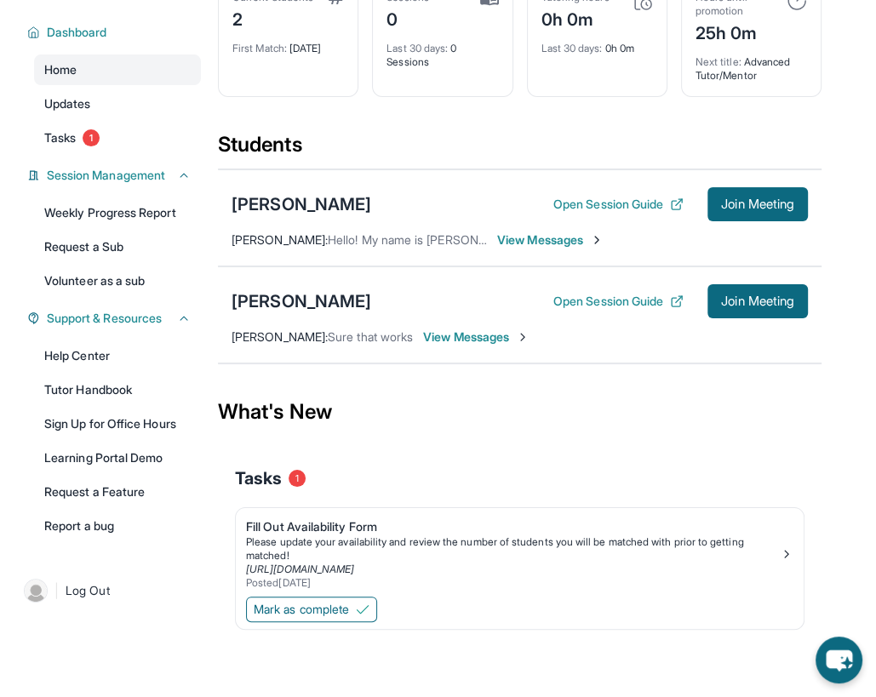
click at [492, 340] on span "View Messages" at bounding box center [476, 336] width 106 height 17
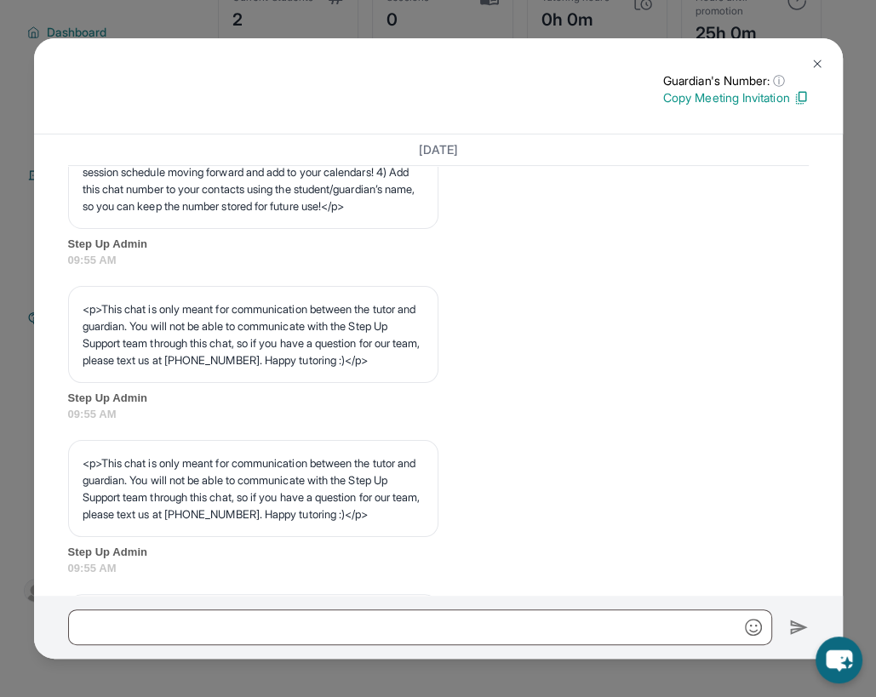
scroll to position [0, 0]
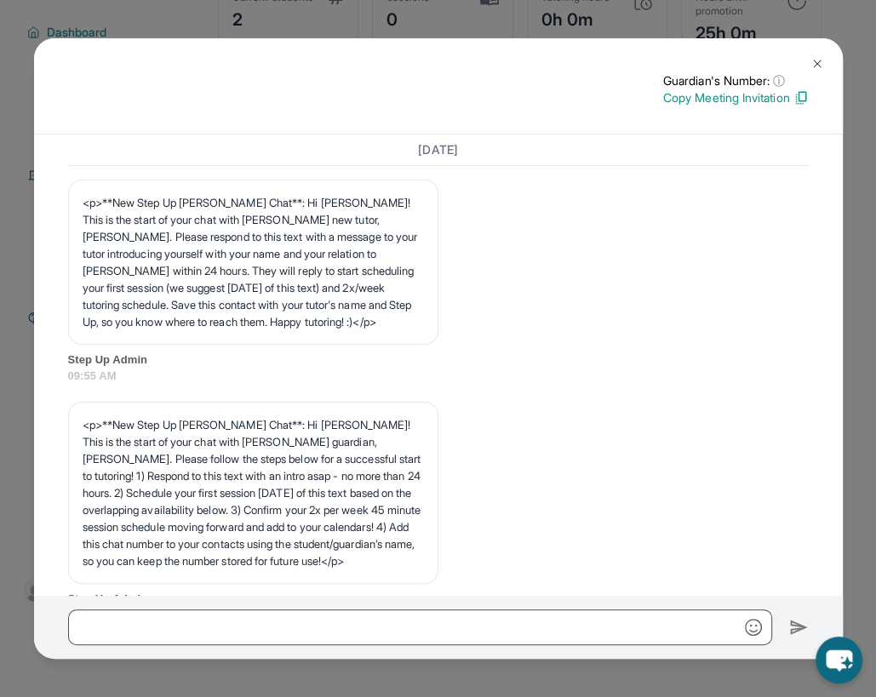
click at [826, 59] on button at bounding box center [817, 64] width 34 height 34
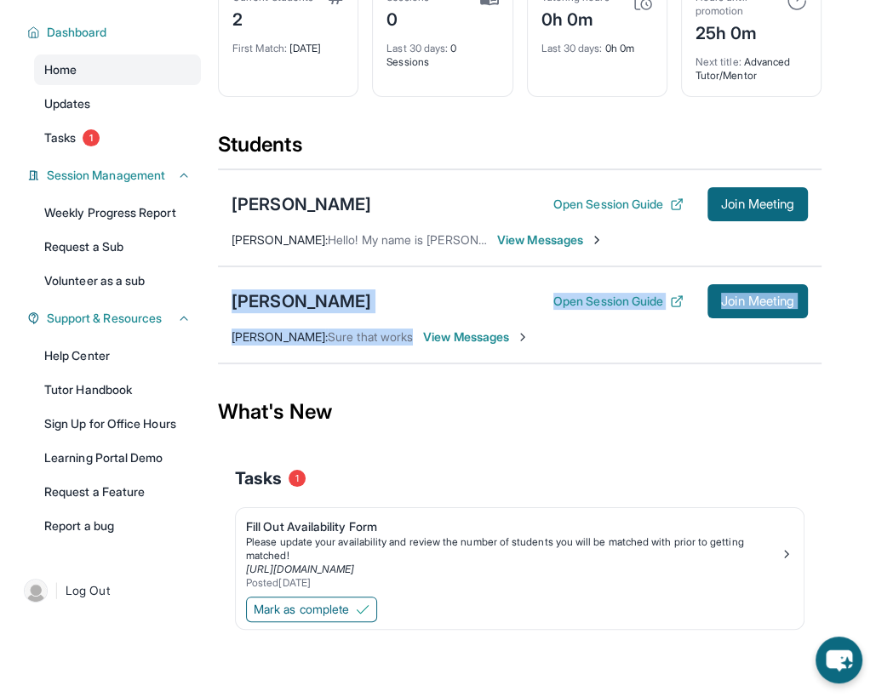
drag, startPoint x: 220, startPoint y: 293, endPoint x: 558, endPoint y: 351, distance: 342.7
click at [558, 351] on div "[PERSON_NAME] Open Session Guide Join Meeting [PERSON_NAME] : Sure that works V…" at bounding box center [519, 314] width 603 height 97
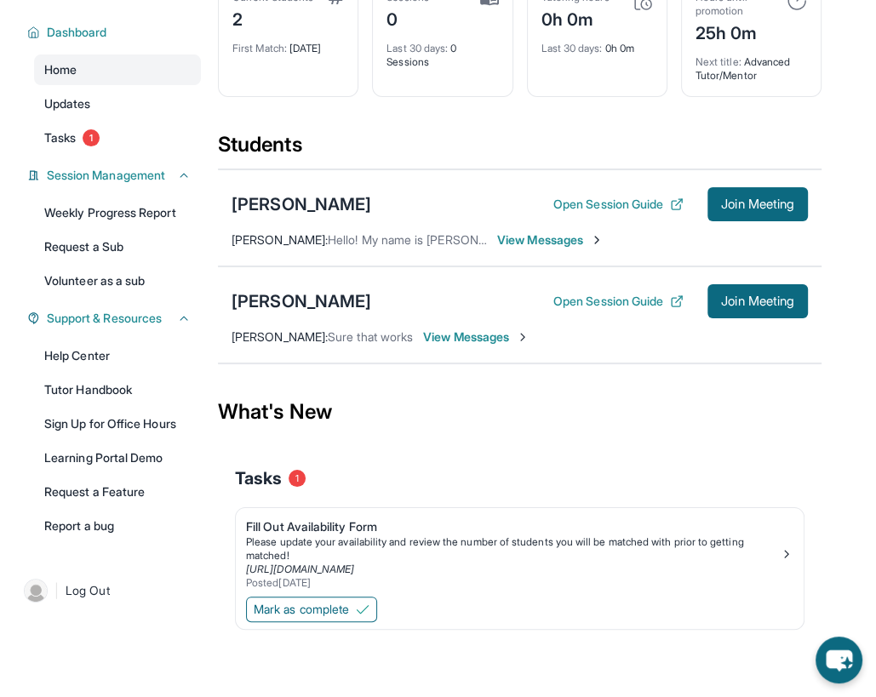
click at [506, 401] on div "What's New" at bounding box center [519, 411] width 603 height 75
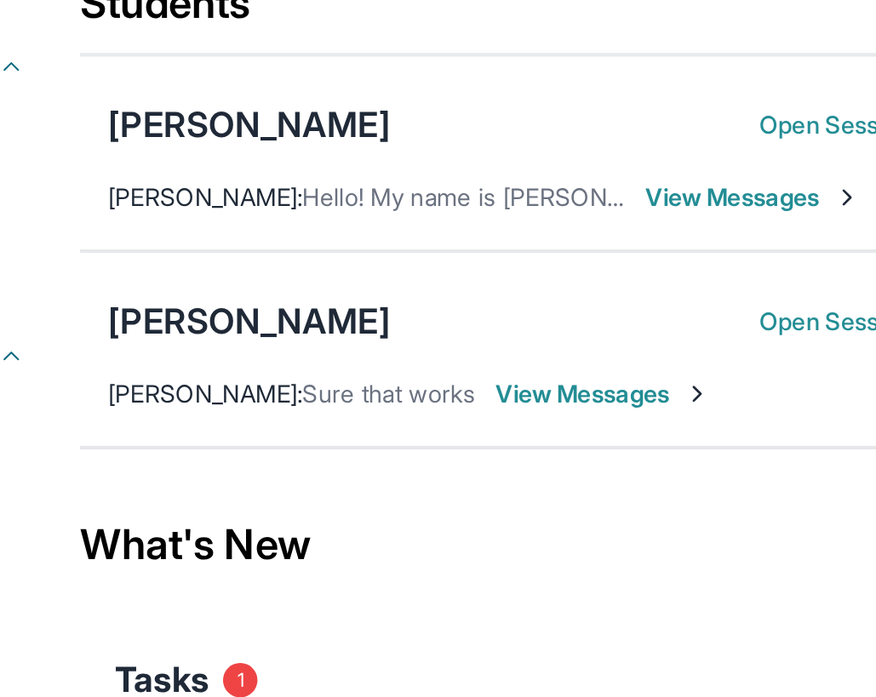
scroll to position [122, 0]
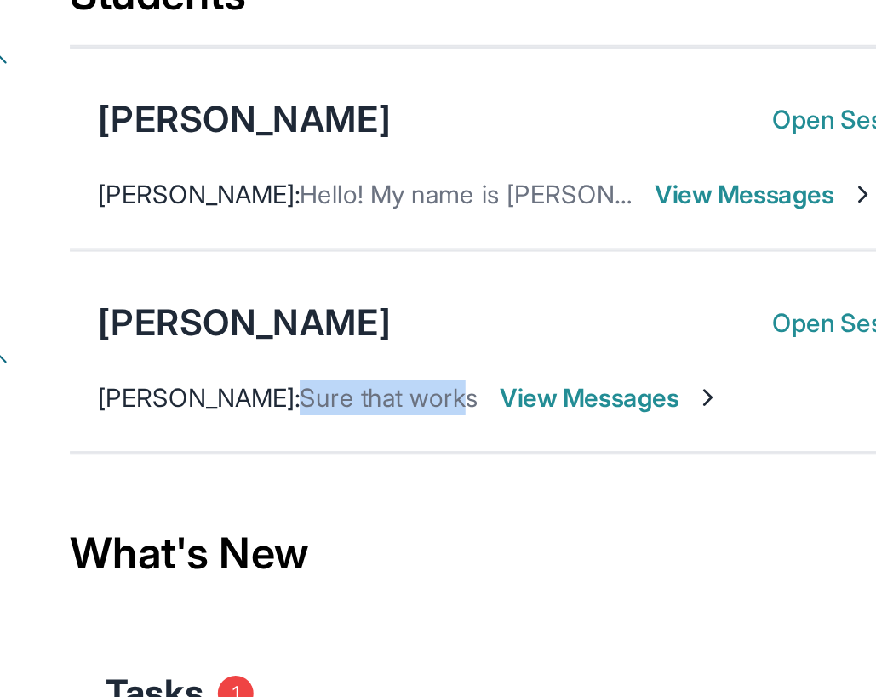
drag, startPoint x: 349, startPoint y: 339, endPoint x: 426, endPoint y: 337, distance: 77.5
click at [413, 337] on span "Sure that works" at bounding box center [370, 336] width 85 height 14
click at [283, 337] on span "Preethi Manoharan :" at bounding box center [279, 336] width 96 height 14
drag, startPoint x: 262, startPoint y: 336, endPoint x: 402, endPoint y: 341, distance: 140.5
click at [402, 341] on div "Preethi Manoharan : Sure that works" at bounding box center [321, 336] width 181 height 17
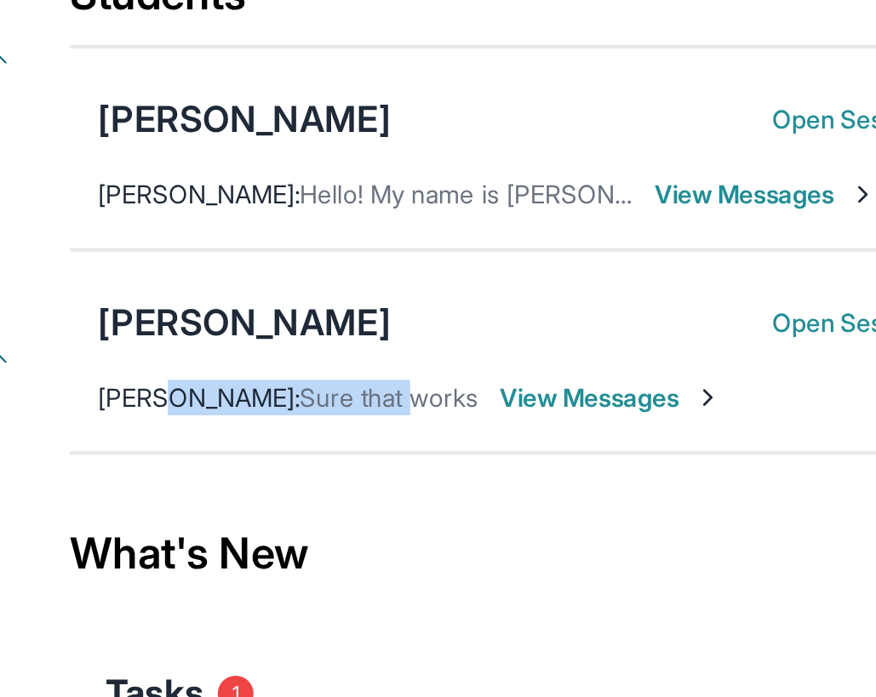
click at [402, 341] on span "Sure that works" at bounding box center [370, 336] width 85 height 14
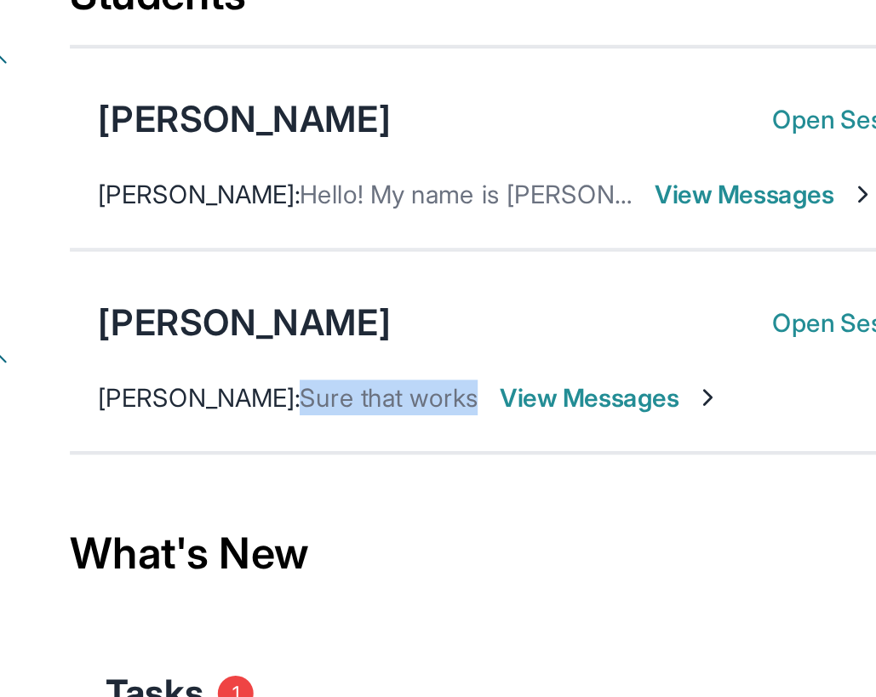
drag, startPoint x: 346, startPoint y: 334, endPoint x: 436, endPoint y: 329, distance: 89.5
click at [436, 329] on div "Preethi Manoharan : Sure that works View Messages" at bounding box center [380, 336] width 298 height 17
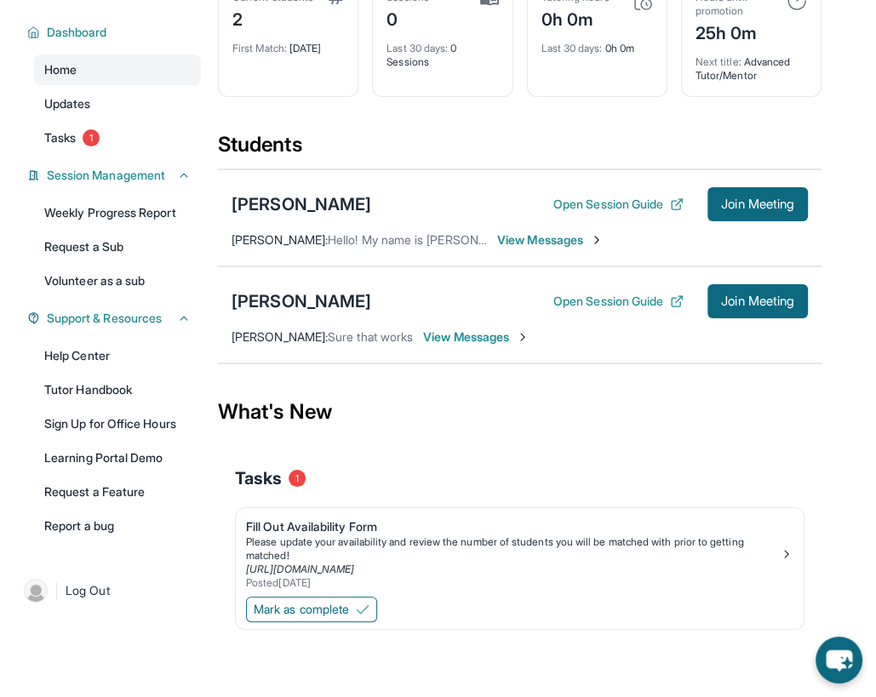
click at [476, 342] on span "View Messages" at bounding box center [476, 336] width 106 height 17
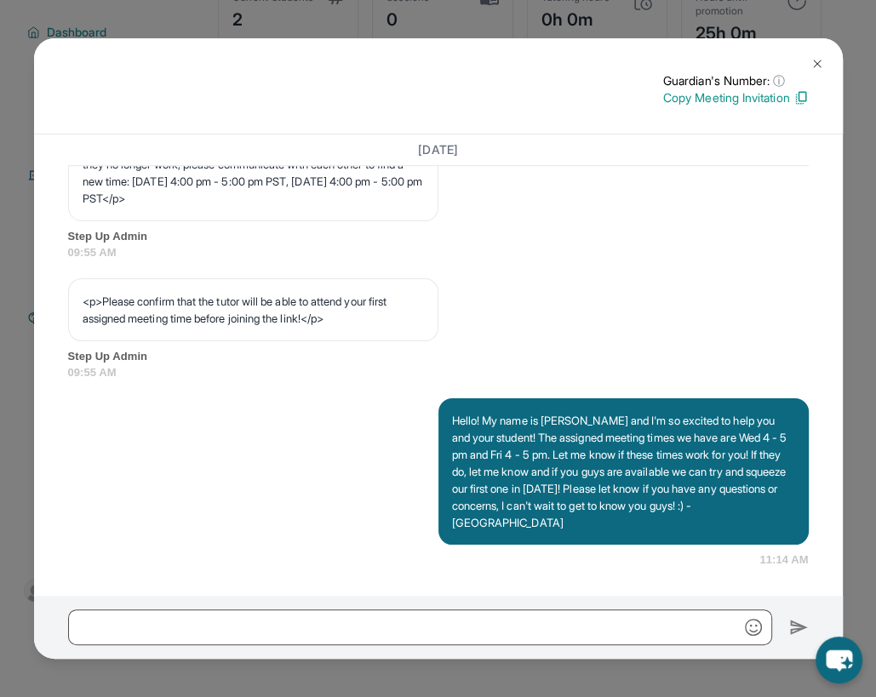
click at [827, 66] on button at bounding box center [817, 64] width 34 height 34
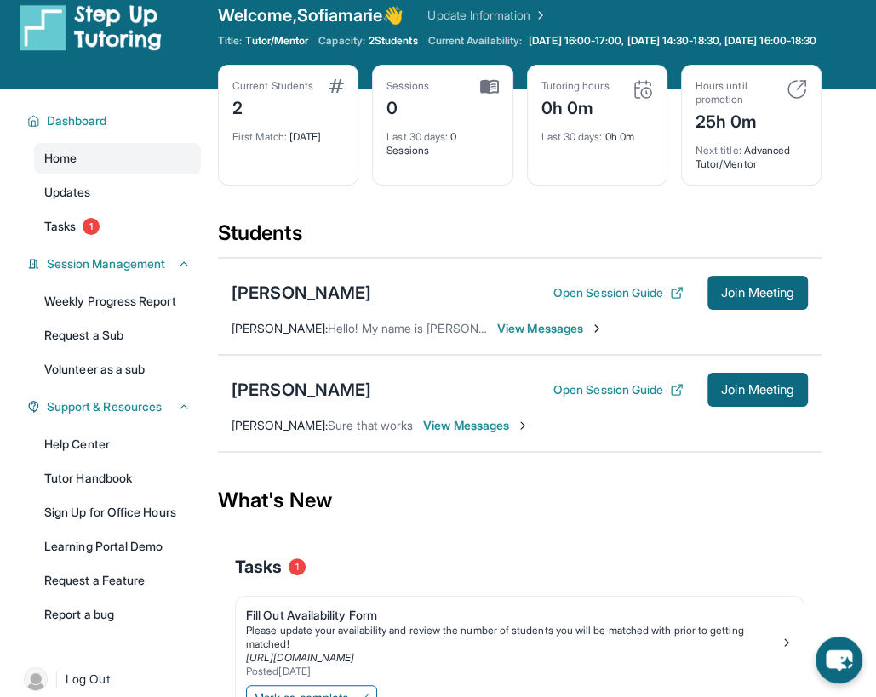
scroll to position [0, 0]
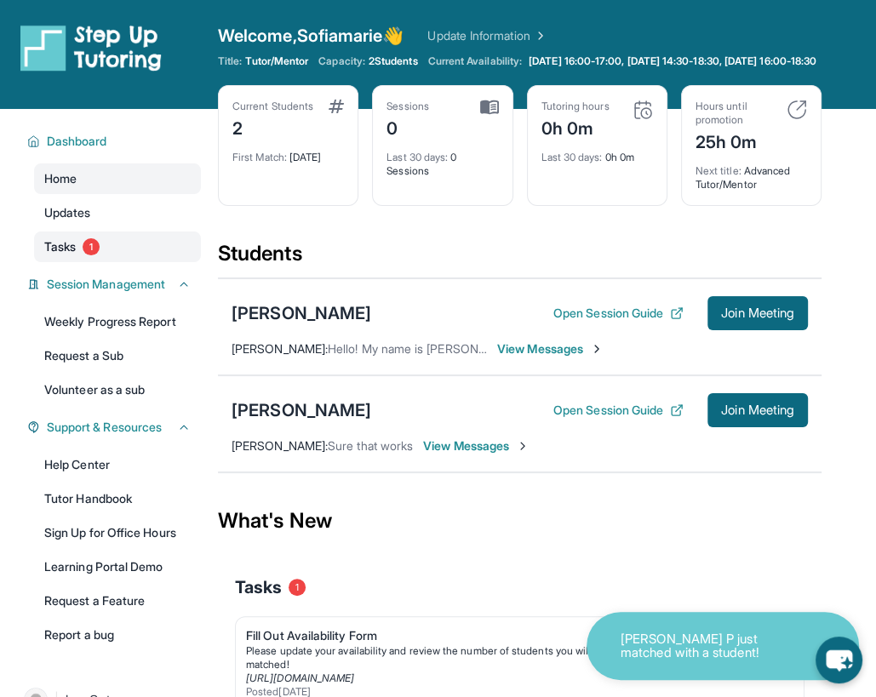
click at [62, 245] on link "Tasks 1" at bounding box center [117, 246] width 167 height 31
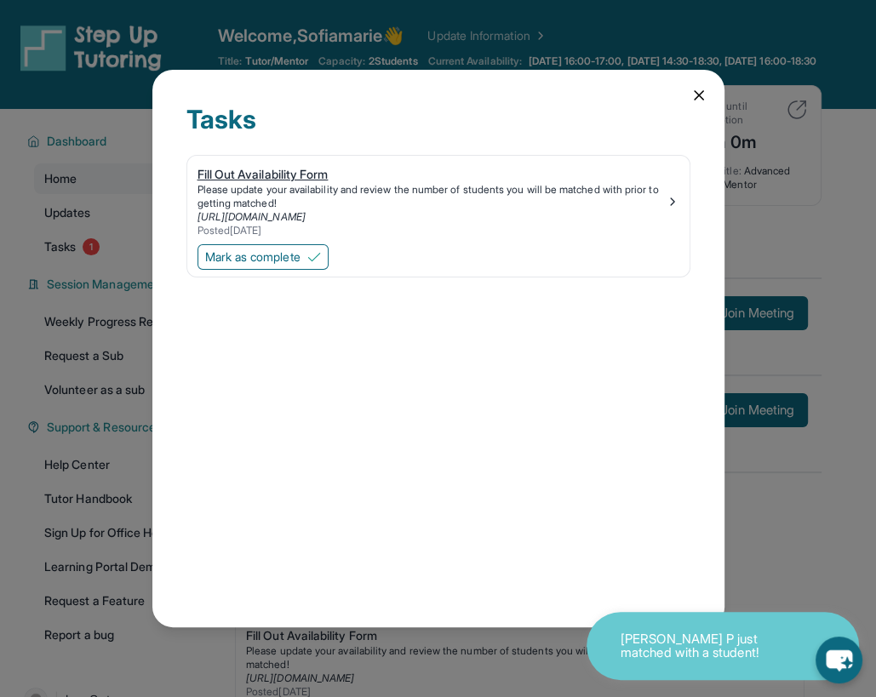
click at [674, 201] on img at bounding box center [672, 202] width 14 height 14
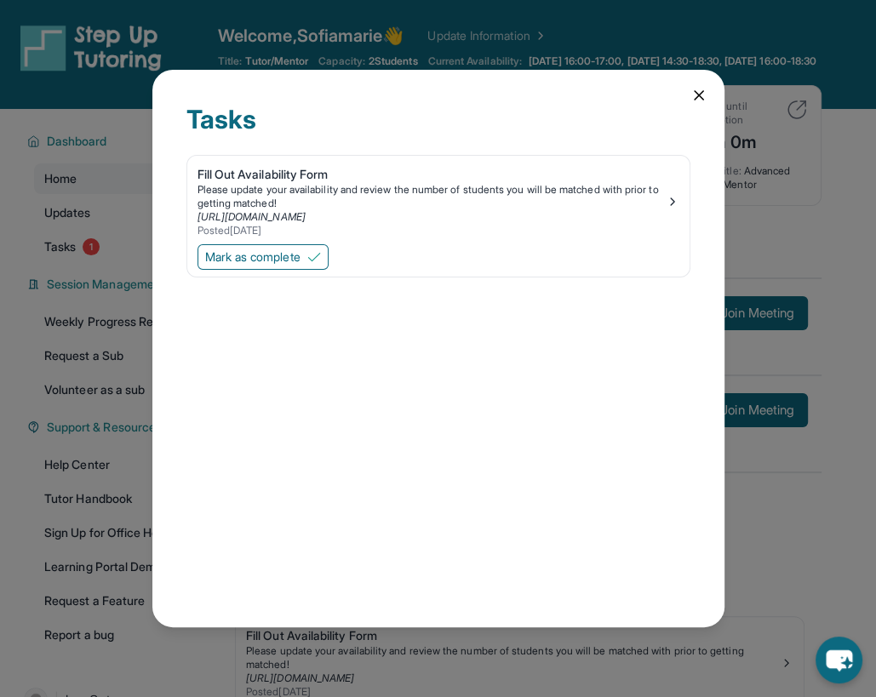
click at [691, 98] on icon at bounding box center [698, 95] width 17 height 17
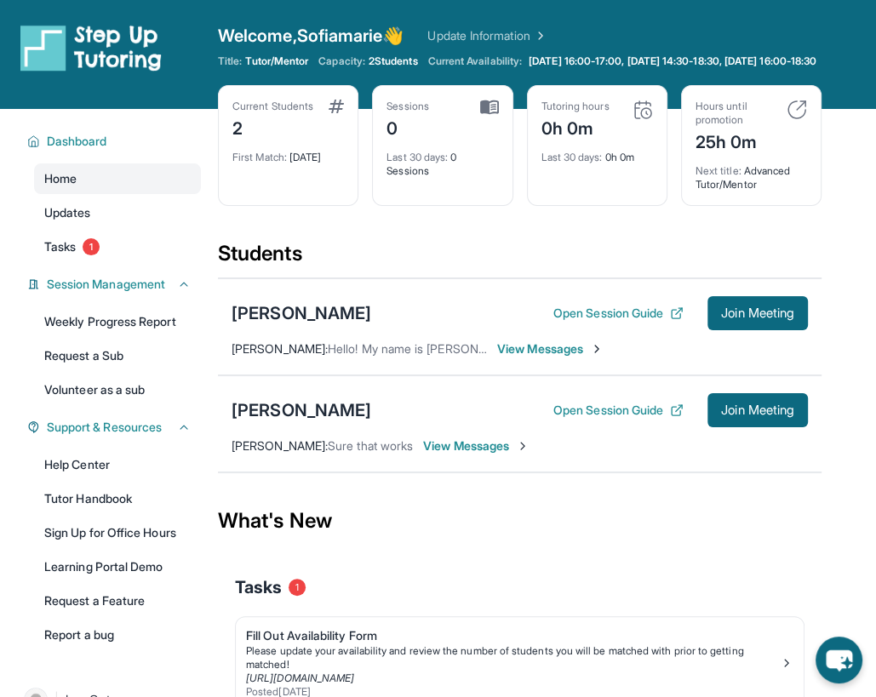
scroll to position [123, 0]
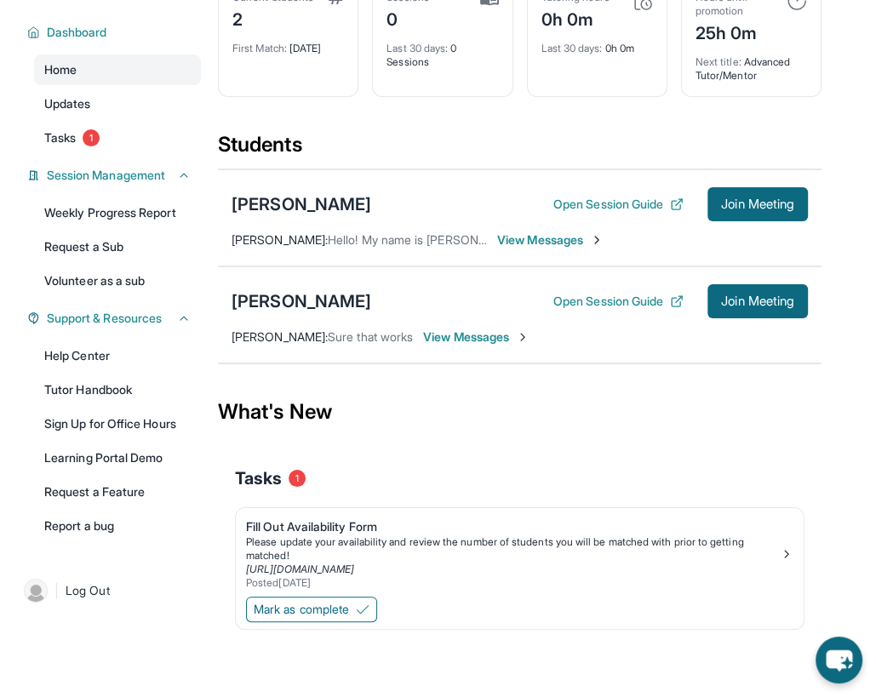
click at [507, 241] on span "View Messages" at bounding box center [550, 239] width 106 height 17
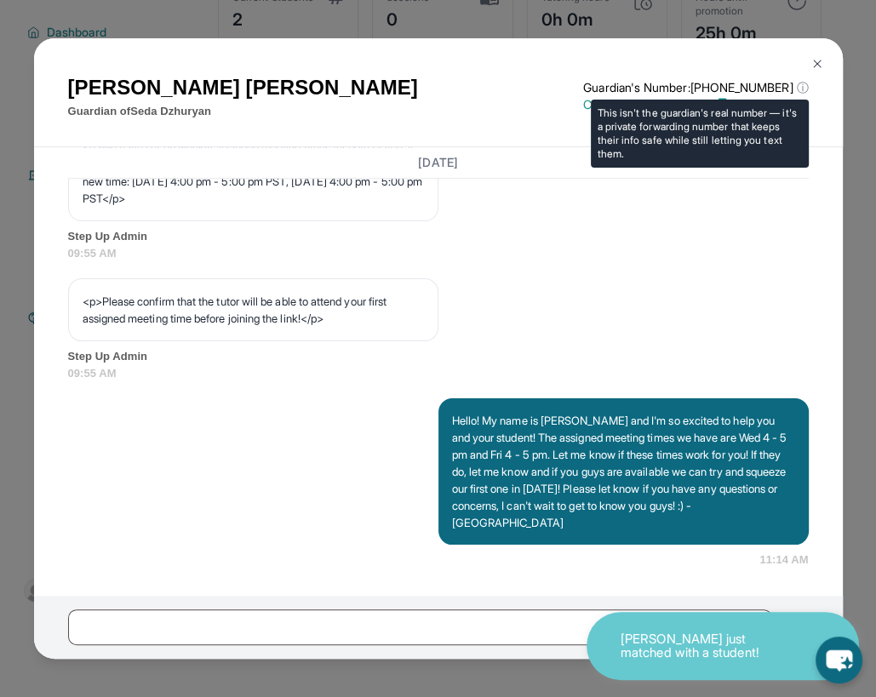
click at [803, 88] on span "ⓘ" at bounding box center [802, 87] width 12 height 17
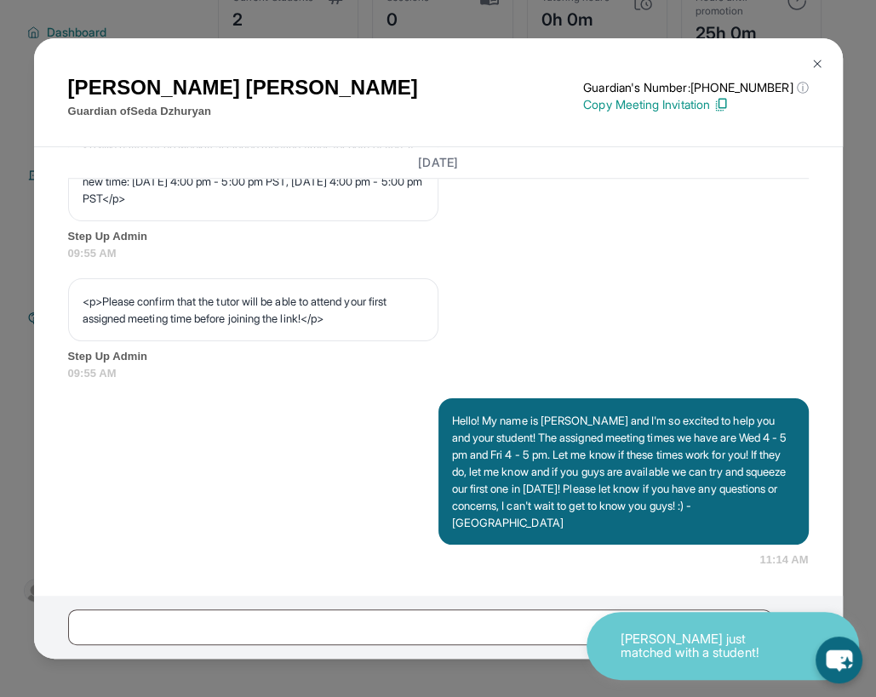
click at [808, 63] on button at bounding box center [817, 64] width 34 height 34
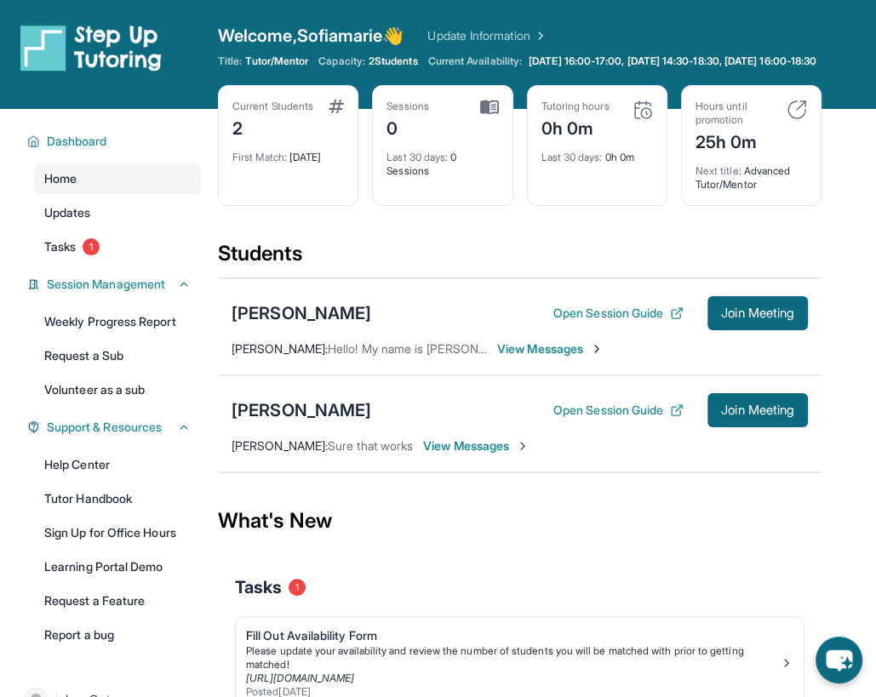
scroll to position [0, 0]
click at [502, 469] on div "[PERSON_NAME] Open Session Guide Join Meeting [PERSON_NAME] : Sure that works V…" at bounding box center [519, 423] width 603 height 97
click at [504, 454] on span "View Messages" at bounding box center [476, 445] width 106 height 17
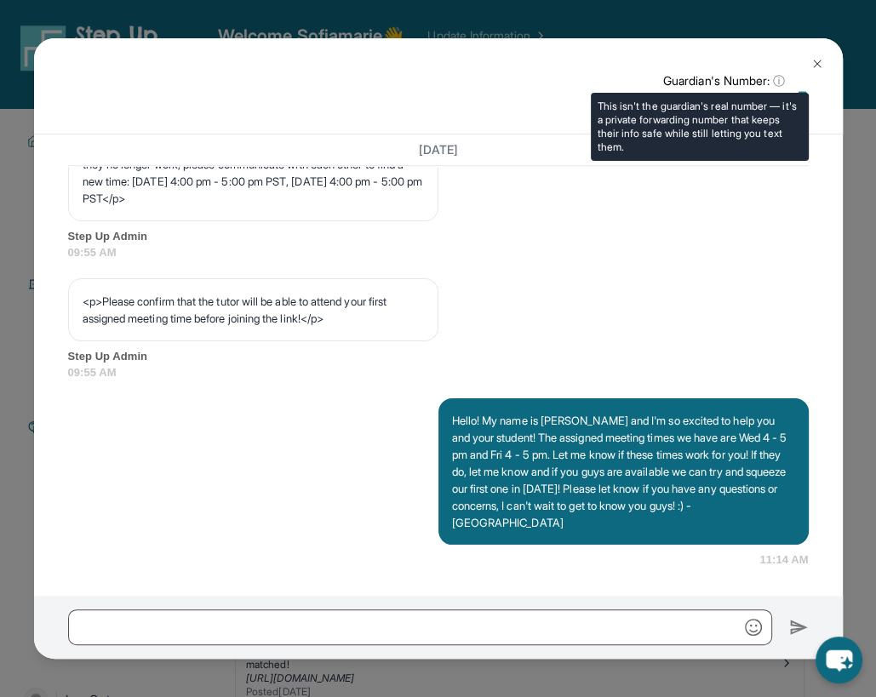
scroll to position [1025, 0]
click at [776, 77] on span "ⓘ" at bounding box center [779, 80] width 12 height 17
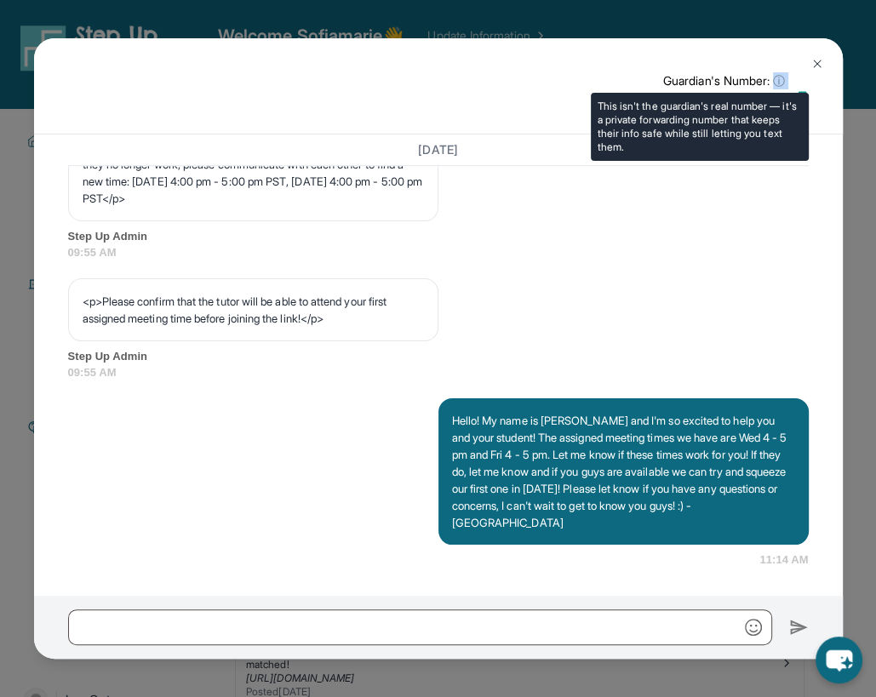
click at [776, 77] on span "ⓘ" at bounding box center [779, 80] width 12 height 17
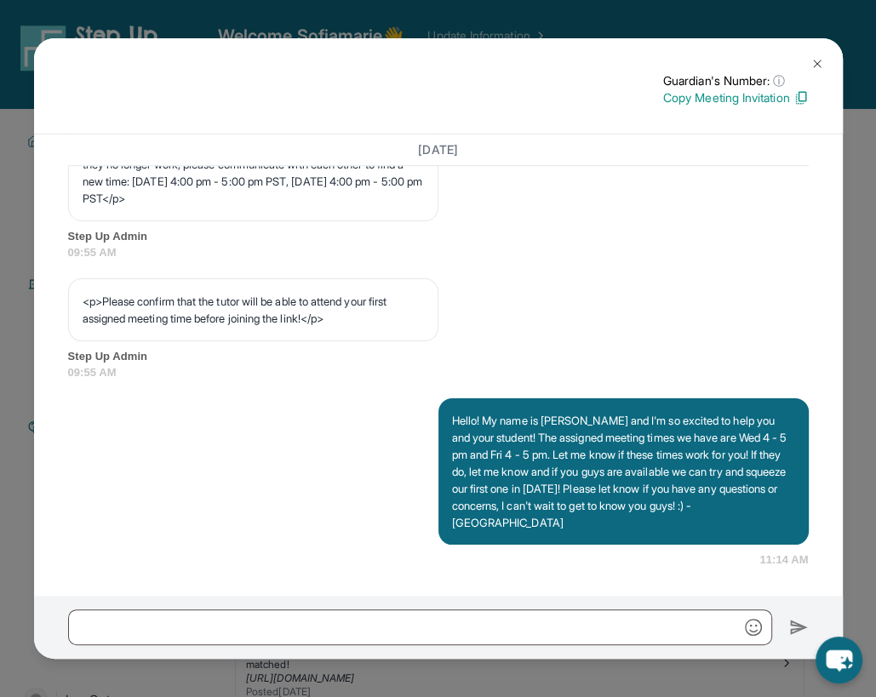
click at [810, 67] on img at bounding box center [817, 64] width 14 height 14
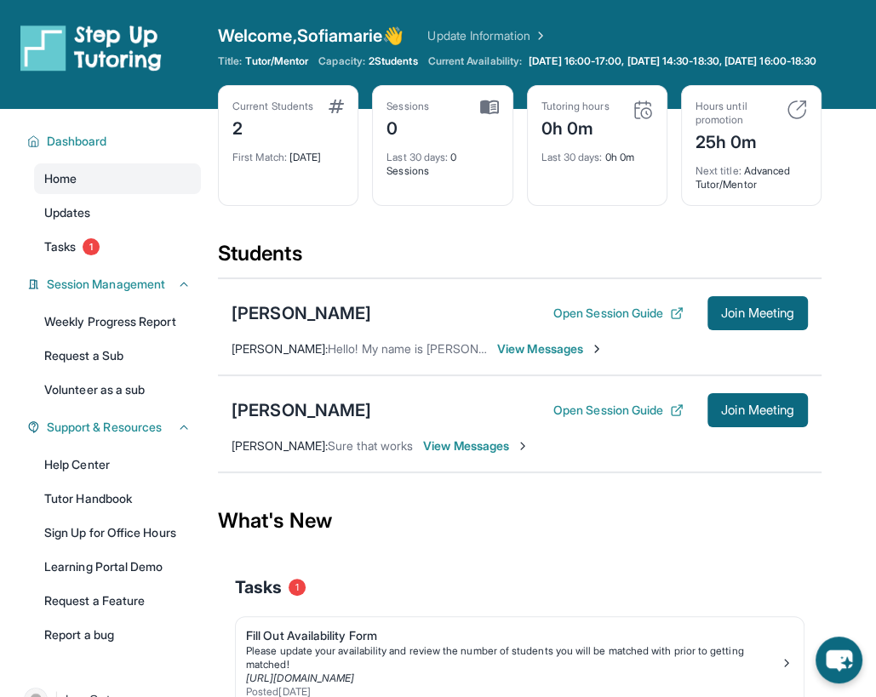
scroll to position [0, 0]
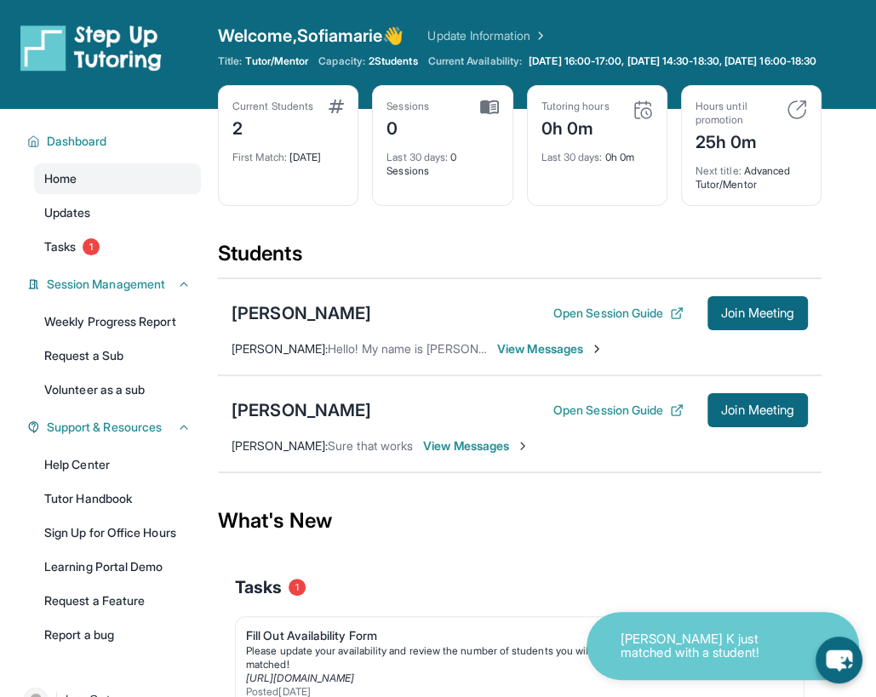
click at [469, 453] on span "View Messages" at bounding box center [476, 445] width 106 height 17
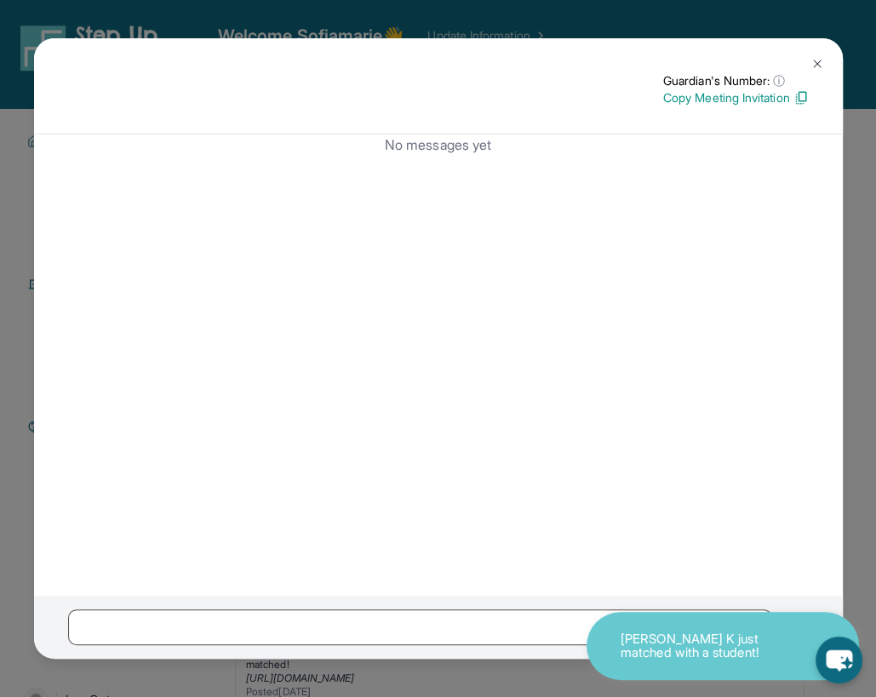
click at [800, 62] on button at bounding box center [817, 64] width 34 height 34
